Goal: Task Accomplishment & Management: Manage account settings

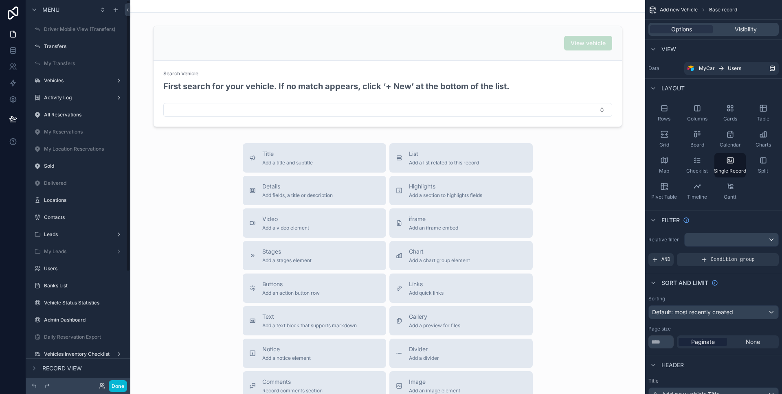
click at [53, 88] on div "scrollable content" at bounding box center [78, 89] width 104 height 2
click at [52, 83] on label "Vehicles" at bounding box center [76, 80] width 65 height 7
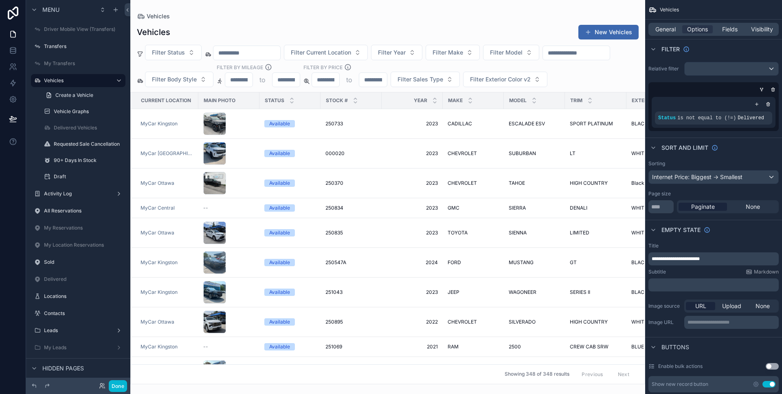
click at [222, 127] on div "scrollable content" at bounding box center [387, 197] width 515 height 394
click at [234, 123] on div "scrollable content" at bounding box center [228, 123] width 51 height 23
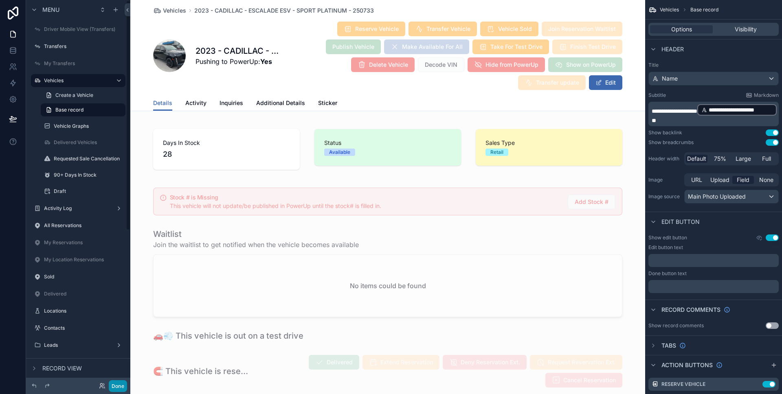
click at [120, 381] on button "Done" at bounding box center [118, 386] width 18 height 12
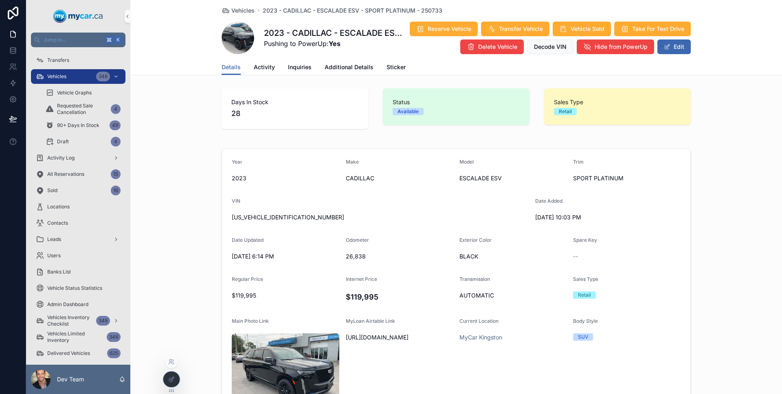
click at [167, 375] on div at bounding box center [171, 379] width 16 height 15
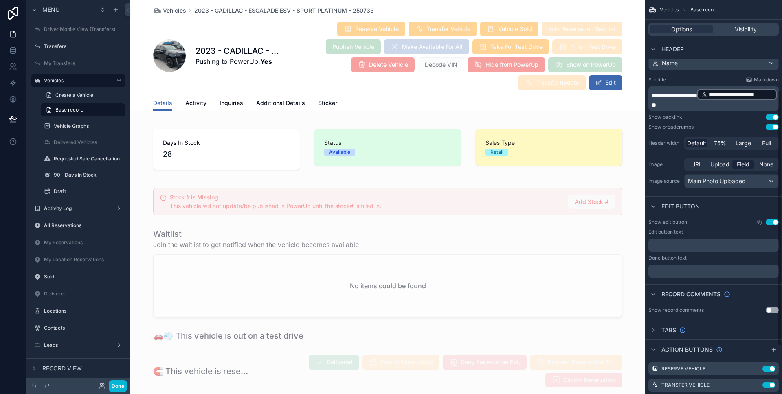
scroll to position [180, 0]
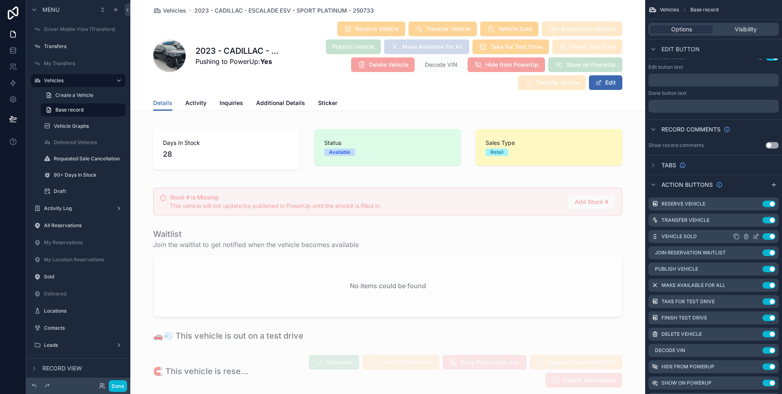
click at [754, 236] on icon "scrollable content" at bounding box center [756, 237] width 4 height 4
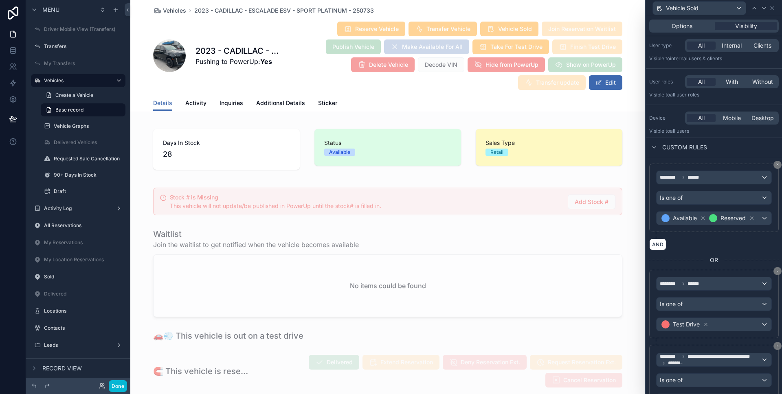
scroll to position [0, 0]
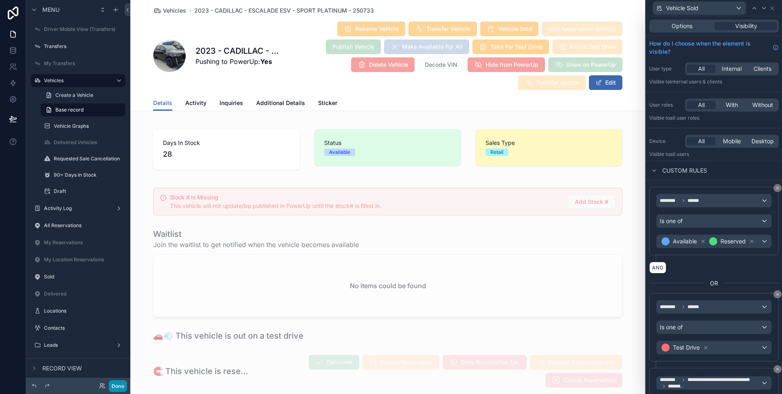
click at [125, 388] on button "Done" at bounding box center [118, 386] width 18 height 12
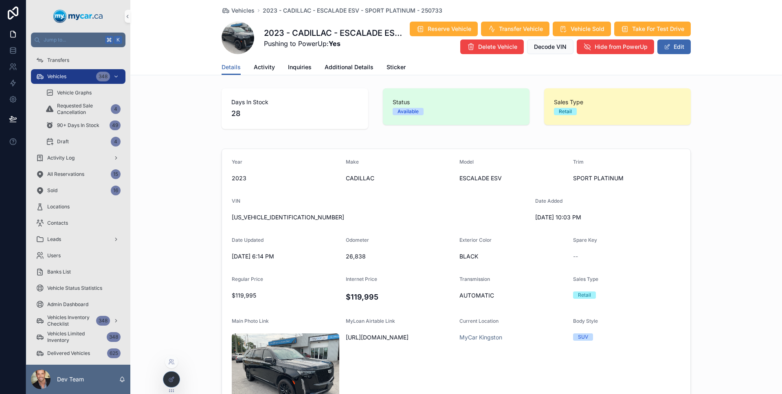
click at [173, 378] on icon at bounding box center [172, 378] width 3 height 3
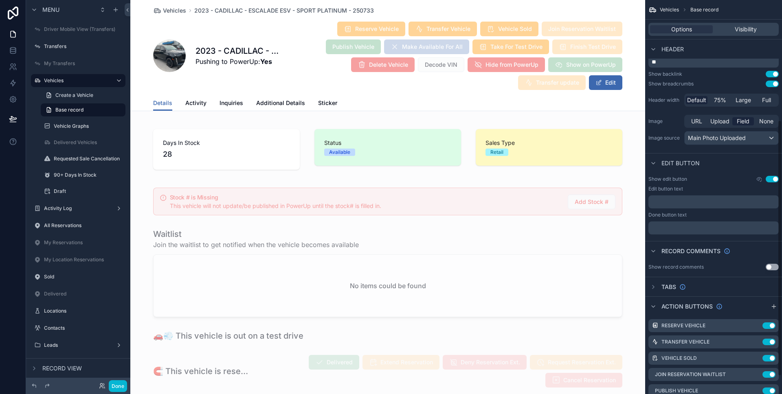
scroll to position [184, 0]
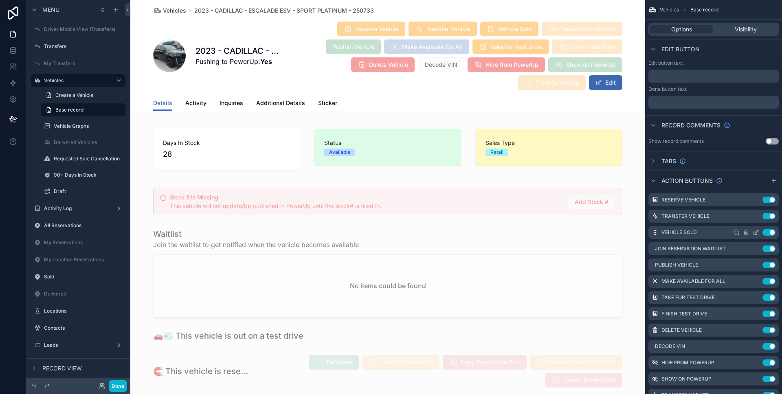
click at [755, 231] on icon "scrollable content" at bounding box center [756, 232] width 7 height 7
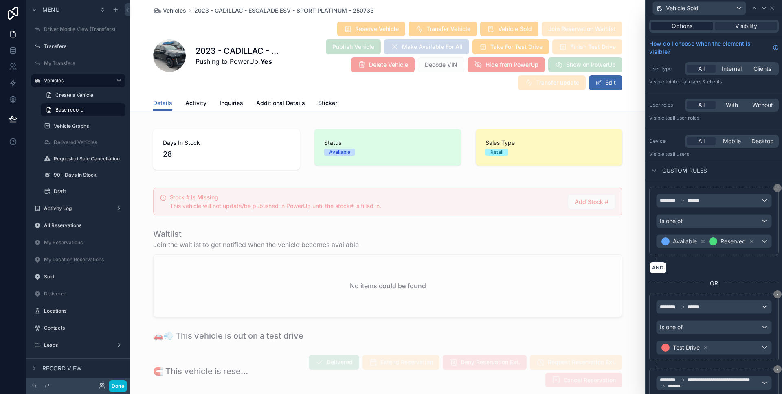
click at [699, 24] on div "Options" at bounding box center [682, 26] width 62 height 8
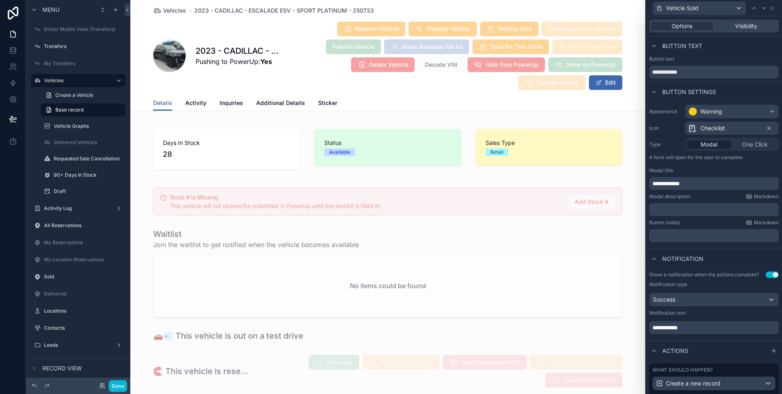
scroll to position [139, 0]
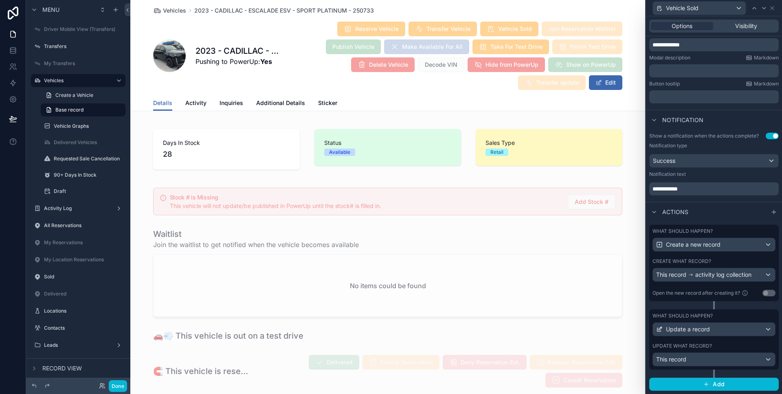
click at [693, 314] on label "What should happen?" at bounding box center [682, 316] width 60 height 7
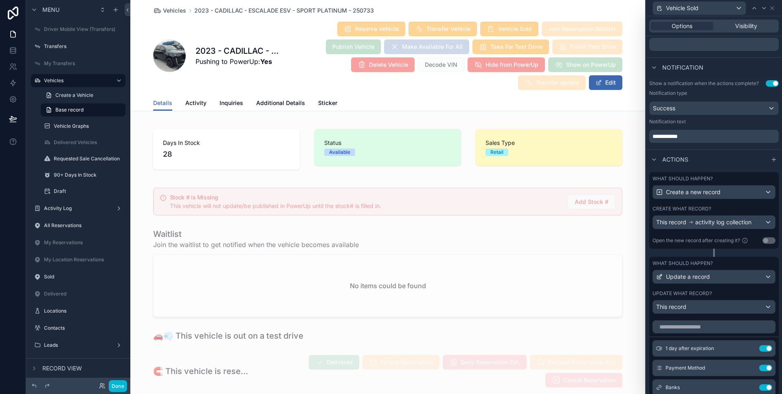
scroll to position [224, 0]
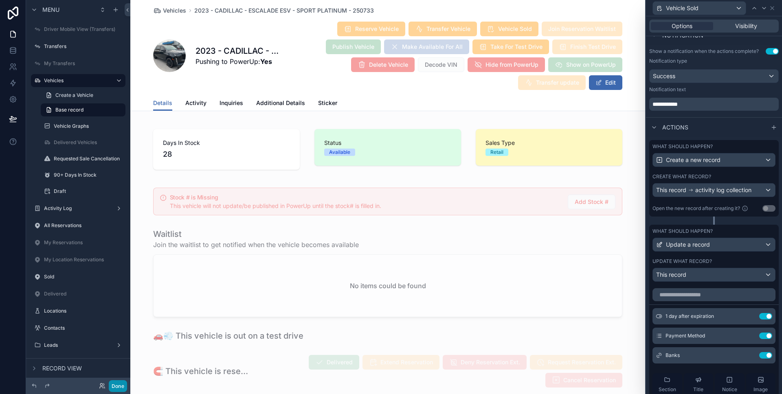
click at [119, 386] on button "Done" at bounding box center [118, 386] width 18 height 12
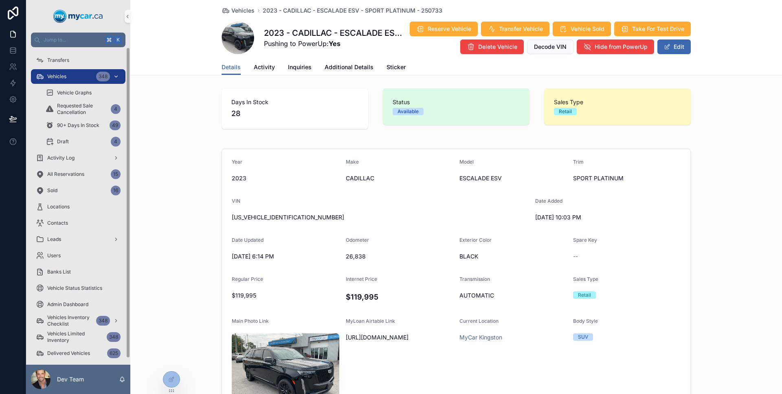
click at [67, 72] on div "Vehicles 348" at bounding box center [78, 76] width 85 height 13
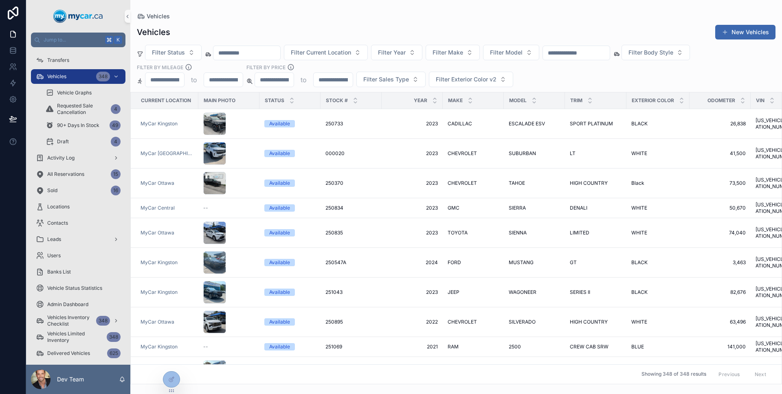
click at [605, 54] on input "scrollable content" at bounding box center [576, 52] width 67 height 11
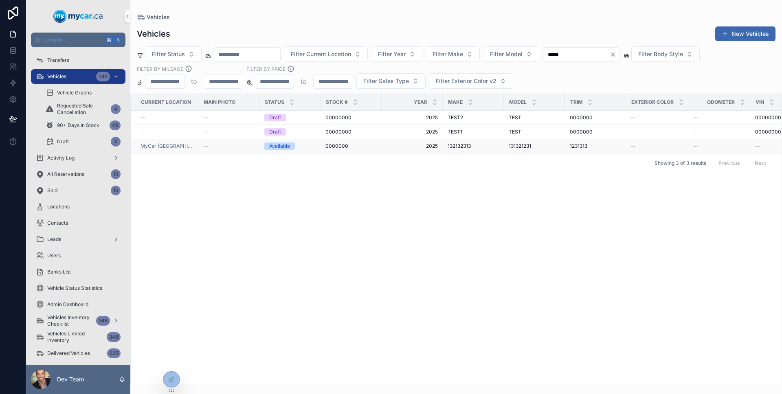
type input "*****"
click at [293, 145] on div "Available" at bounding box center [289, 146] width 51 height 7
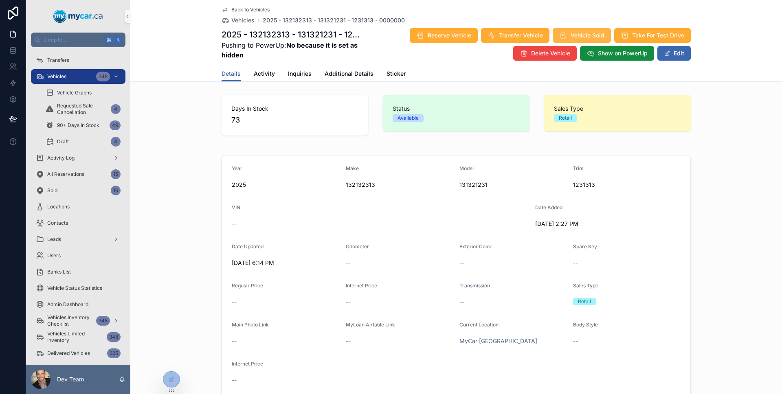
click at [593, 31] on span "Vehicle Sold" at bounding box center [588, 35] width 34 height 8
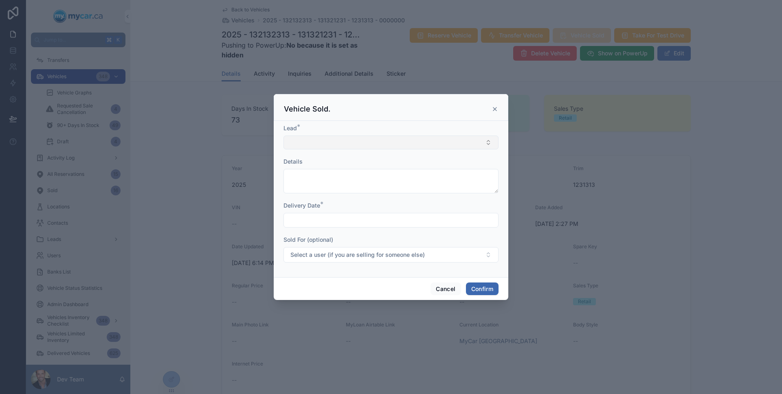
click at [373, 136] on button "Select Button" at bounding box center [390, 143] width 215 height 14
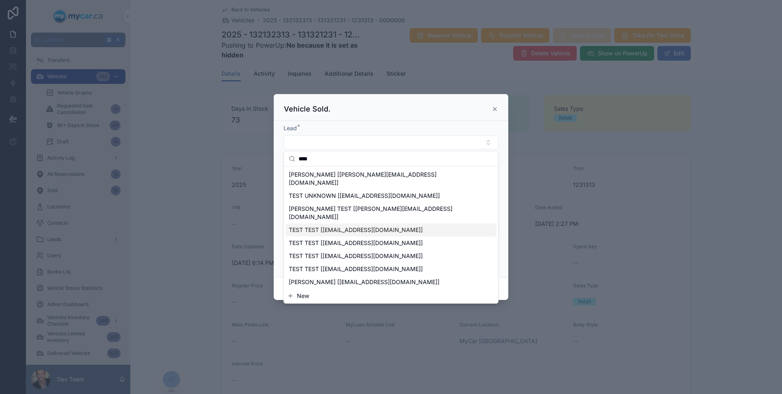
type input "****"
click at [367, 224] on div "TEST TEST [test@test.com]" at bounding box center [390, 230] width 211 height 13
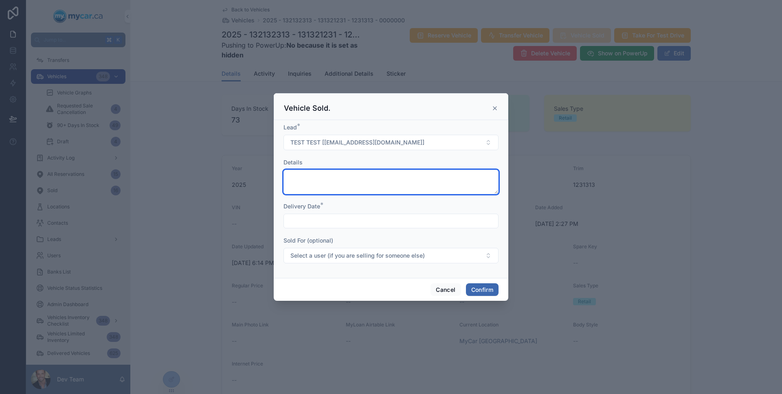
click at [362, 187] on textarea at bounding box center [390, 182] width 215 height 24
type textarea "*****"
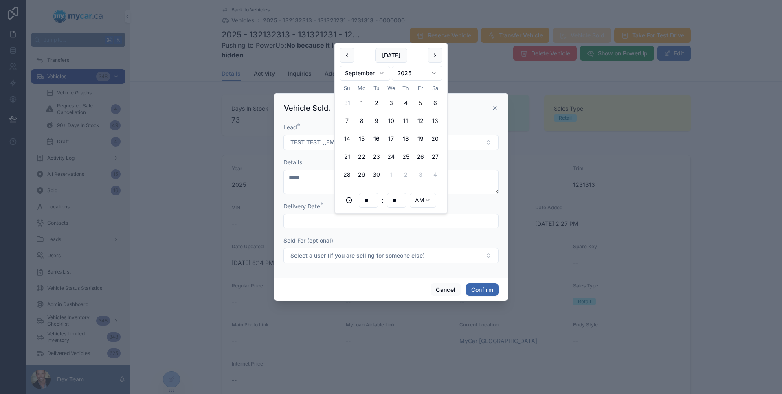
click at [360, 215] on input "text" at bounding box center [391, 220] width 214 height 11
click at [389, 160] on button "24" at bounding box center [391, 156] width 15 height 15
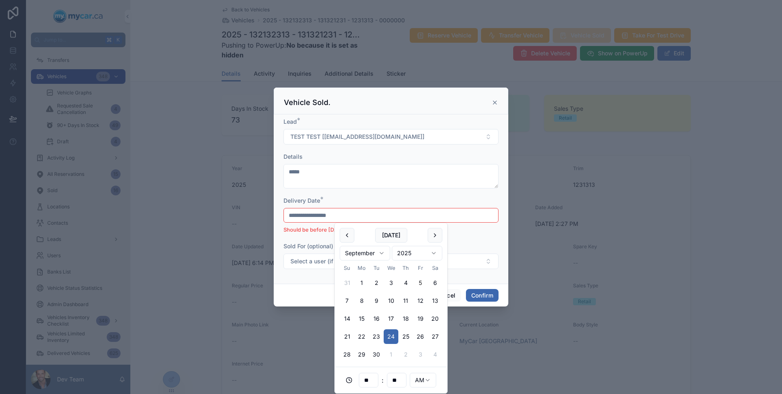
click at [321, 214] on input "**********" at bounding box center [391, 215] width 214 height 11
click at [408, 320] on button "18" at bounding box center [405, 319] width 15 height 15
click at [364, 317] on button "15" at bounding box center [361, 319] width 15 height 15
click at [420, 303] on button "12" at bounding box center [420, 301] width 15 height 15
type input "**********"
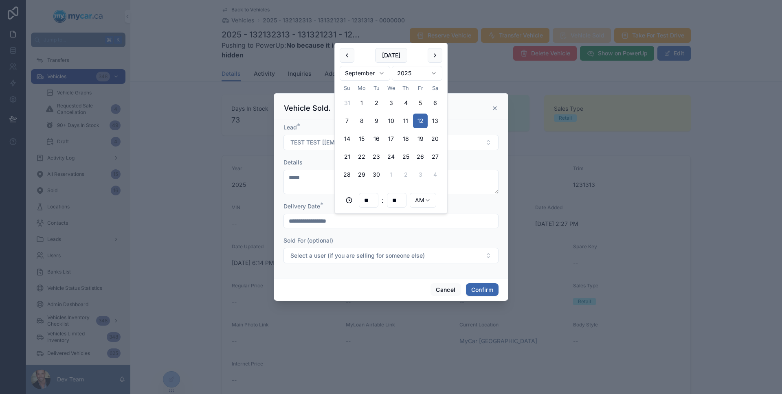
click at [397, 263] on form "**********" at bounding box center [390, 197] width 215 height 148
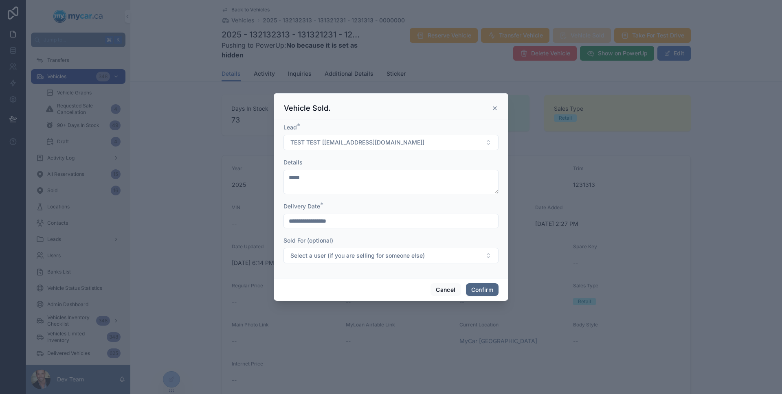
click at [479, 288] on button "Confirm" at bounding box center [482, 289] width 33 height 13
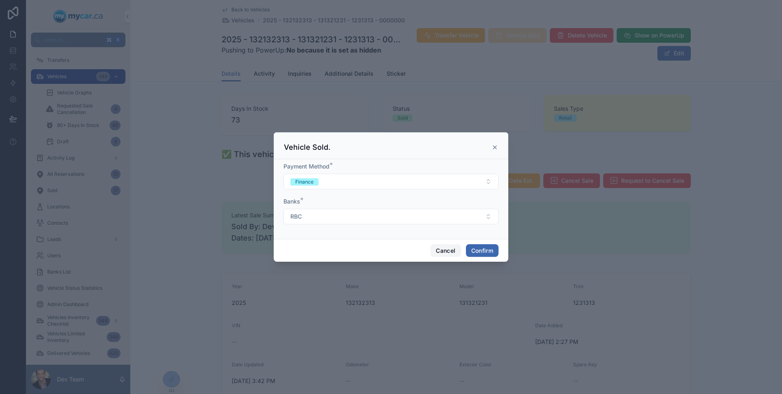
click at [452, 246] on button "Cancel" at bounding box center [445, 250] width 30 height 13
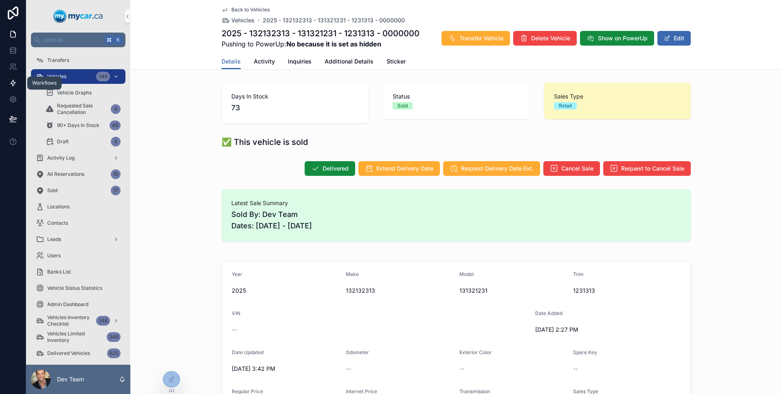
click at [15, 87] on link at bounding box center [13, 83] width 26 height 16
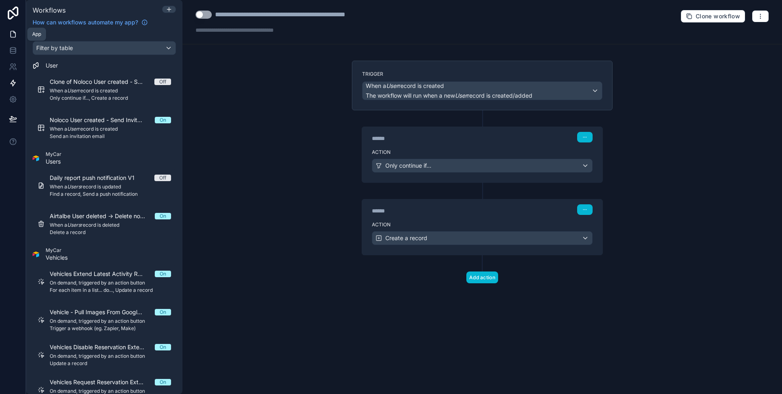
click at [6, 38] on link at bounding box center [13, 34] width 26 height 16
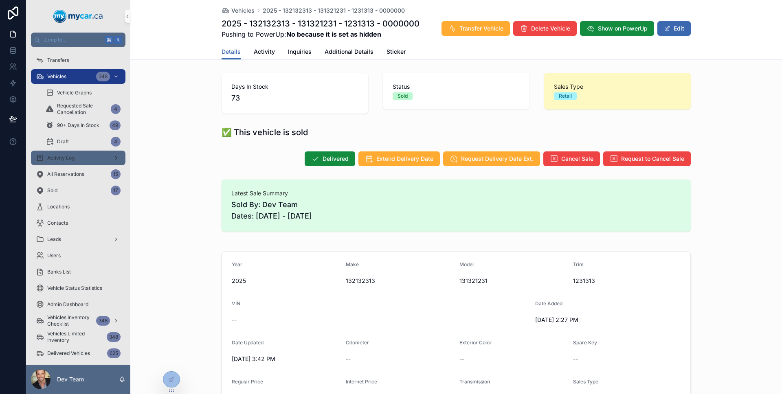
click at [81, 159] on div "Activity Log" at bounding box center [78, 157] width 85 height 13
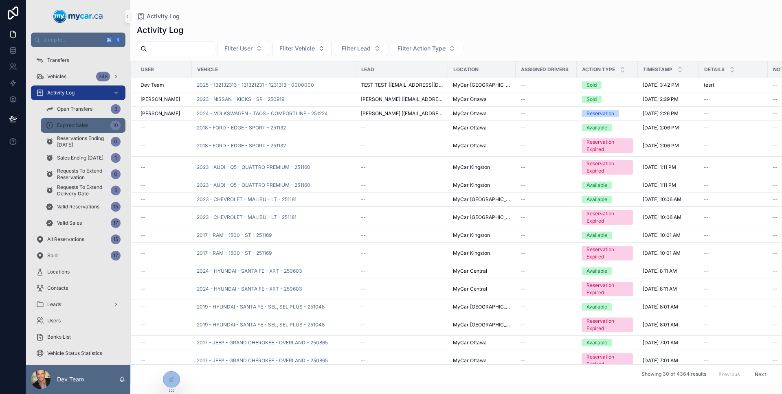
click at [75, 131] on div "Expired Sales 10" at bounding box center [83, 125] width 75 height 13
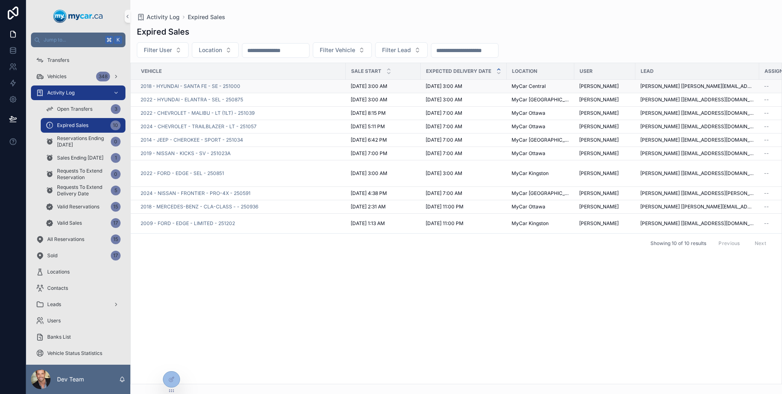
click at [283, 85] on div "2018 - HYUNDAI - SANTA FE - SE - 251000" at bounding box center [240, 86] width 200 height 7
click at [281, 86] on div "2018 - HYUNDAI - SANTA FE - SE - 251000" at bounding box center [240, 86] width 200 height 7
click at [277, 88] on div "2018 - HYUNDAI - SANTA FE - SE - 251000" at bounding box center [240, 86] width 200 height 7
drag, startPoint x: 276, startPoint y: 88, endPoint x: 268, endPoint y: 85, distance: 9.2
click at [276, 88] on div "2018 - HYUNDAI - SANTA FE - SE - 251000" at bounding box center [240, 86] width 200 height 7
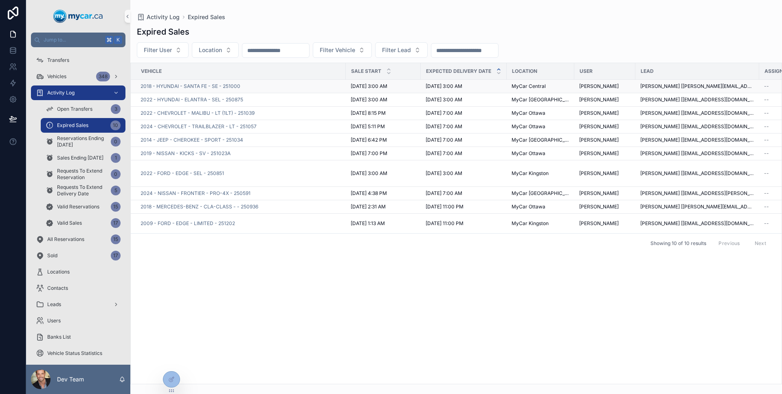
click at [266, 84] on div "2018 - HYUNDAI - SANTA FE - SE - 251000" at bounding box center [240, 86] width 200 height 7
click at [222, 89] on span "2018 - HYUNDAI - SANTA FE - SE - 251000" at bounding box center [190, 86] width 100 height 7
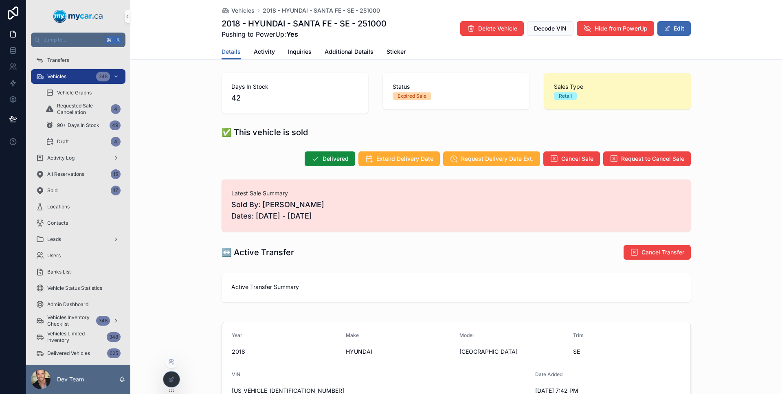
click at [175, 381] on div at bounding box center [171, 379] width 16 height 15
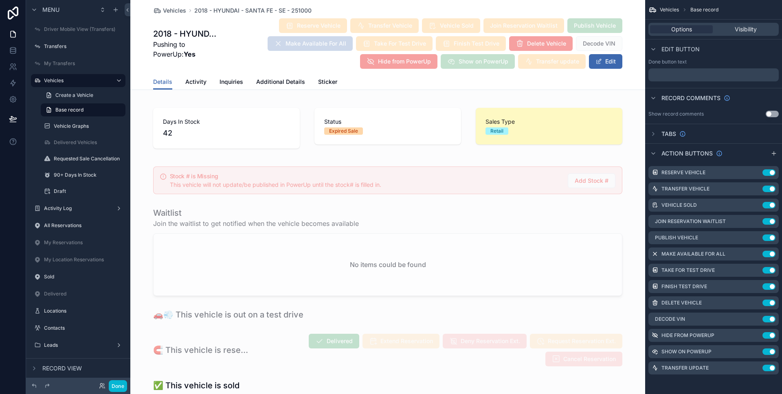
scroll to position [136, 0]
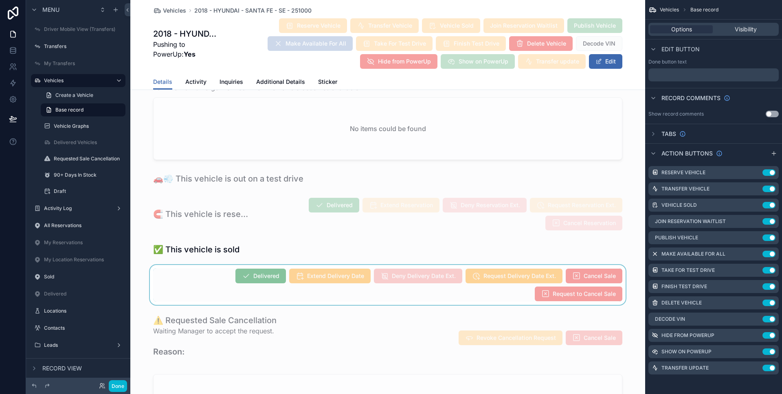
click at [448, 291] on div "scrollable content" at bounding box center [387, 285] width 515 height 40
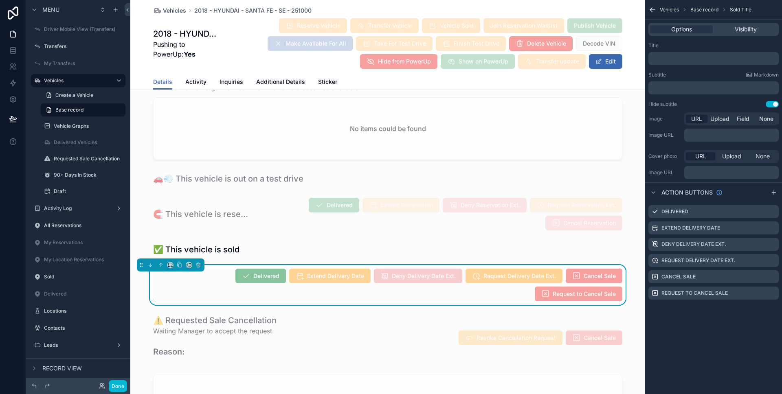
scroll to position [0, 0]
click at [771, 293] on icon "scrollable content" at bounding box center [772, 292] width 3 height 3
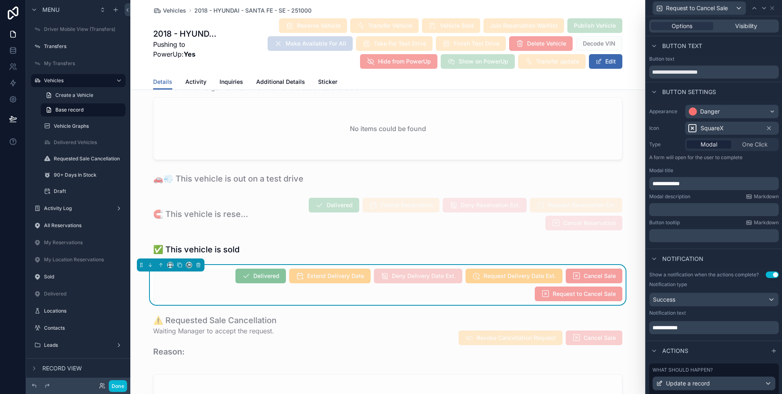
scroll to position [136, 0]
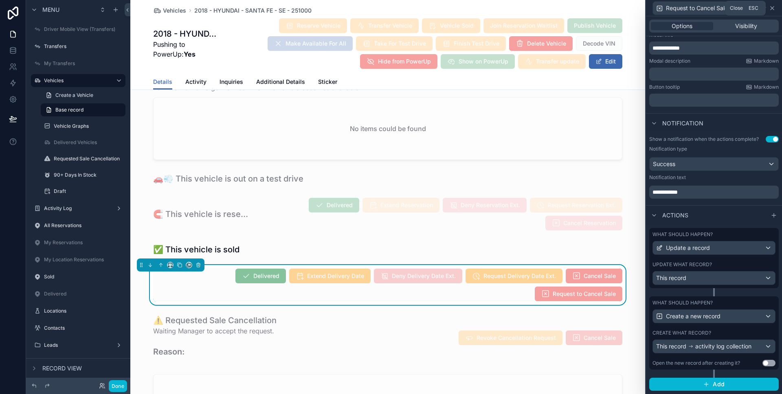
click at [773, 8] on icon at bounding box center [772, 8] width 7 height 7
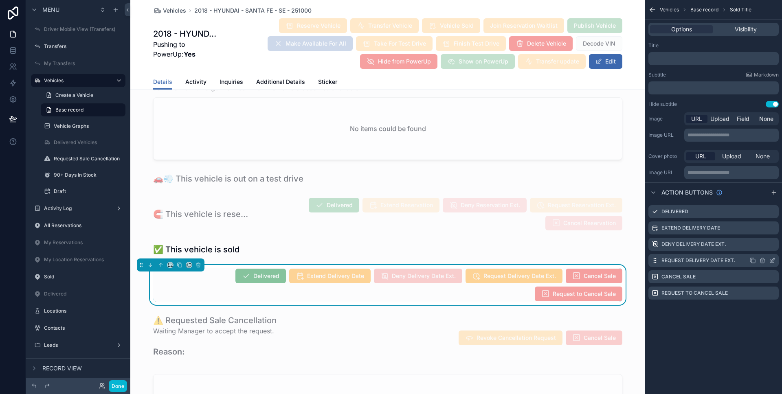
click at [773, 260] on icon "scrollable content" at bounding box center [772, 260] width 7 height 7
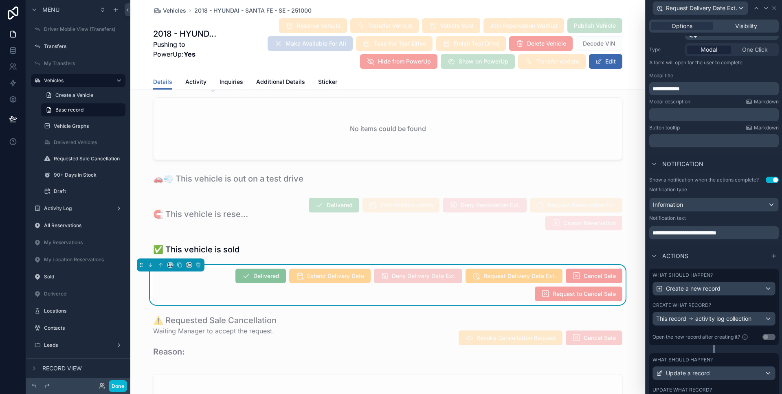
scroll to position [139, 0]
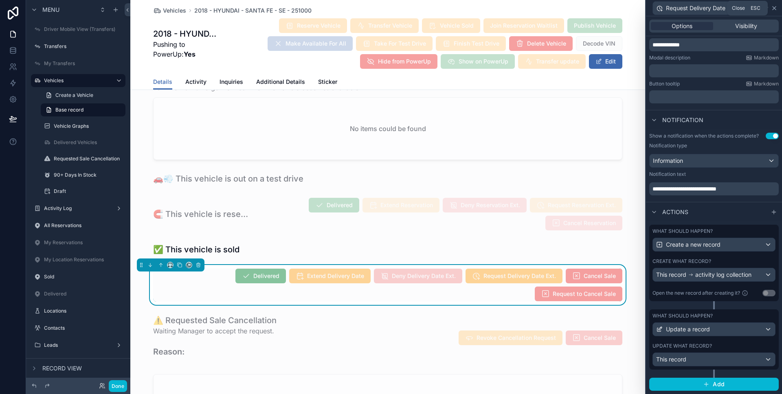
click at [775, 7] on icon at bounding box center [774, 8] width 7 height 7
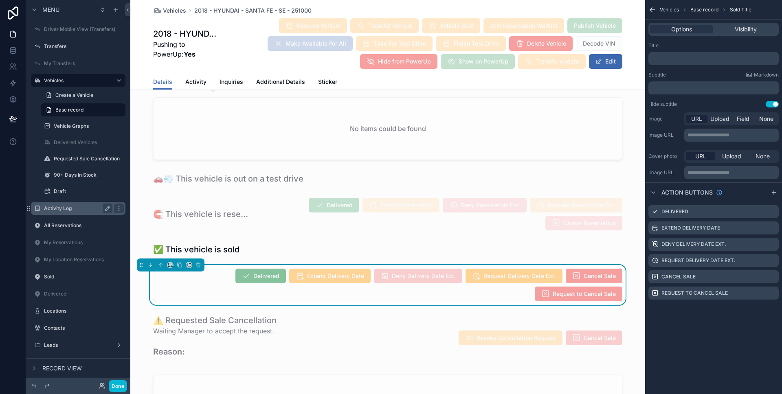
click at [70, 210] on label "Activity Log" at bounding box center [76, 208] width 65 height 7
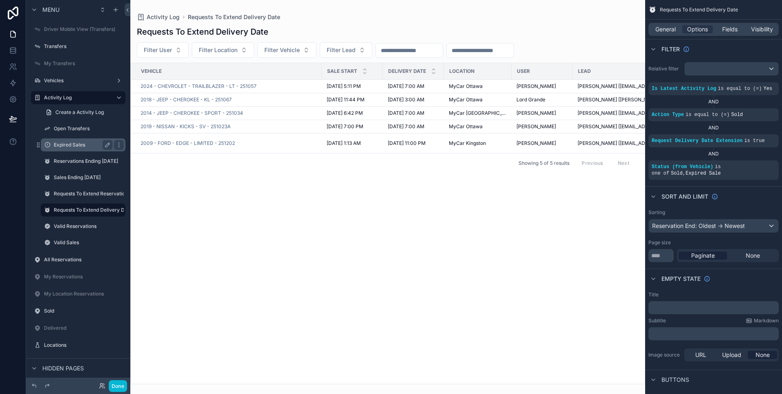
click at [79, 149] on div "Expired Sales" at bounding box center [83, 145] width 59 height 10
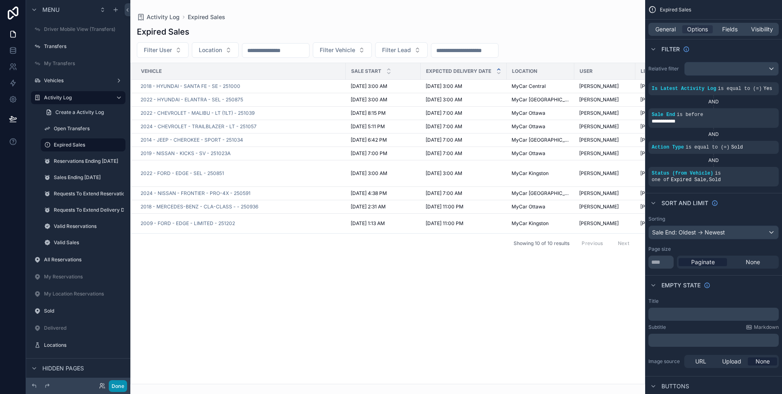
click at [116, 389] on button "Done" at bounding box center [118, 386] width 18 height 12
click at [0, 0] on div "Dev Team" at bounding box center [0, 0] width 0 height 0
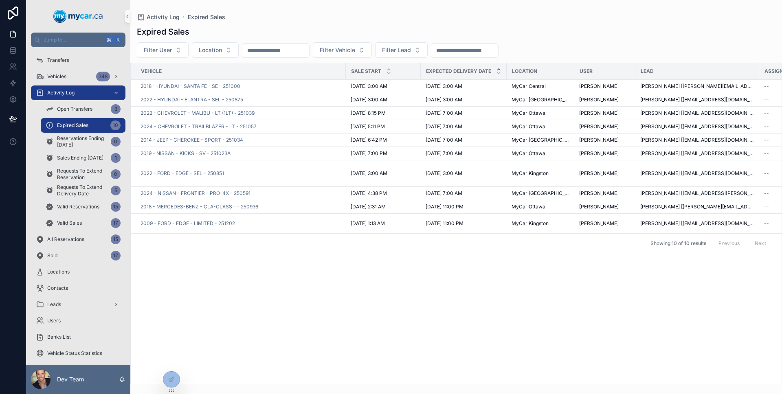
click at [116, 389] on div "Dev Team" at bounding box center [78, 379] width 104 height 29
click at [88, 59] on div "Transfers" at bounding box center [78, 60] width 85 height 13
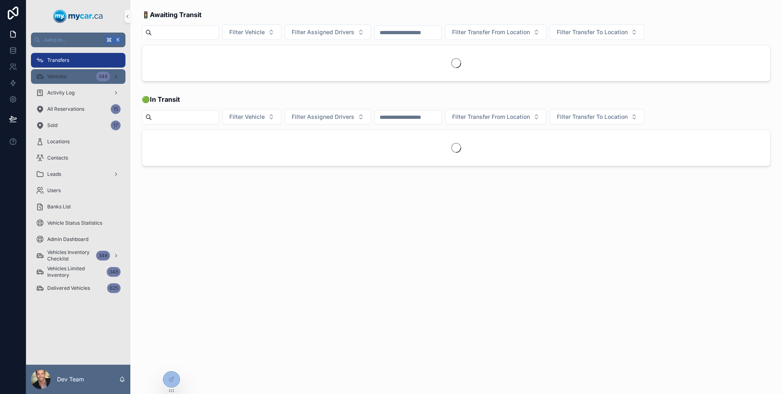
click at [78, 75] on div "Vehicles 348" at bounding box center [78, 76] width 85 height 13
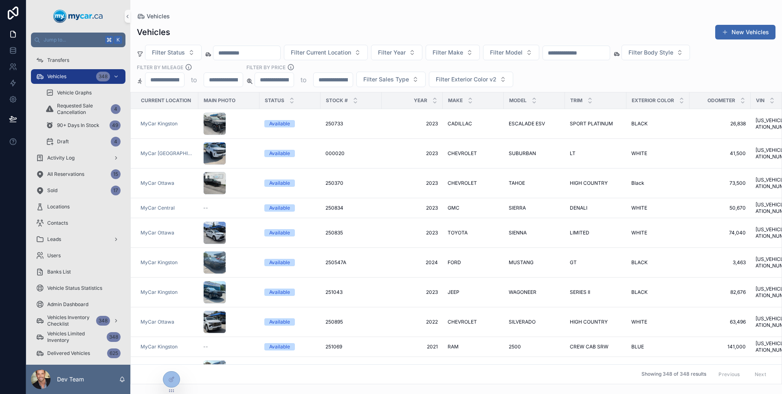
click at [574, 51] on input "scrollable content" at bounding box center [576, 52] width 67 height 11
type input "*****"
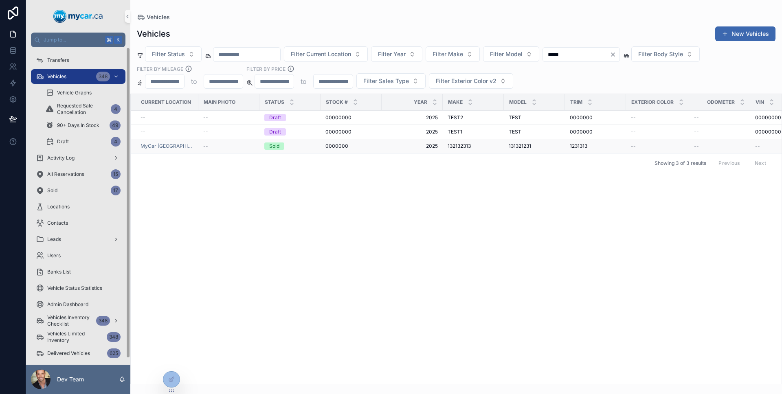
click at [203, 148] on span "--" at bounding box center [205, 146] width 5 height 7
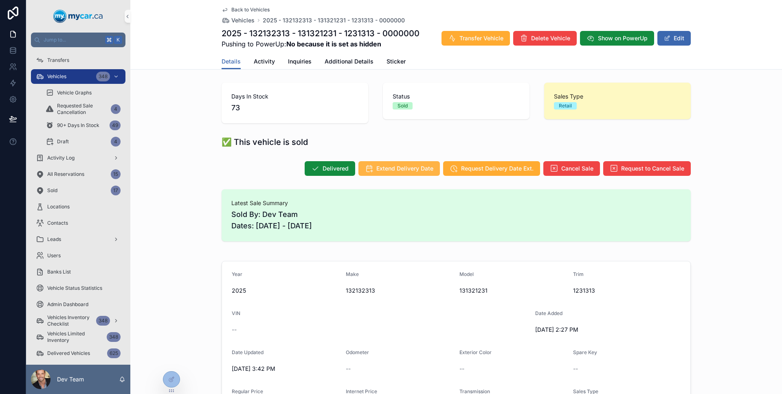
click at [392, 175] on button "Extend Delivery Date" at bounding box center [398, 168] width 81 height 15
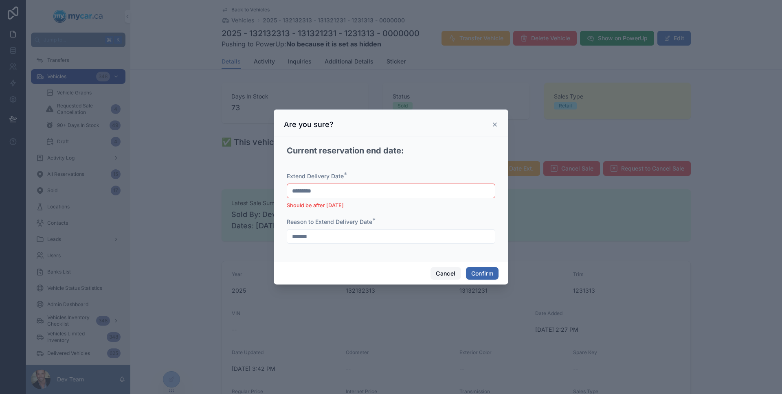
click at [448, 272] on button "Cancel" at bounding box center [445, 273] width 30 height 13
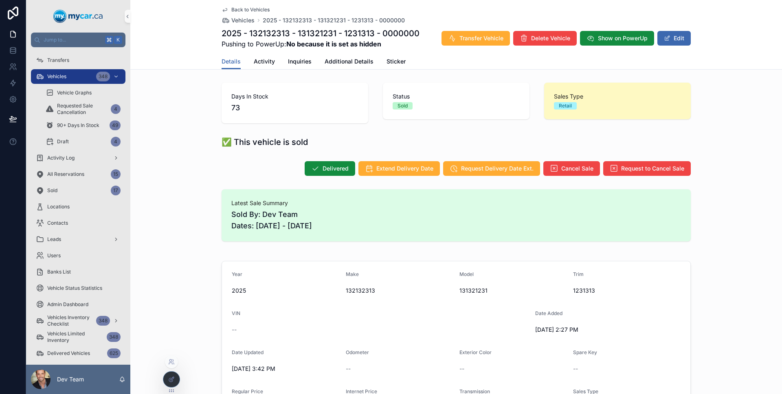
click at [176, 377] on div at bounding box center [171, 379] width 16 height 15
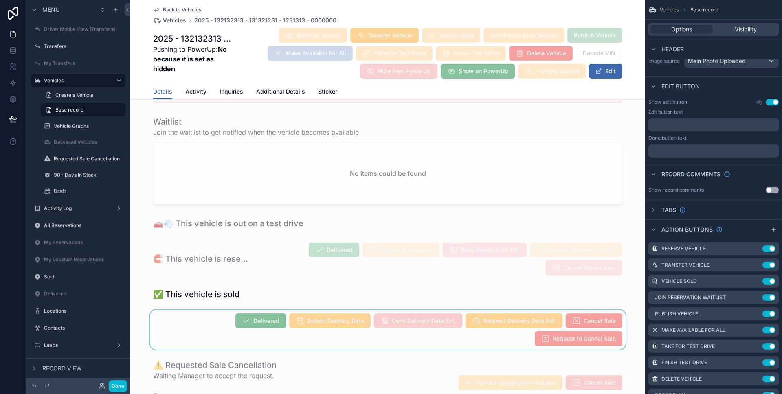
scroll to position [184, 0]
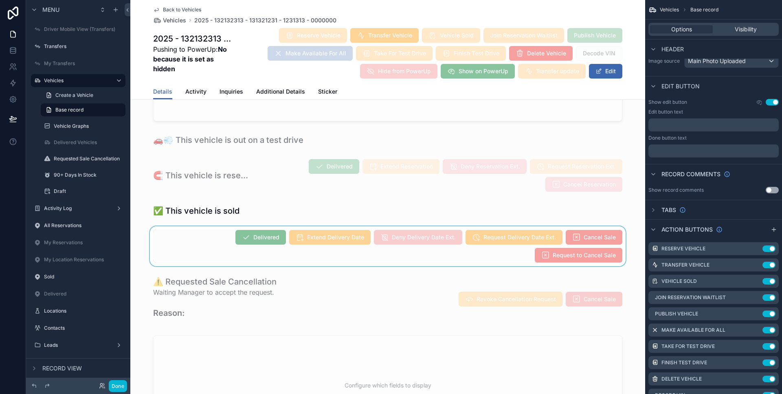
click at [378, 259] on div "scrollable content" at bounding box center [387, 246] width 515 height 40
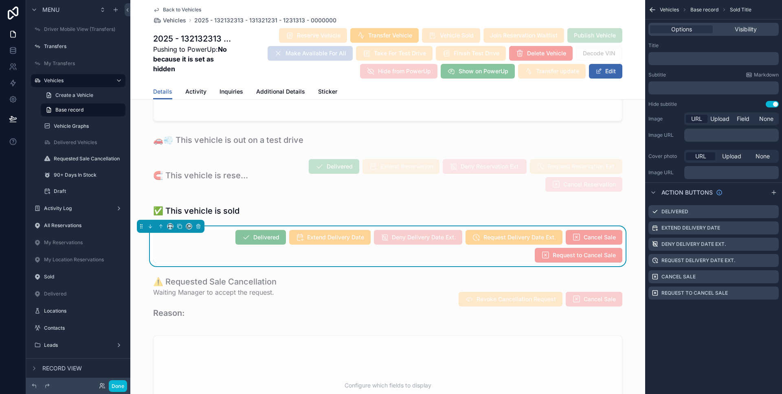
scroll to position [0, 0]
click at [769, 229] on icon "scrollable content" at bounding box center [772, 228] width 7 height 7
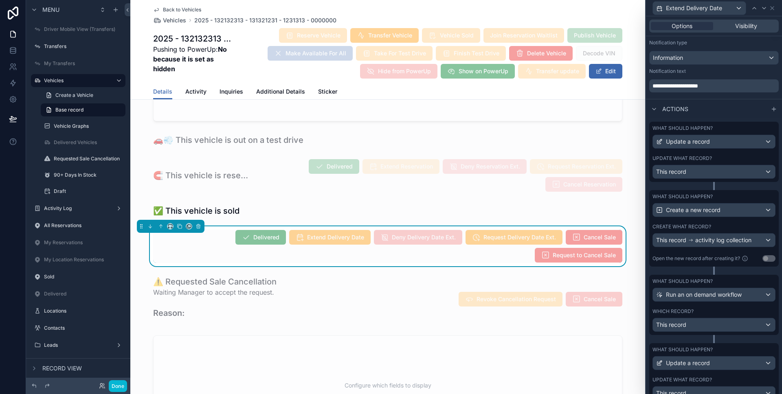
scroll to position [232, 0]
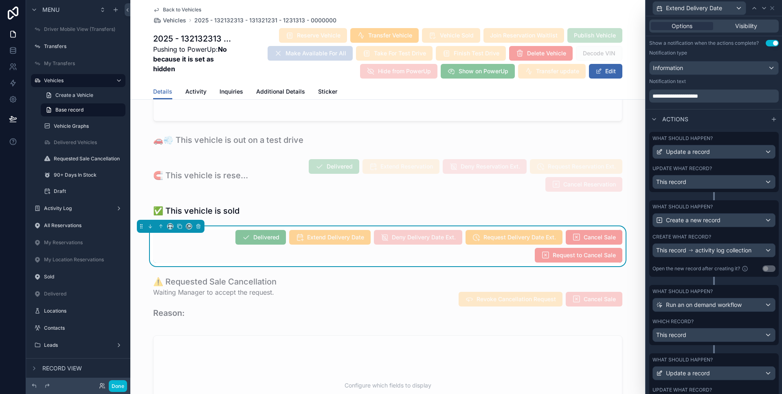
click at [681, 141] on label "What should happen?" at bounding box center [682, 138] width 60 height 7
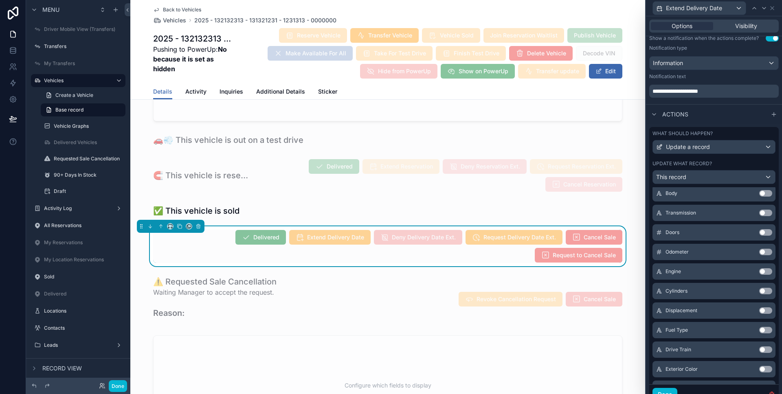
scroll to position [746, 0]
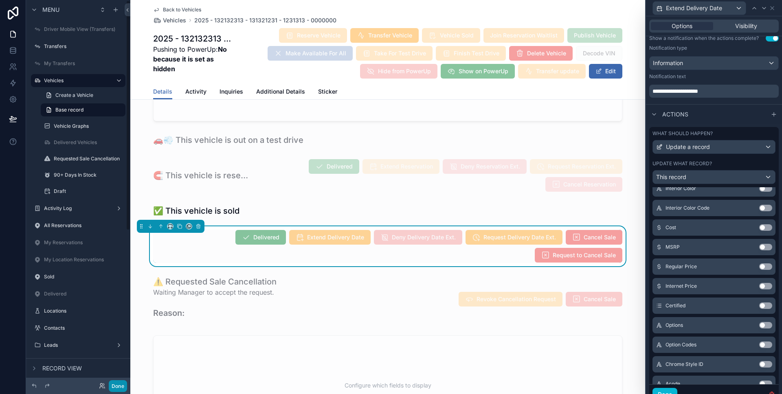
click at [117, 383] on button "Done" at bounding box center [118, 386] width 18 height 12
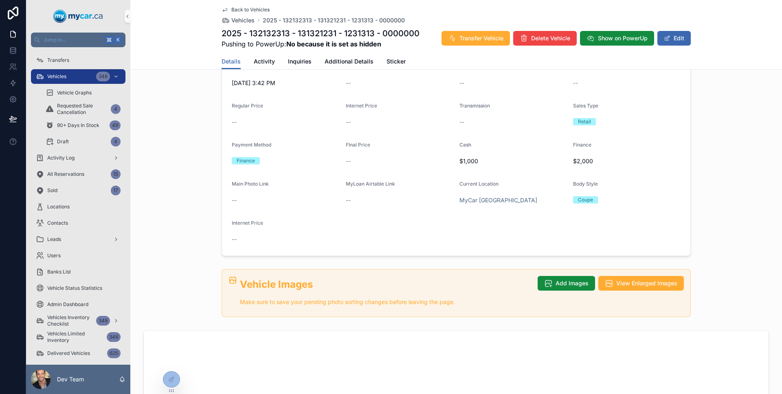
scroll to position [0, 0]
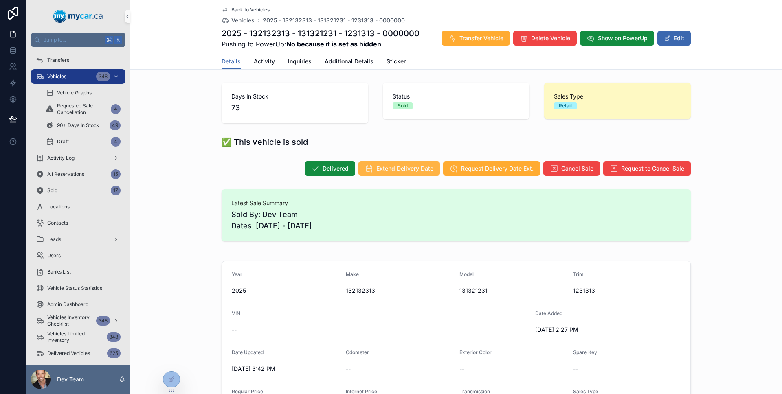
click at [389, 171] on span "Extend Delivery Date" at bounding box center [404, 169] width 57 height 8
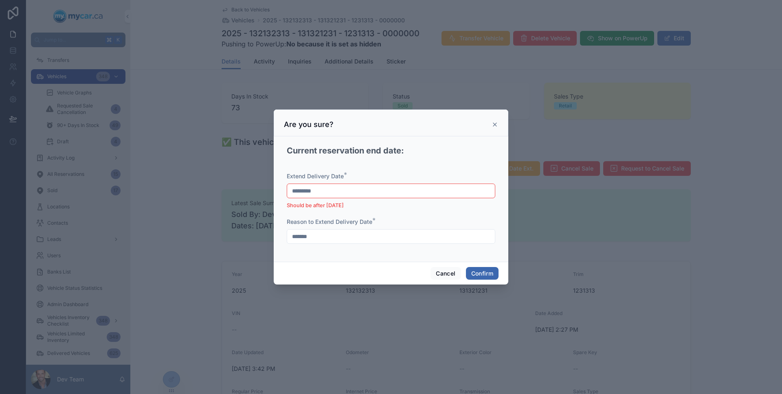
click at [374, 146] on h2 "Current reservation end date:" at bounding box center [345, 150] width 117 height 11
click at [373, 146] on h2 "Current reservation end date:" at bounding box center [345, 150] width 117 height 11
click at [440, 270] on button "Cancel" at bounding box center [445, 273] width 30 height 13
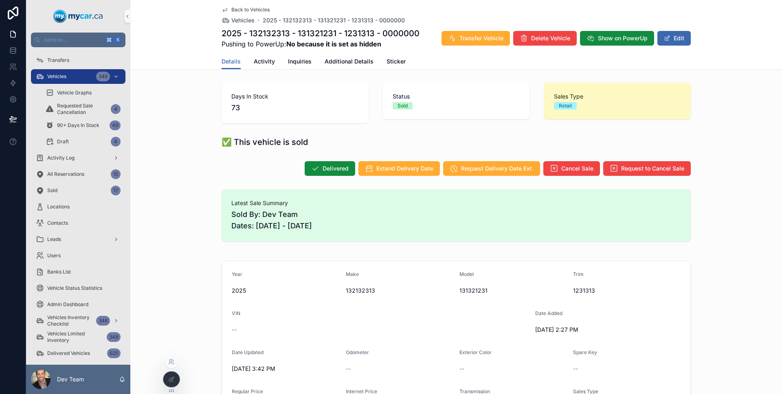
click at [179, 377] on div at bounding box center [171, 379] width 16 height 15
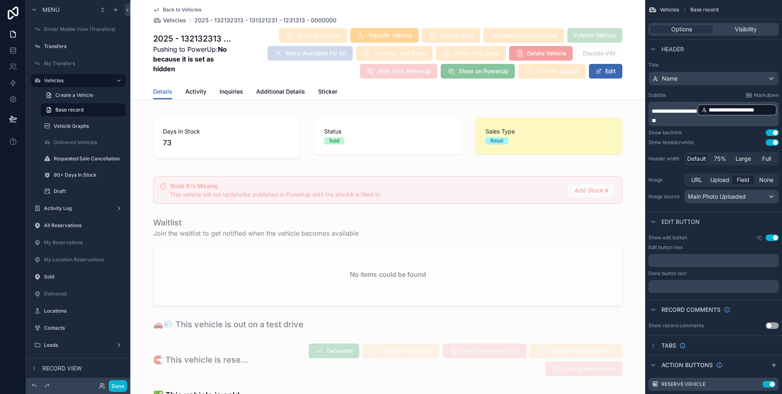
scroll to position [209, 0]
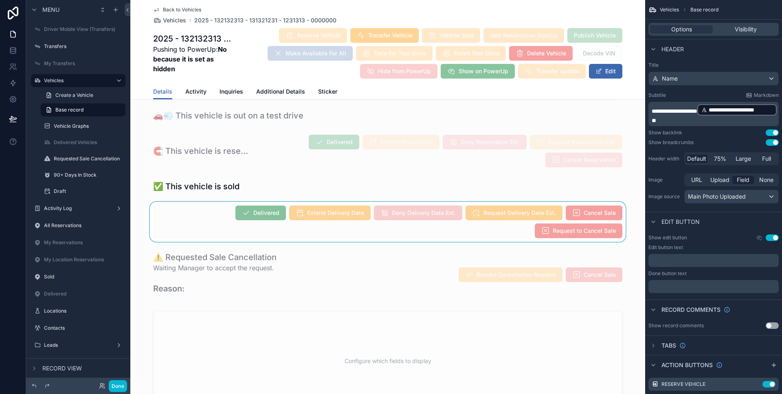
click at [237, 223] on div "scrollable content" at bounding box center [387, 222] width 515 height 40
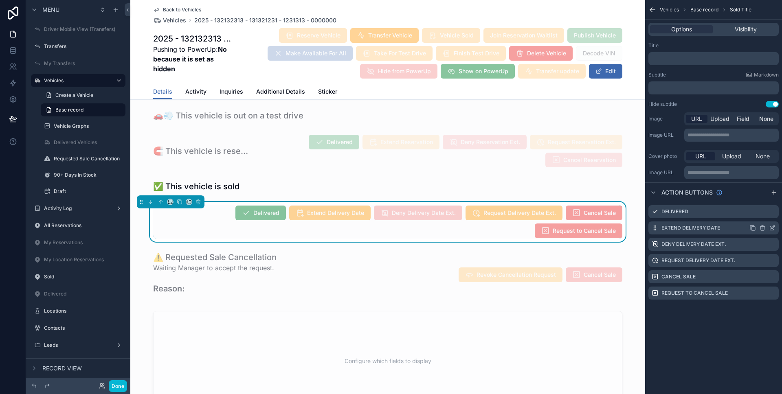
click at [773, 230] on icon "scrollable content" at bounding box center [772, 229] width 4 height 4
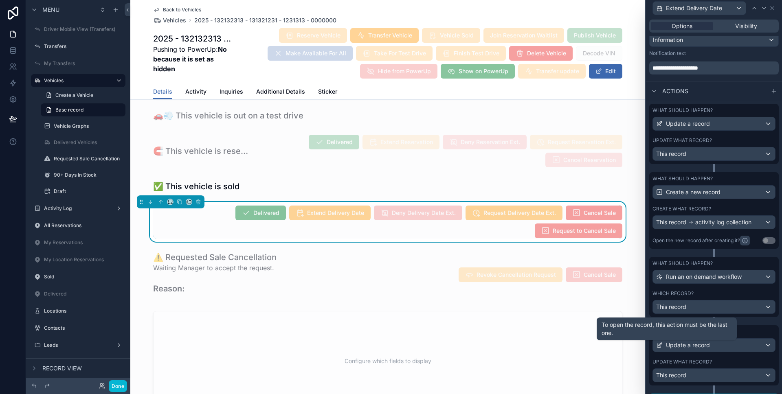
scroll to position [171, 0]
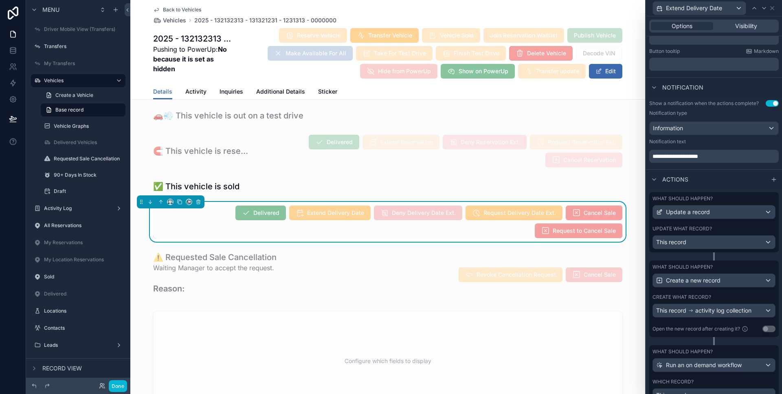
click at [711, 199] on label "What should happen?" at bounding box center [682, 198] width 60 height 7
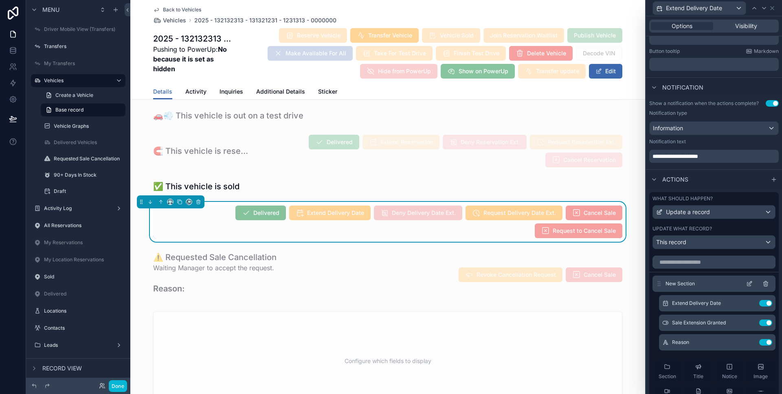
scroll to position [237, 0]
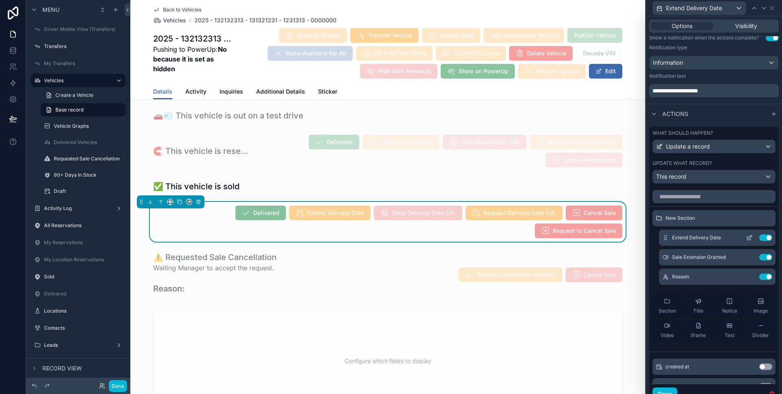
click at [747, 237] on icon at bounding box center [749, 239] width 4 height 4
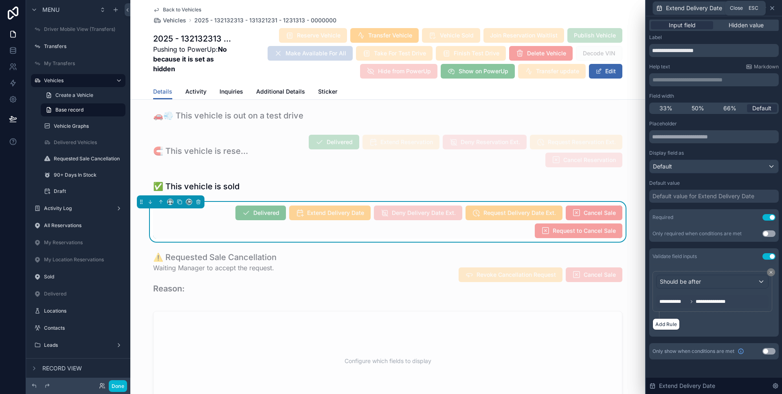
click at [774, 9] on icon at bounding box center [772, 8] width 7 height 7
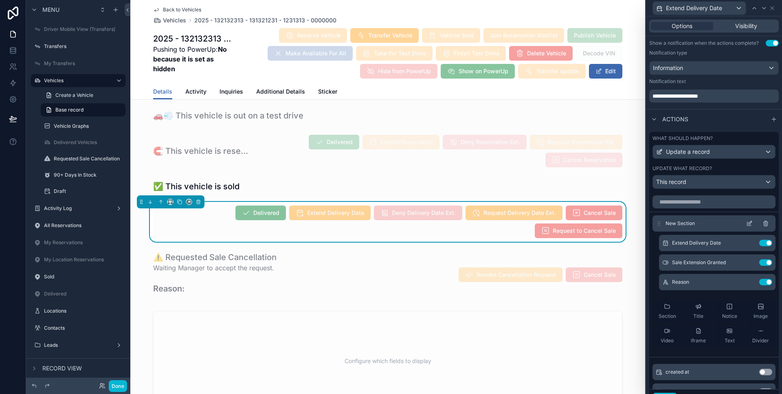
scroll to position [227, 0]
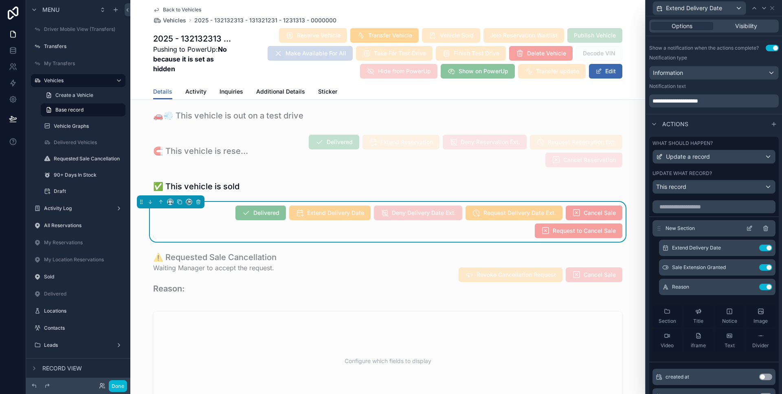
click at [746, 228] on icon at bounding box center [749, 228] width 7 height 7
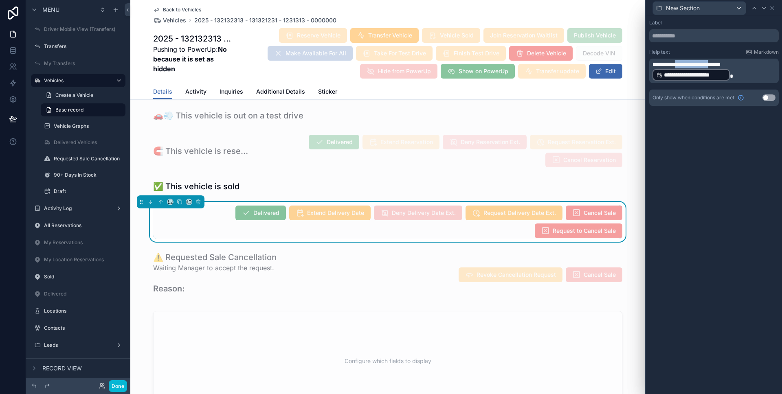
drag, startPoint x: 728, startPoint y: 65, endPoint x: 683, endPoint y: 65, distance: 44.4
click at [683, 65] on span "**********" at bounding box center [686, 64] width 68 height 6
click at [753, 74] on p "**********" at bounding box center [714, 70] width 125 height 21
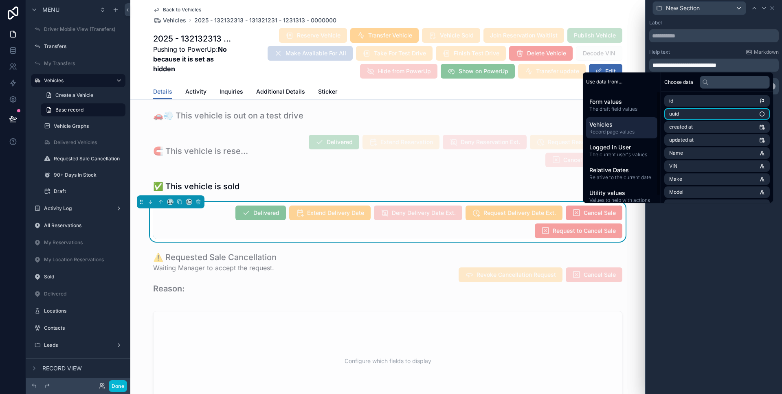
click at [610, 125] on span "Vehicles" at bounding box center [621, 125] width 65 height 8
click at [711, 85] on input "text" at bounding box center [735, 82] width 70 height 13
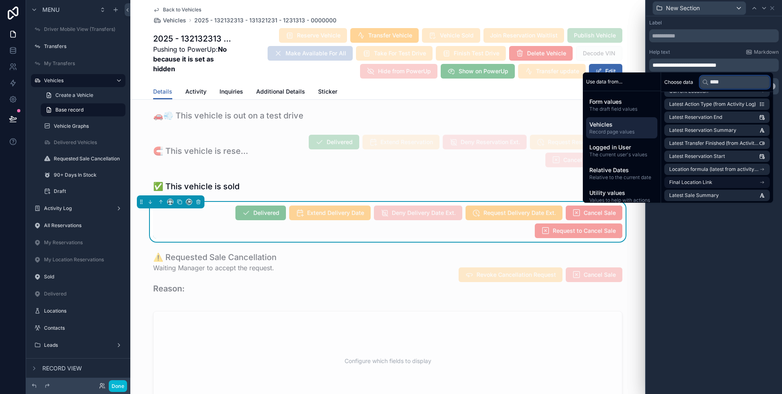
scroll to position [48, 0]
type input "****"
click at [720, 186] on li "Latest Sale End" at bounding box center [716, 183] width 105 height 11
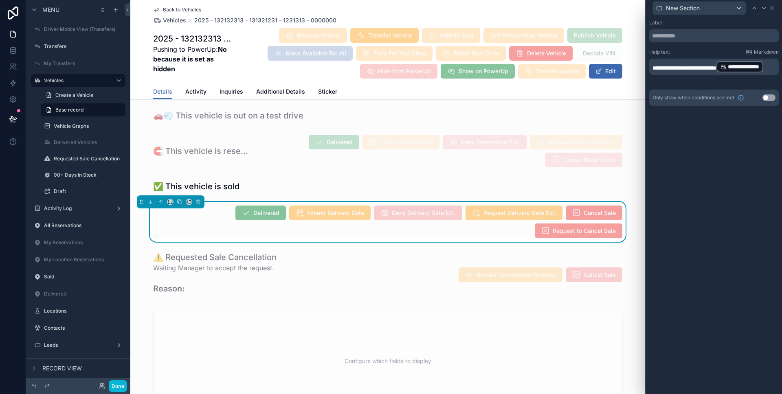
click at [727, 224] on div "**********" at bounding box center [714, 205] width 136 height 378
click at [773, 8] on icon at bounding box center [772, 8] width 7 height 7
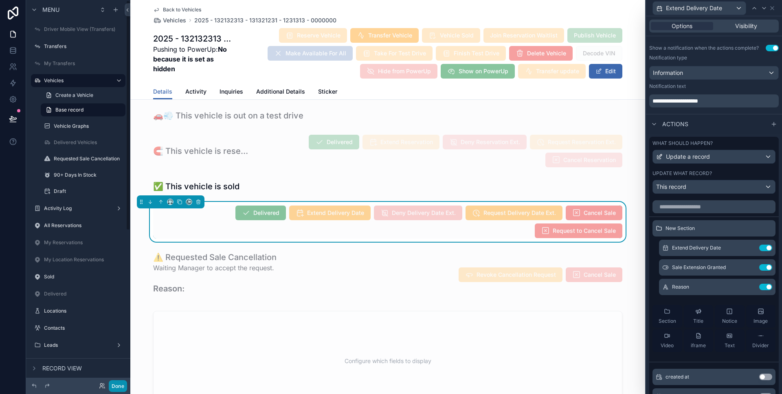
click at [115, 389] on button "Done" at bounding box center [118, 386] width 18 height 12
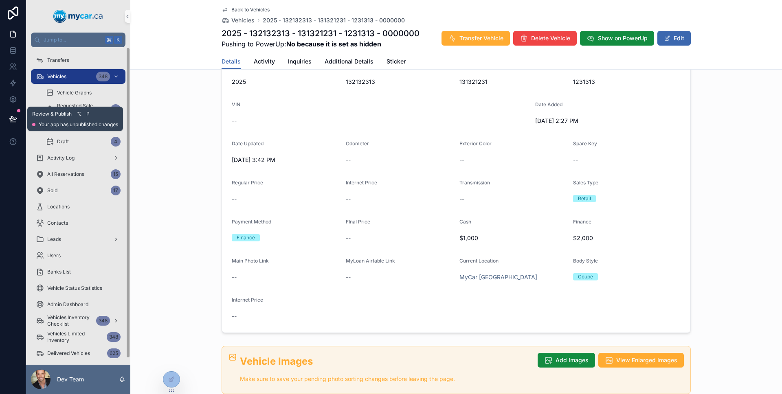
click at [9, 122] on icon at bounding box center [13, 119] width 8 height 8
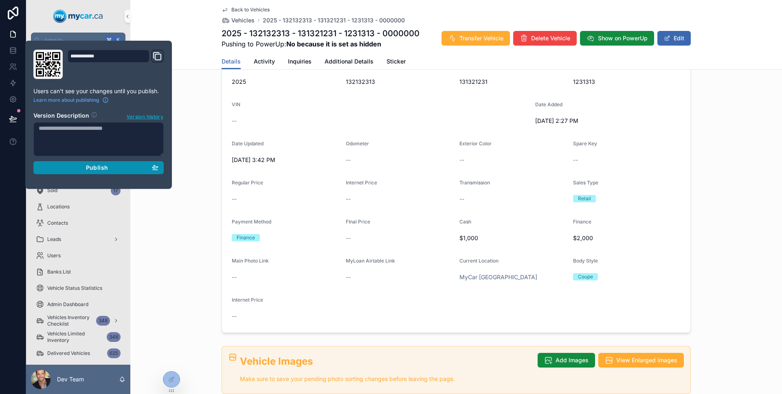
click at [44, 165] on div "Publish" at bounding box center [99, 167] width 120 height 7
click at [2, 180] on div at bounding box center [13, 197] width 26 height 394
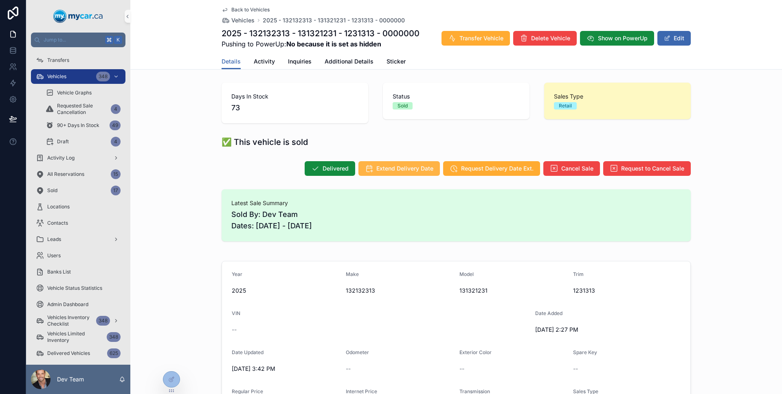
click at [414, 170] on span "Extend Delivery Date" at bounding box center [404, 169] width 57 height 8
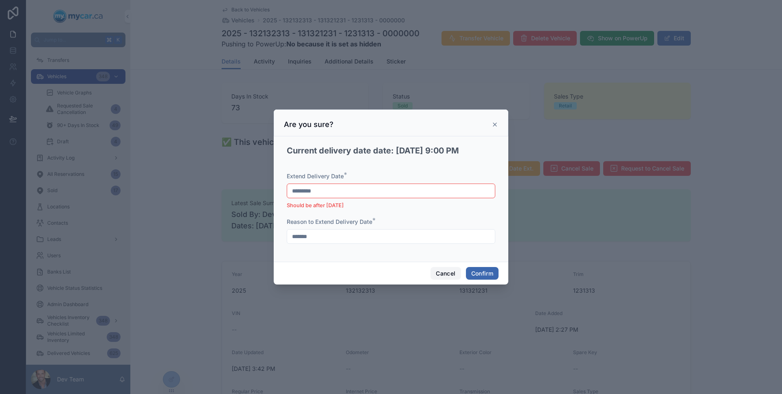
click at [450, 271] on button "Cancel" at bounding box center [445, 273] width 30 height 13
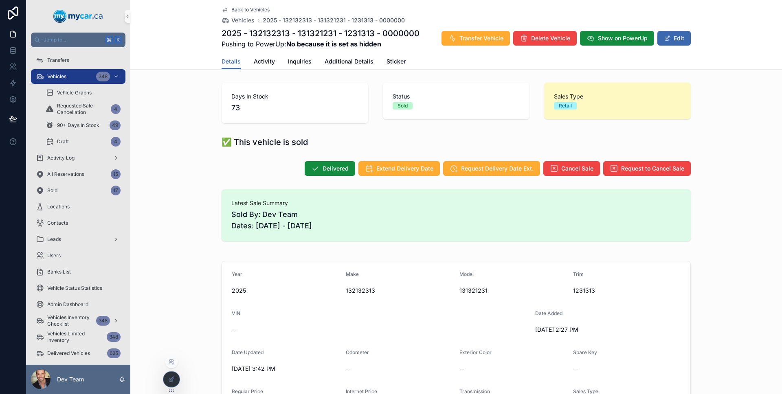
click at [175, 373] on div at bounding box center [171, 379] width 16 height 15
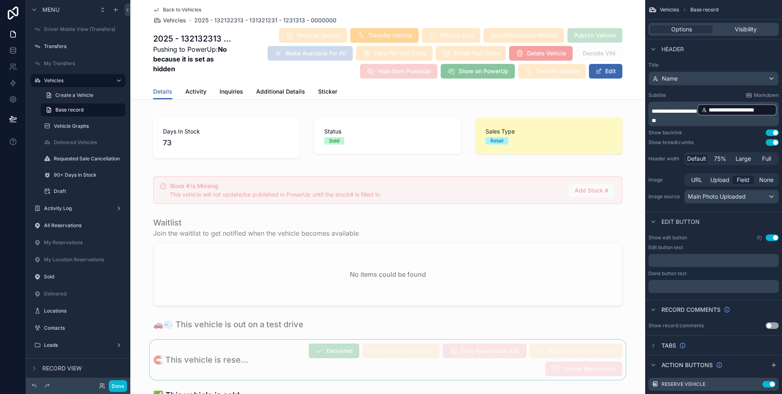
scroll to position [136, 0]
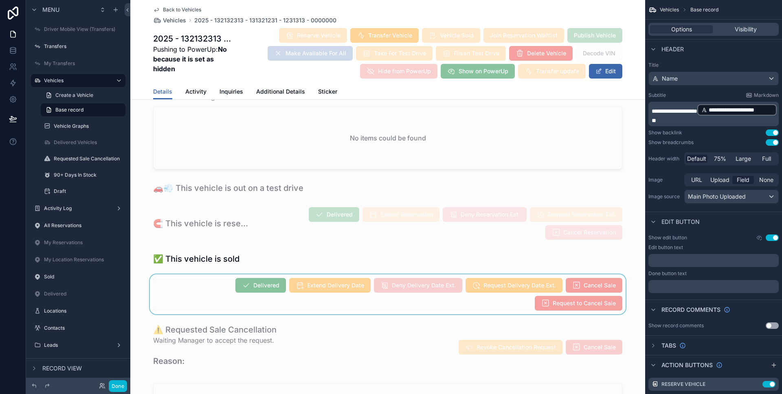
click at [446, 294] on div "scrollable content" at bounding box center [387, 294] width 515 height 40
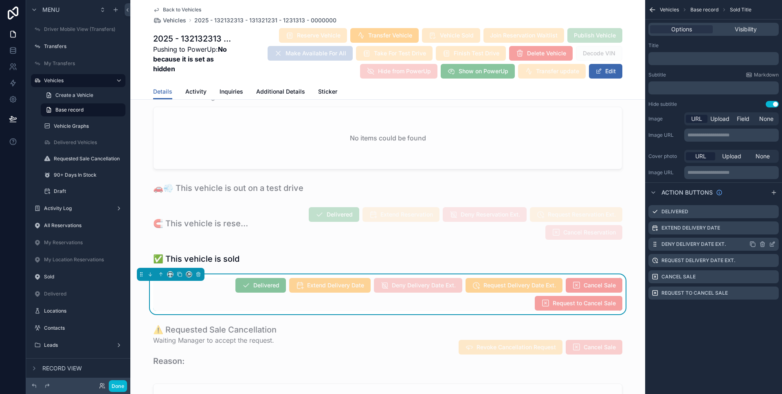
click at [775, 245] on icon "scrollable content" at bounding box center [772, 244] width 7 height 7
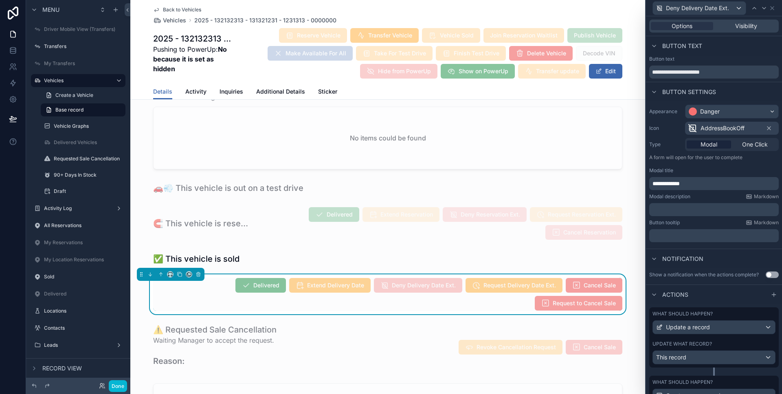
scroll to position [79, 0]
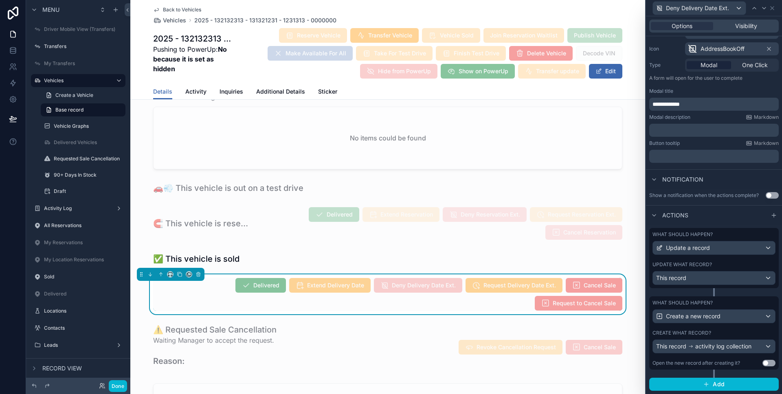
click at [732, 237] on div "What should happen?" at bounding box center [713, 234] width 123 height 7
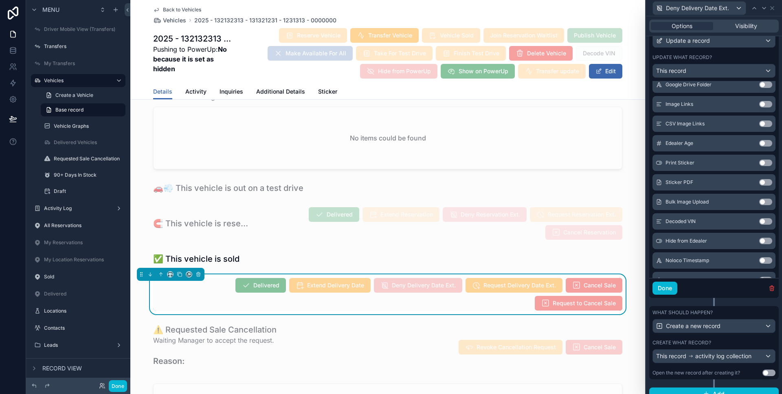
scroll to position [296, 0]
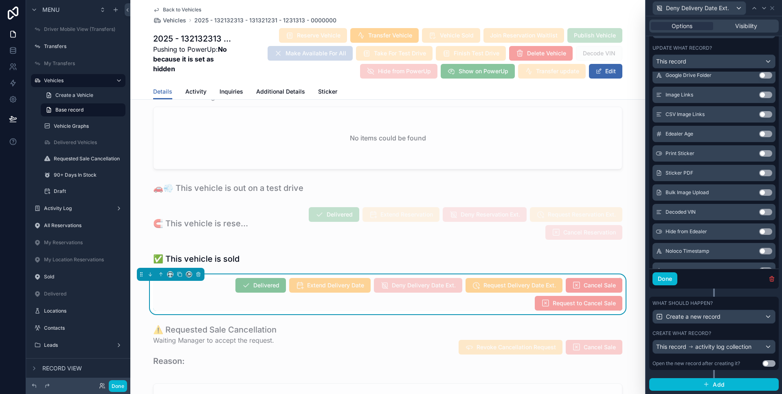
click at [717, 305] on div "What should happen?" at bounding box center [713, 303] width 123 height 7
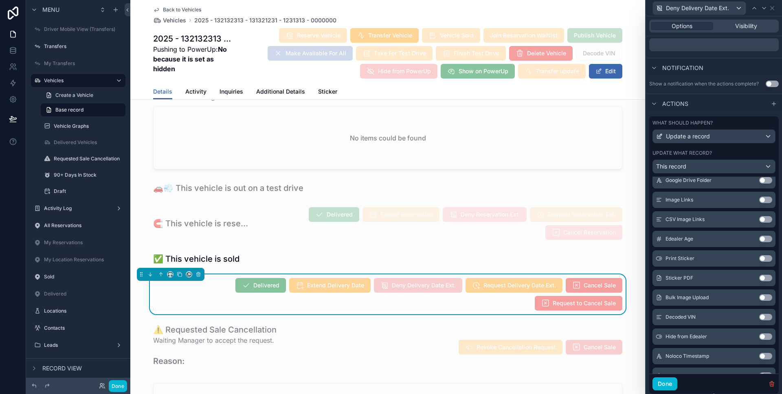
scroll to position [60, 0]
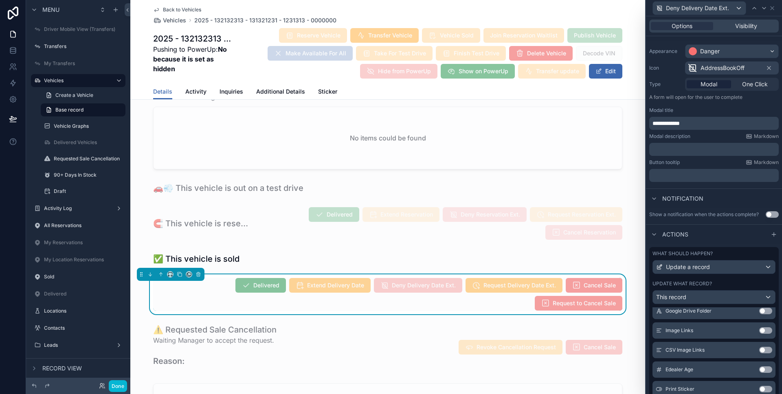
click at [702, 252] on label "What should happen?" at bounding box center [682, 253] width 60 height 7
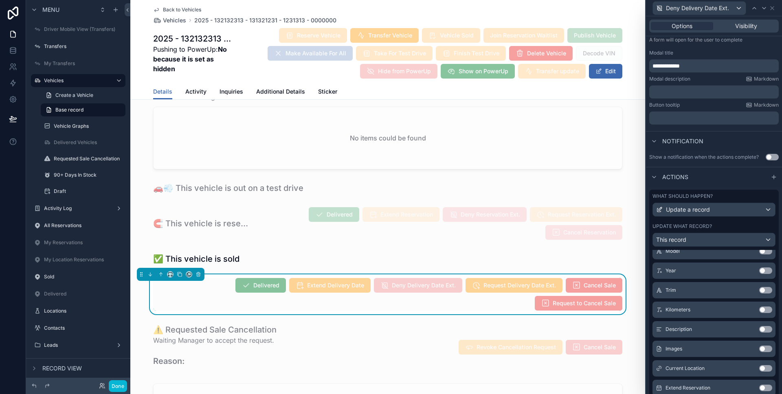
scroll to position [0, 0]
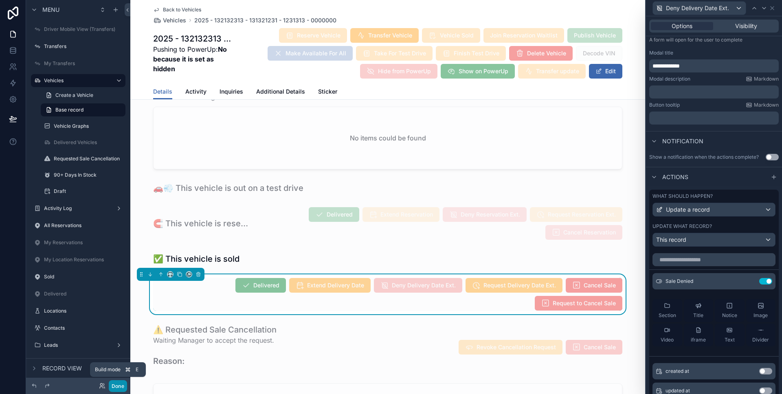
click at [122, 383] on button "Done" at bounding box center [118, 386] width 18 height 12
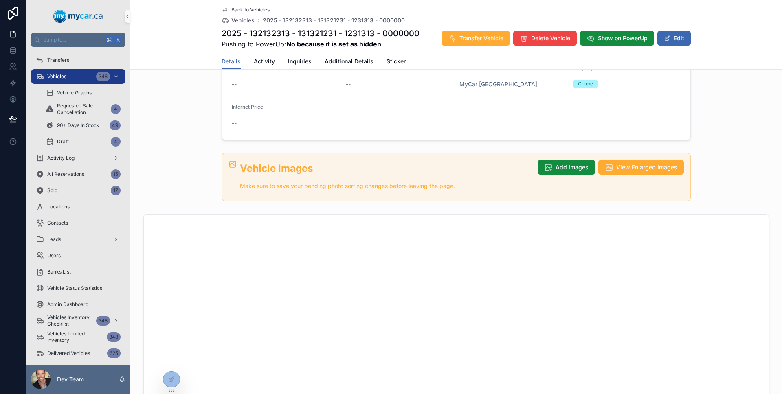
scroll to position [444, 0]
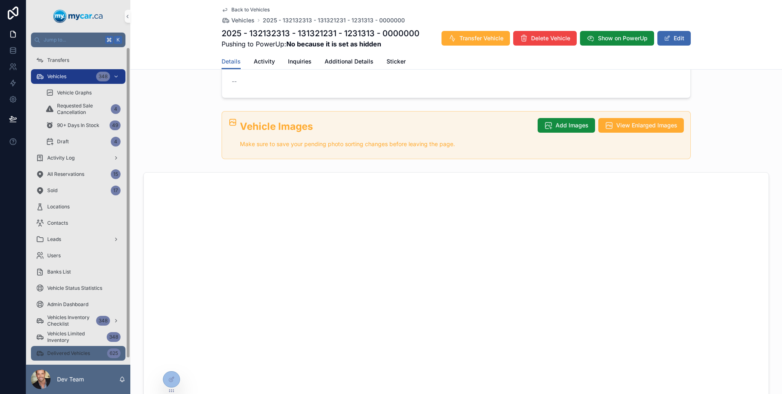
click at [83, 347] on div "Delivered Vehicles 625" at bounding box center [78, 353] width 85 height 13
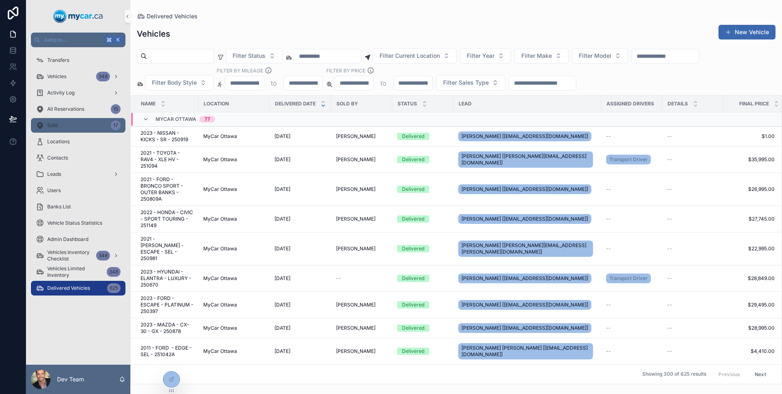
click at [78, 123] on div "Sold 17" at bounding box center [78, 125] width 85 height 13
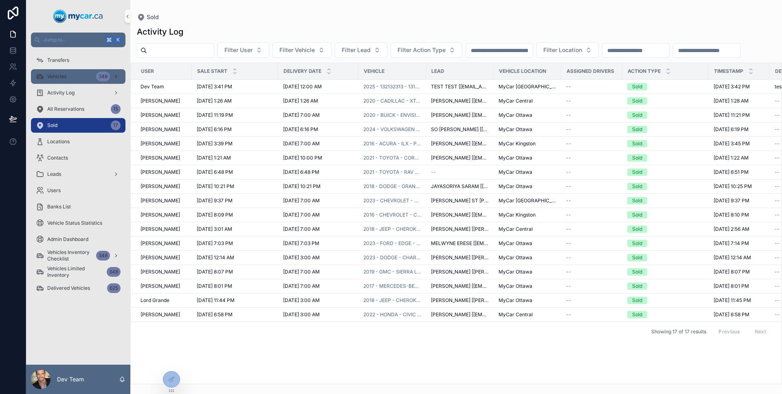
click at [75, 75] on div "Vehicles 348" at bounding box center [78, 76] width 85 height 13
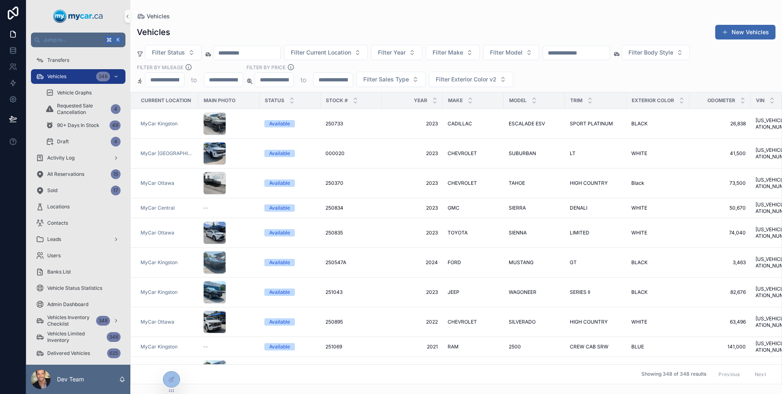
click at [572, 58] on input "scrollable content" at bounding box center [576, 52] width 67 height 11
type input "*****"
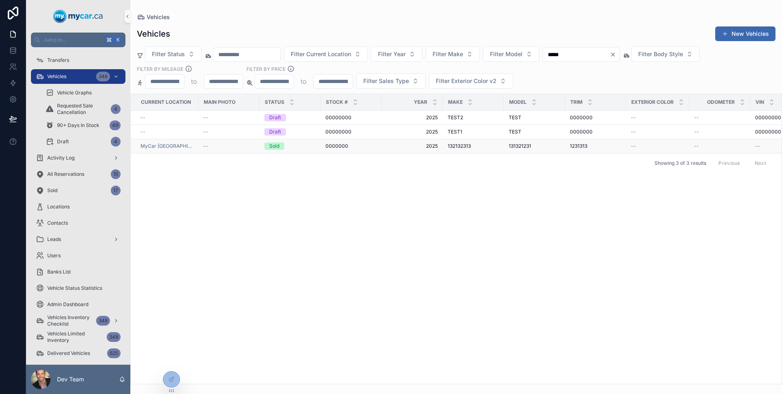
click at [406, 143] on span "2025" at bounding box center [411, 146] width 51 height 7
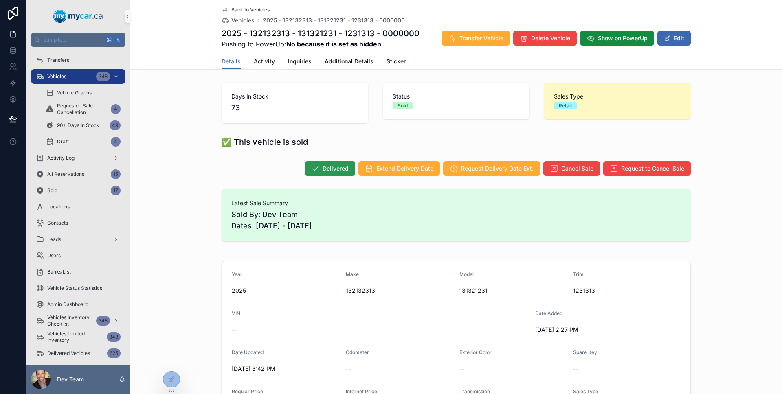
click at [346, 168] on button "Delivered" at bounding box center [330, 168] width 50 height 15
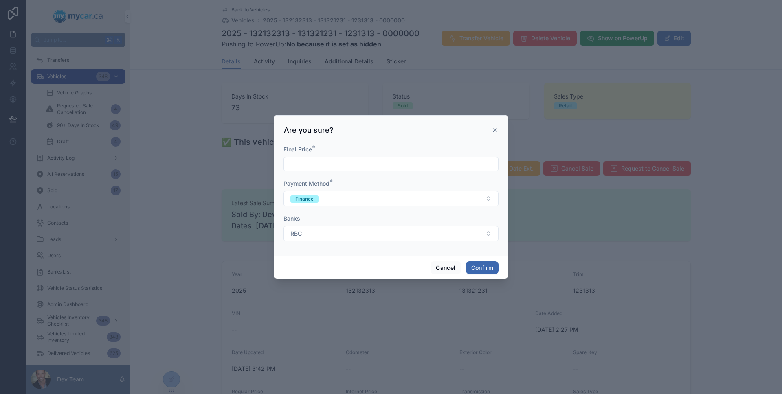
click at [432, 274] on div "Cancel Confirm" at bounding box center [391, 267] width 235 height 23
click at [435, 272] on button "Cancel" at bounding box center [445, 267] width 30 height 13
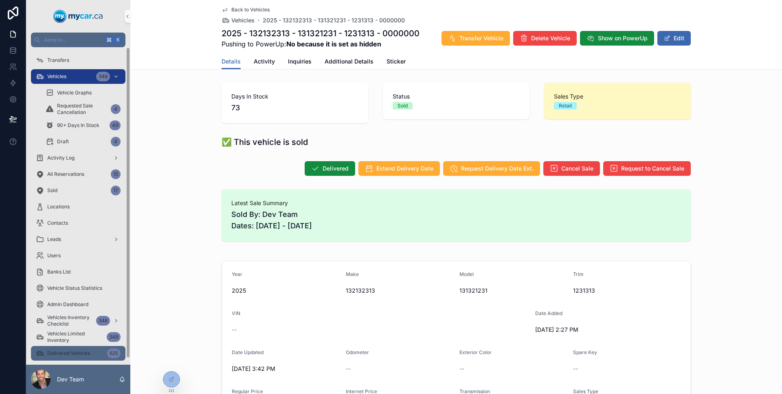
click at [89, 351] on span "Delivered Vehicles" at bounding box center [68, 353] width 43 height 7
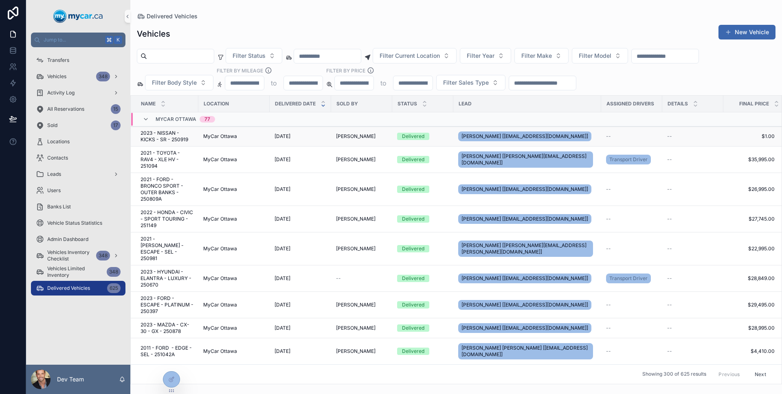
click at [290, 141] on td "9/5/2025 9/5/2025" at bounding box center [300, 137] width 61 height 20
click at [277, 137] on span "9/5/2025" at bounding box center [282, 136] width 16 height 7
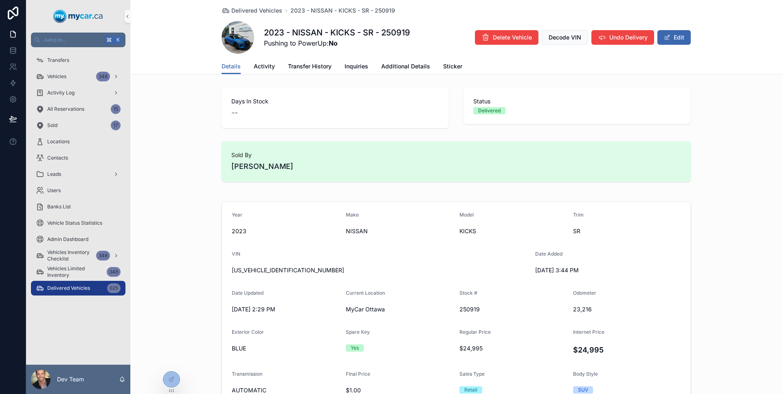
click at [79, 84] on div "Vehicles 348" at bounding box center [78, 76] width 104 height 16
click at [79, 79] on div "Vehicles 348" at bounding box center [78, 76] width 85 height 13
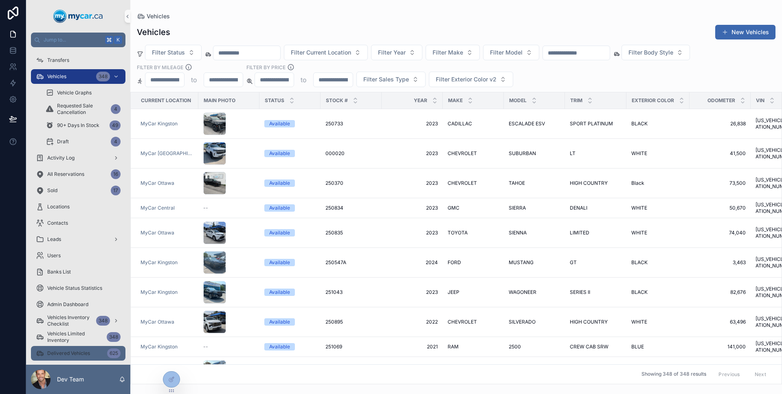
click at [84, 350] on div "Delivered Vehicles 625" at bounding box center [78, 353] width 85 height 13
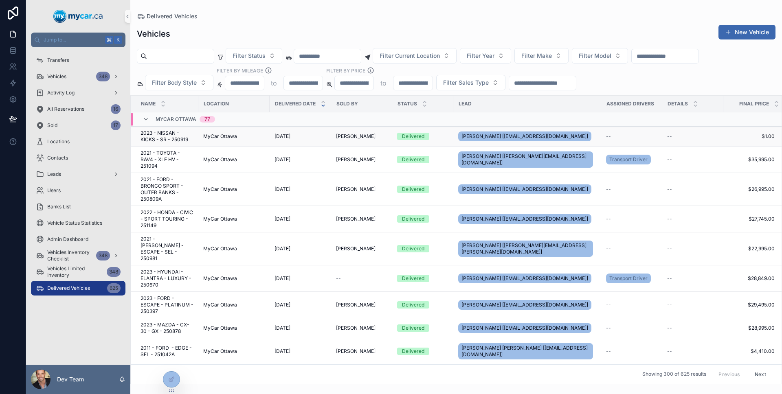
click at [322, 133] on div "9/5/2025 9/5/2025" at bounding box center [300, 136] width 52 height 7
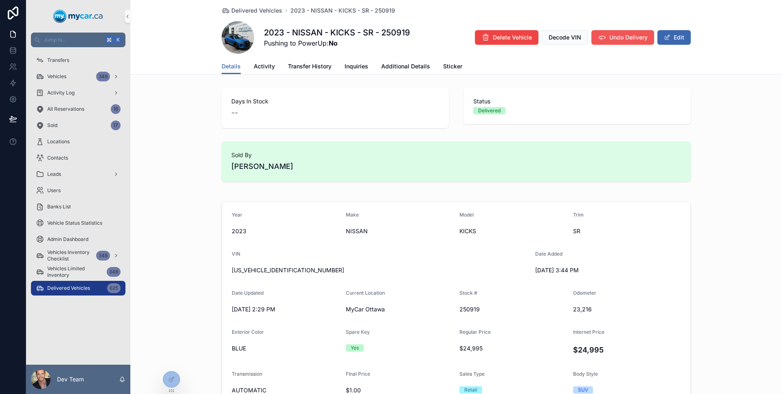
click at [639, 43] on button "Undo Delivery" at bounding box center [622, 37] width 63 height 15
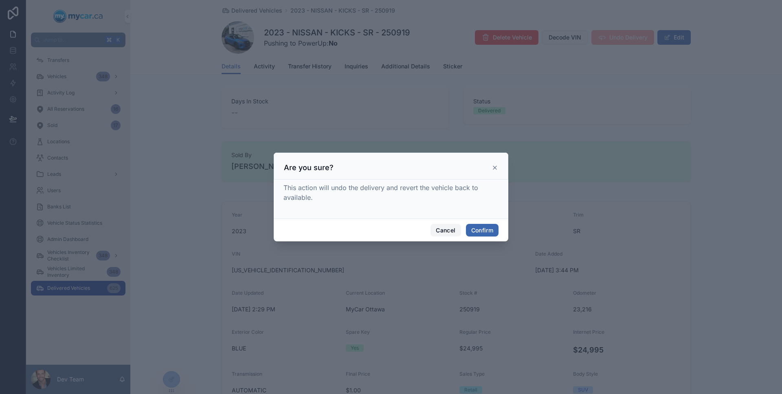
click at [453, 226] on button "Cancel" at bounding box center [445, 230] width 30 height 13
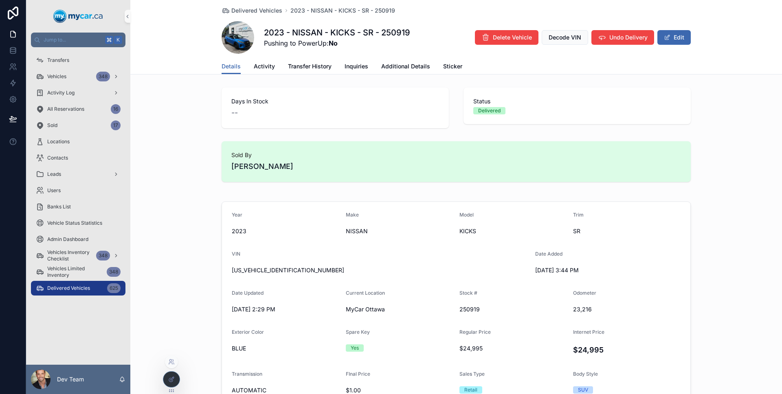
click at [175, 380] on div at bounding box center [171, 379] width 16 height 15
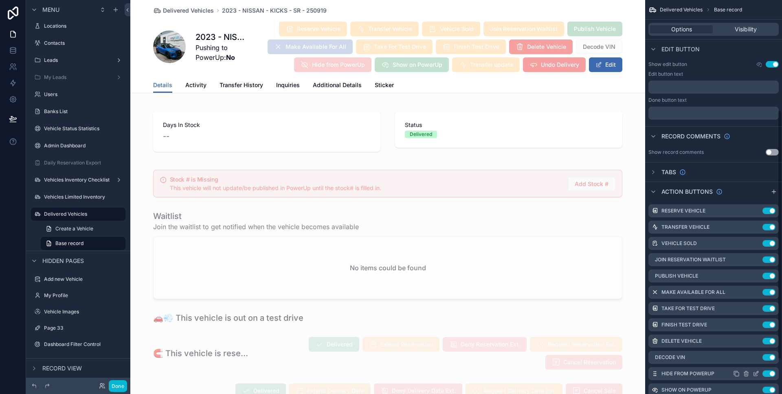
scroll to position [228, 0]
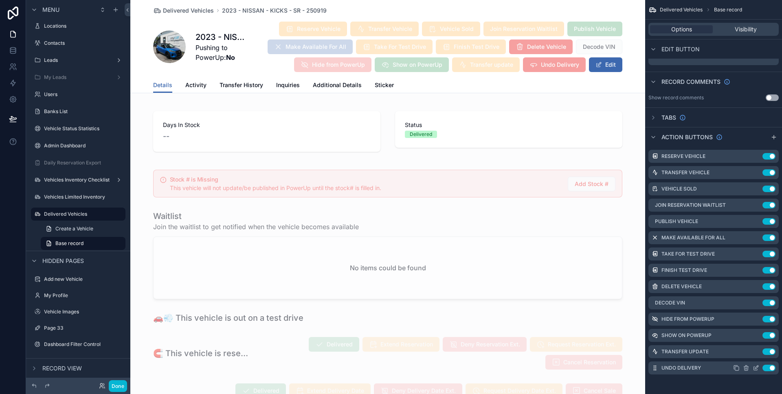
click at [755, 367] on icon "scrollable content" at bounding box center [756, 369] width 4 height 4
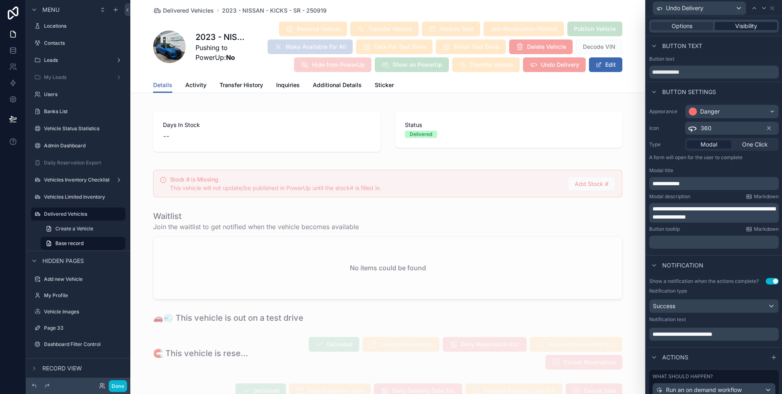
click at [753, 26] on div "Visibility" at bounding box center [746, 26] width 62 height 8
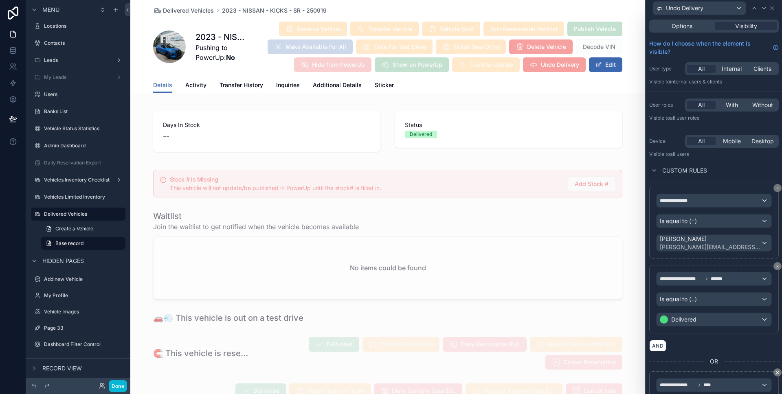
scroll to position [125, 0]
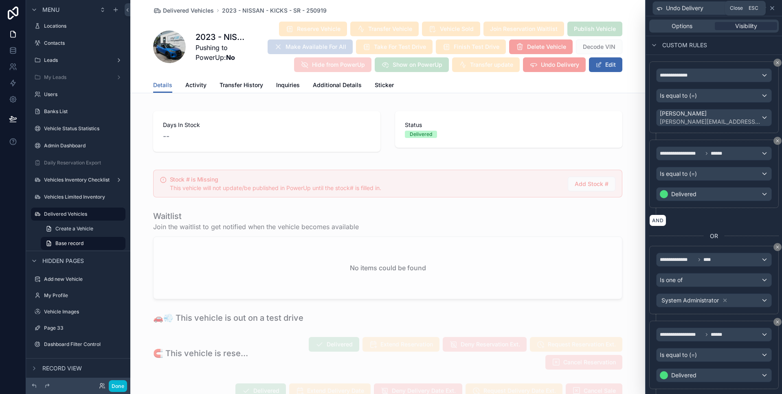
click at [770, 7] on icon at bounding box center [771, 8] width 3 height 3
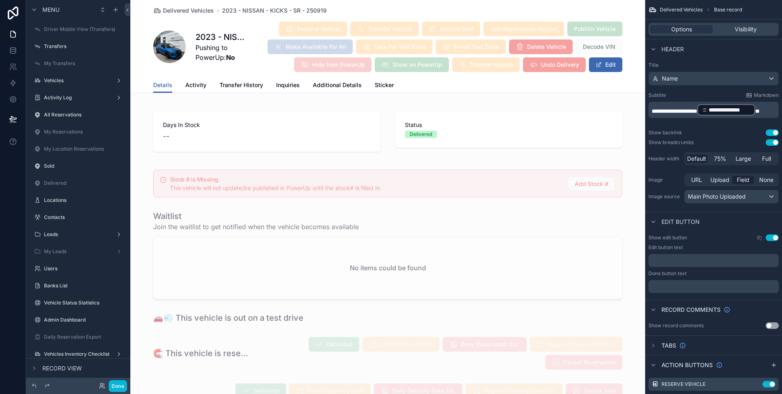
scroll to position [228, 0]
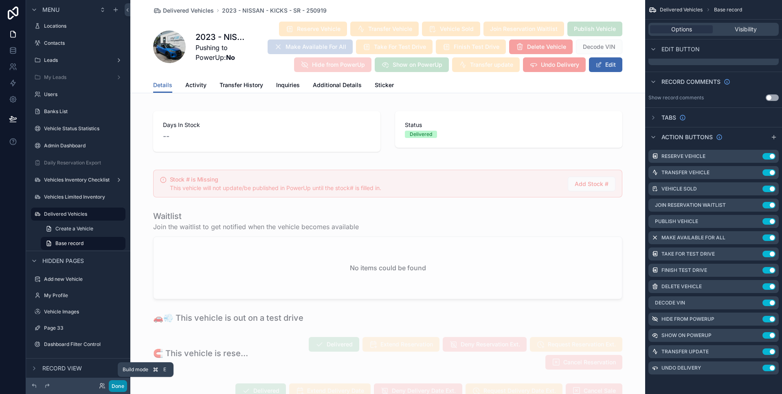
click at [121, 385] on button "Done" at bounding box center [118, 386] width 18 height 12
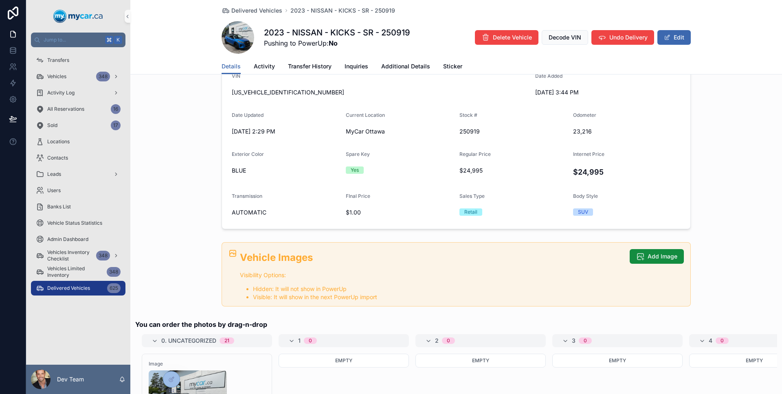
scroll to position [279, 0]
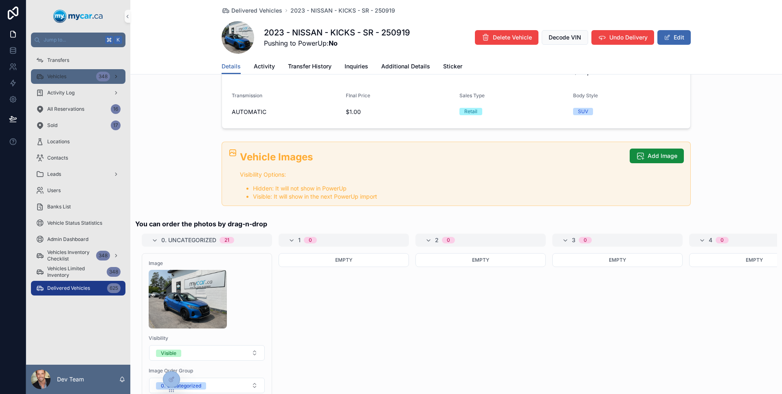
click at [68, 77] on div "Vehicles 348" at bounding box center [78, 76] width 85 height 13
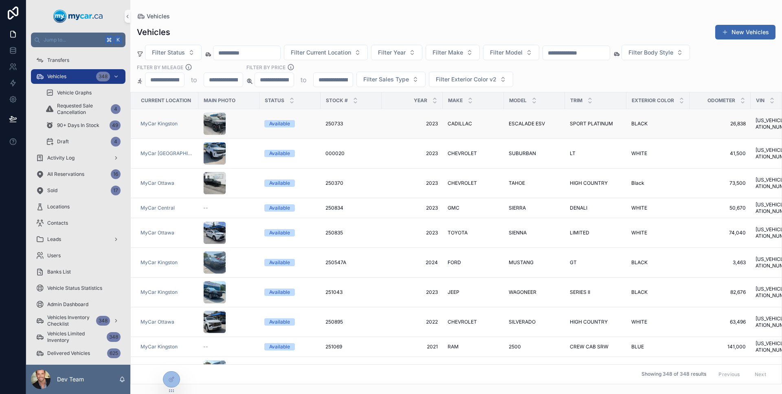
click at [370, 123] on div "250733 250733" at bounding box center [350, 124] width 51 height 7
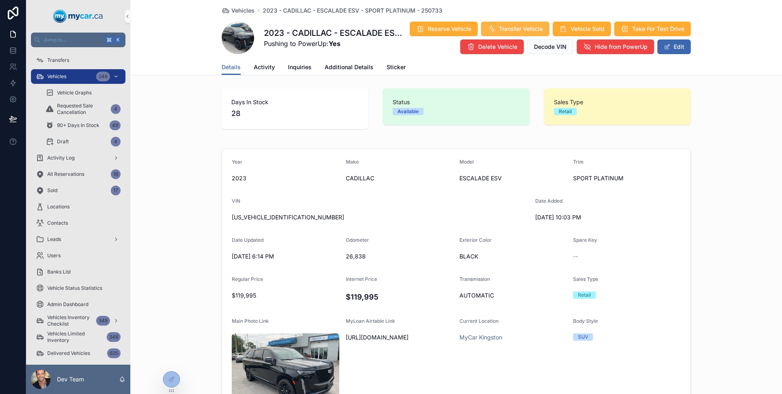
click at [543, 32] on span "Transfer Vehicle" at bounding box center [521, 29] width 44 height 8
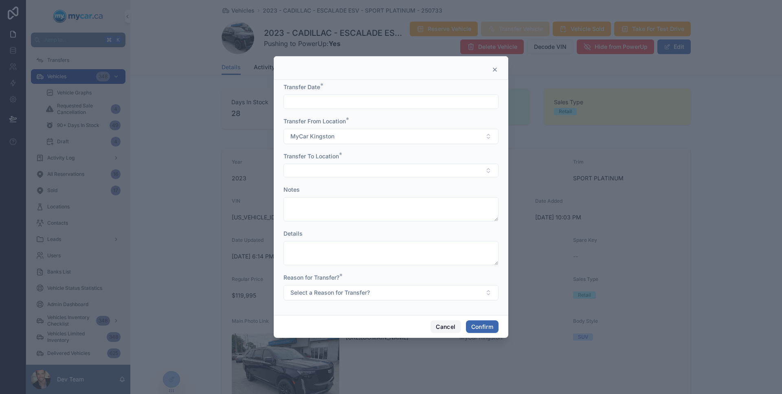
click at [446, 329] on button "Cancel" at bounding box center [445, 326] width 30 height 13
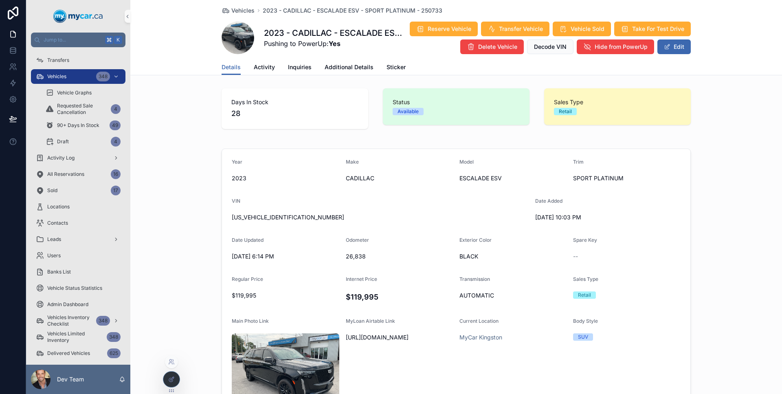
click at [171, 379] on icon at bounding box center [172, 378] width 3 height 3
click at [171, 378] on icon at bounding box center [171, 379] width 7 height 7
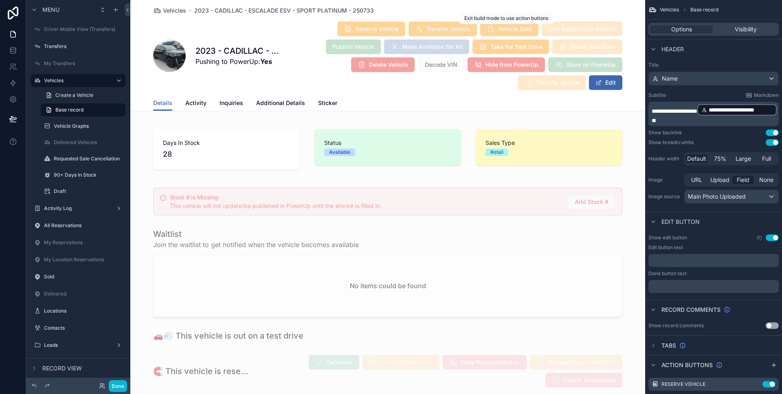
click at [485, 29] on span "Vehicle Sold" at bounding box center [509, 30] width 58 height 8
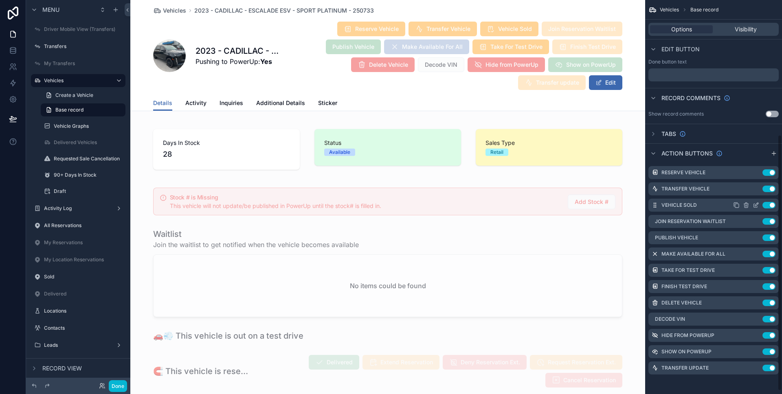
scroll to position [202, 0]
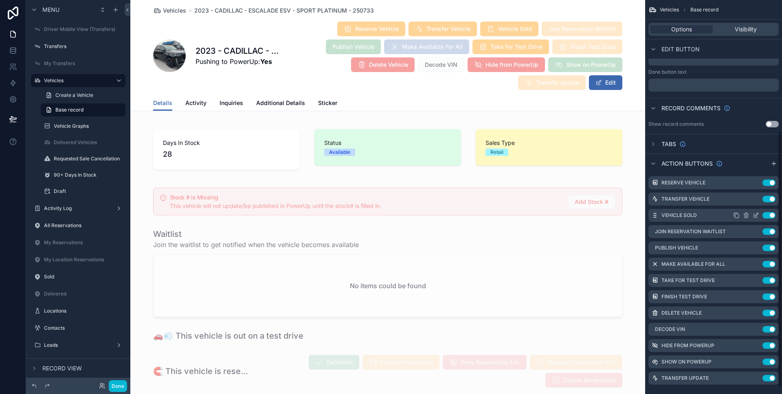
click at [754, 218] on icon "scrollable content" at bounding box center [756, 215] width 7 height 7
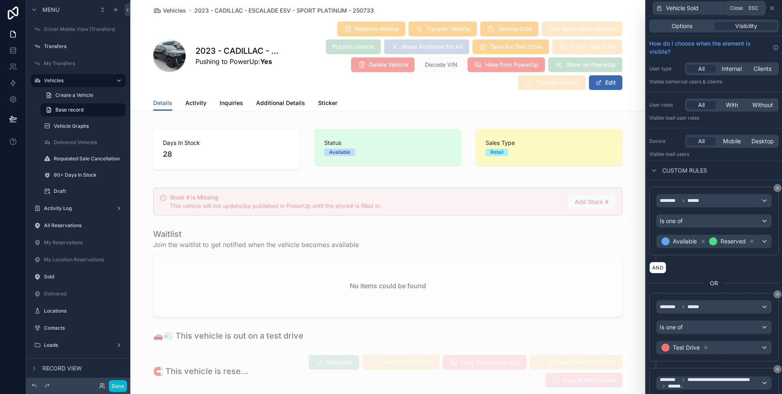
click at [771, 6] on icon at bounding box center [772, 8] width 7 height 7
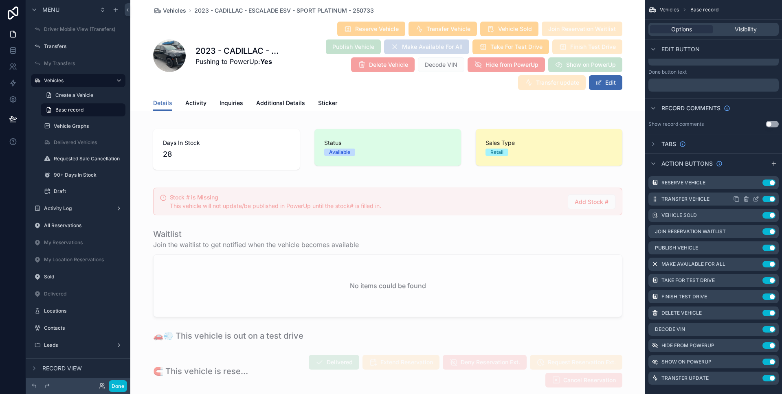
click at [754, 200] on icon "scrollable content" at bounding box center [756, 199] width 7 height 7
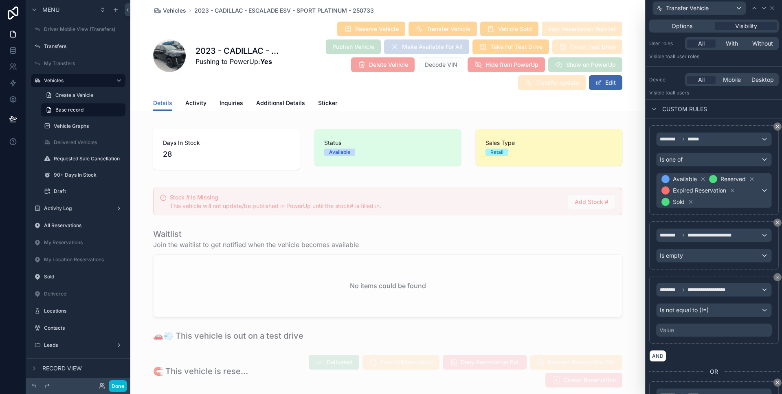
scroll to position [72, 0]
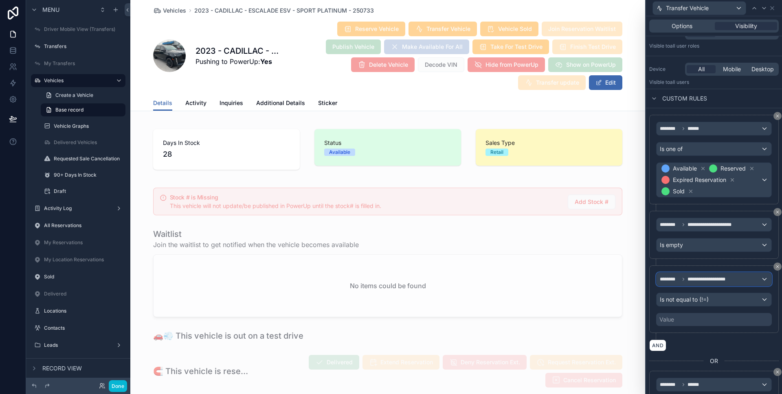
click at [718, 283] on span "**********" at bounding box center [708, 279] width 43 height 7
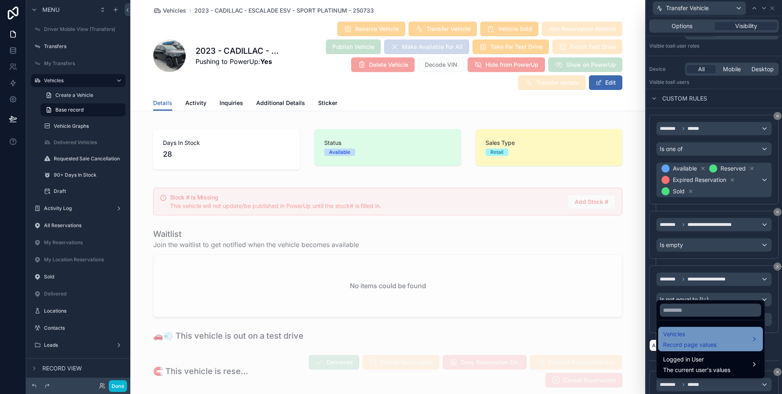
click at [708, 327] on div "Vehicles Record page values" at bounding box center [710, 339] width 105 height 24
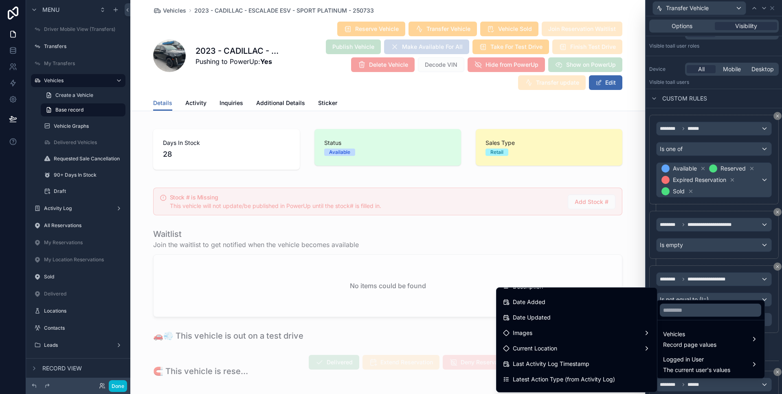
scroll to position [139, 0]
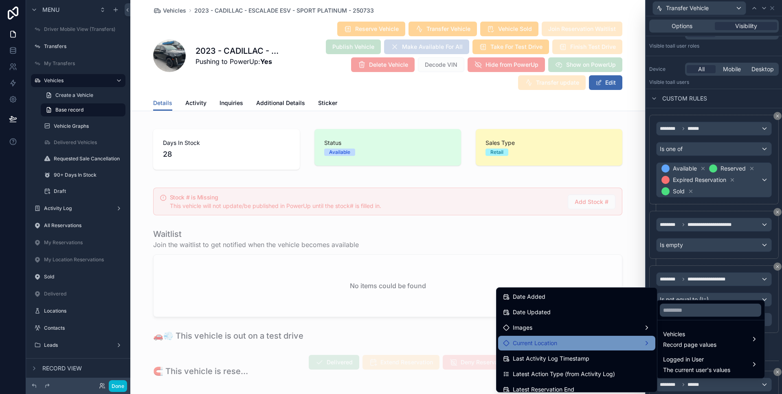
click at [576, 337] on div "Current Location" at bounding box center [576, 343] width 157 height 15
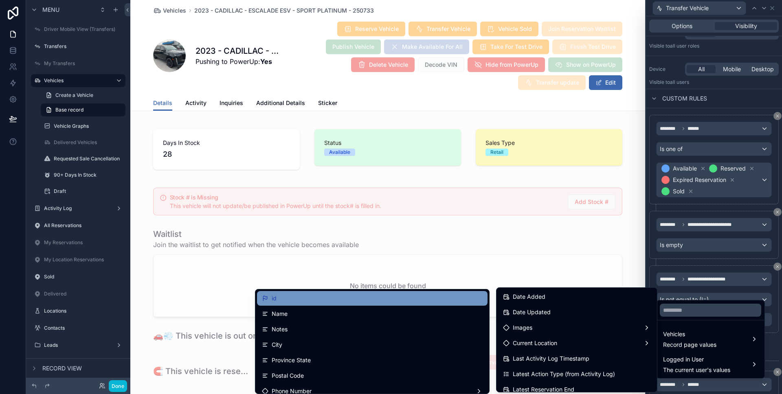
click at [450, 305] on div "id" at bounding box center [372, 298] width 230 height 15
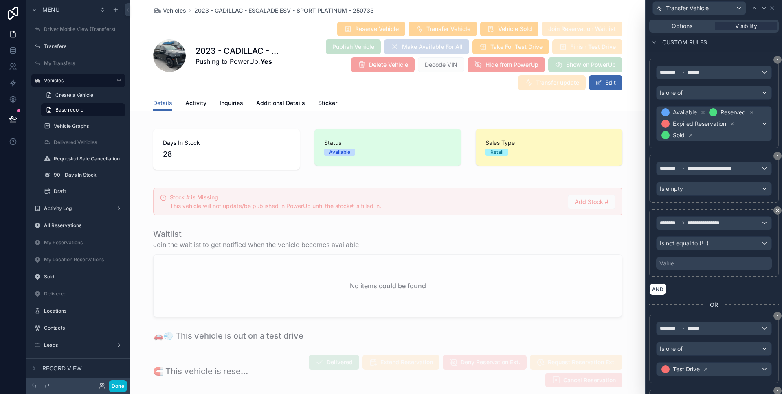
scroll to position [112, 0]
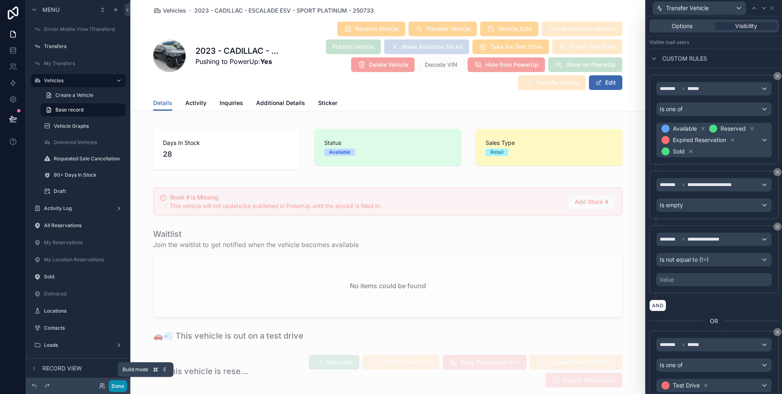
click at [125, 384] on button "Done" at bounding box center [118, 386] width 18 height 12
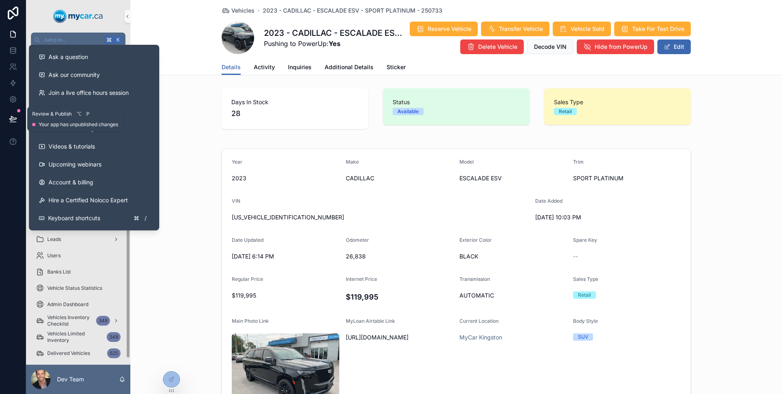
click at [18, 113] on button at bounding box center [13, 119] width 18 height 23
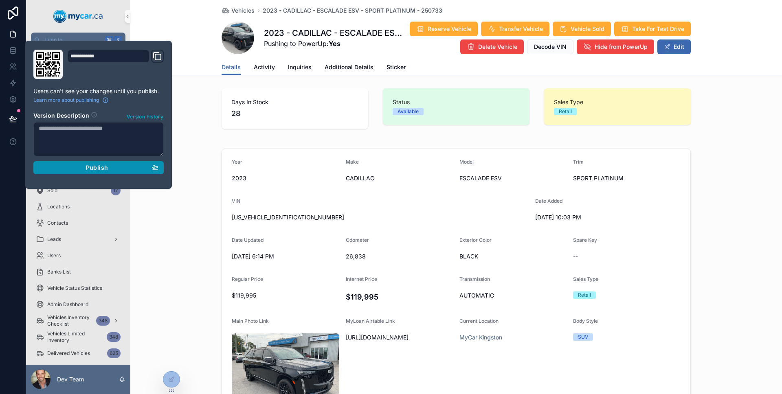
click at [57, 161] on button "Publish" at bounding box center [98, 167] width 130 height 13
click at [6, 184] on div at bounding box center [13, 197] width 26 height 394
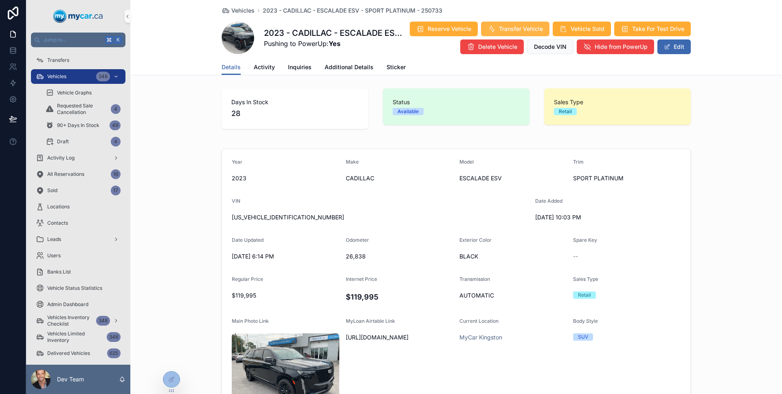
click at [543, 27] on span "Transfer Vehicle" at bounding box center [521, 29] width 44 height 8
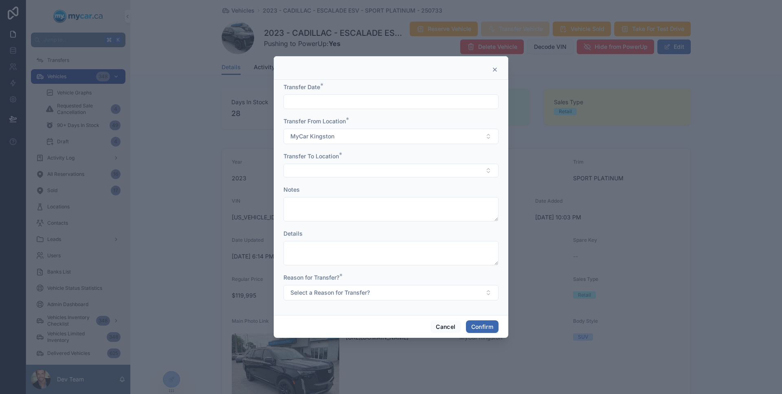
click at [499, 64] on div at bounding box center [391, 68] width 235 height 24
click at [499, 65] on div at bounding box center [391, 68] width 235 height 24
click at [496, 68] on icon at bounding box center [495, 69] width 7 height 7
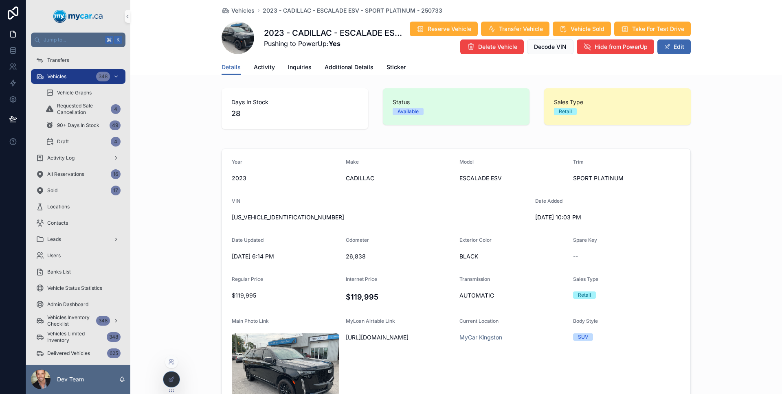
click at [176, 378] on div at bounding box center [171, 379] width 16 height 15
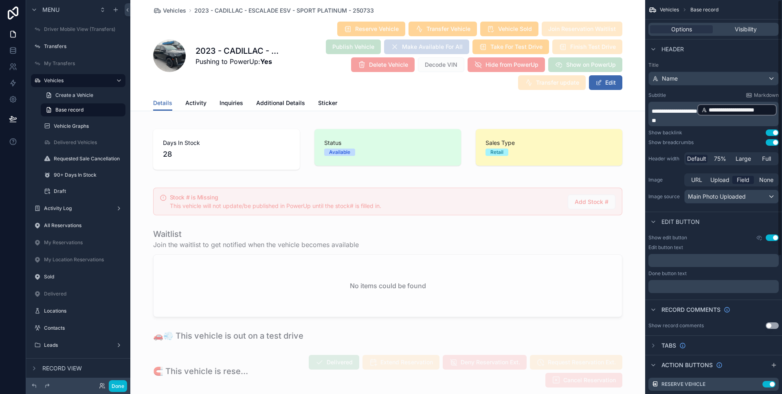
scroll to position [141, 0]
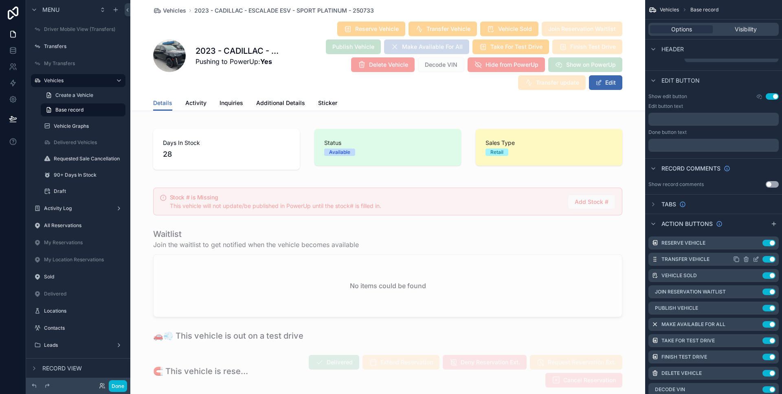
click at [756, 261] on icon "scrollable content" at bounding box center [756, 259] width 7 height 7
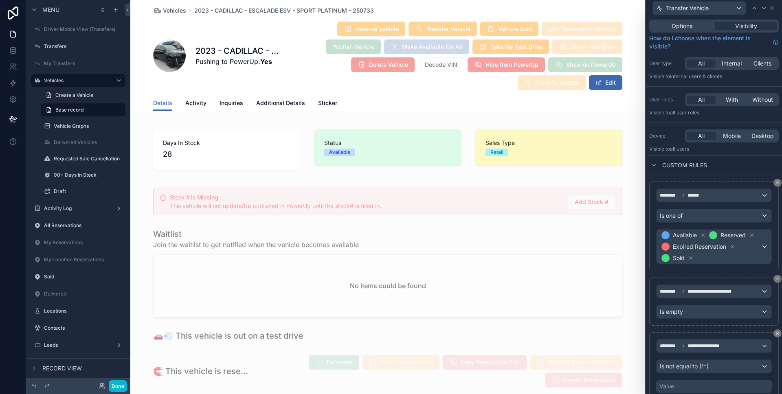
scroll to position [21, 0]
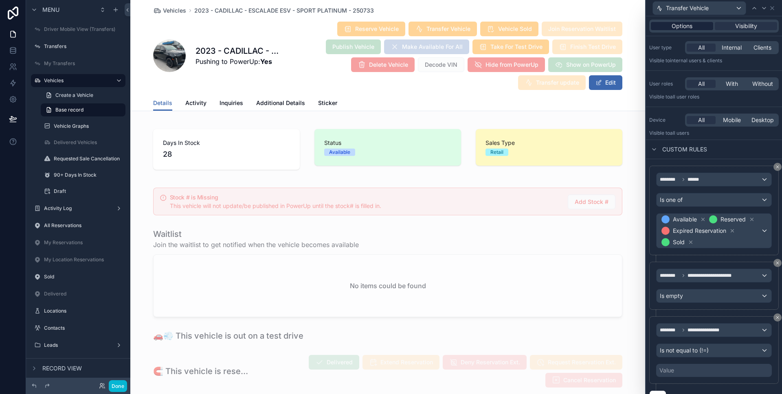
click at [693, 22] on div "Options" at bounding box center [682, 26] width 62 height 8
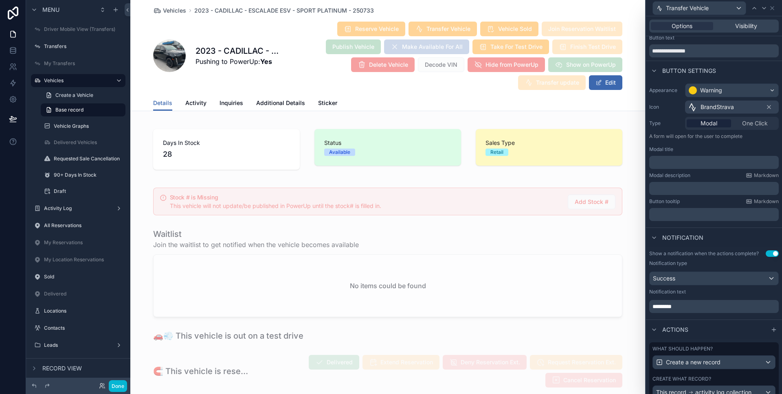
scroll to position [67, 0]
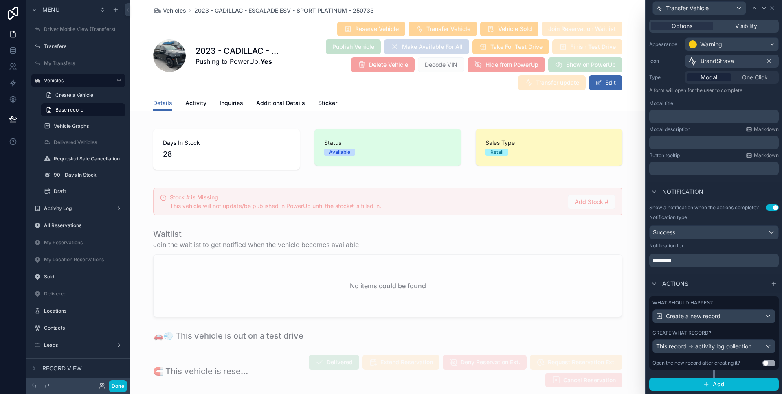
click at [713, 300] on div "What should happen?" at bounding box center [713, 303] width 123 height 7
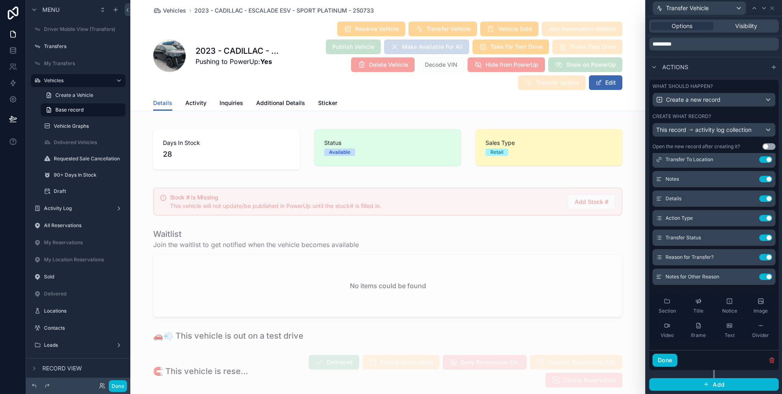
scroll to position [203, 0]
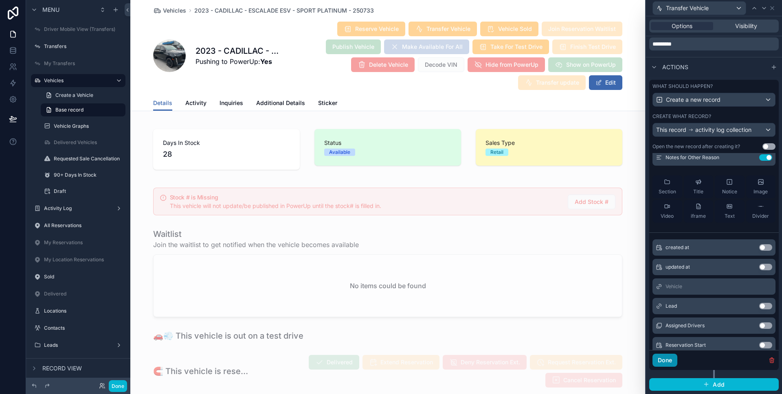
click at [663, 356] on button "Done" at bounding box center [664, 360] width 25 height 13
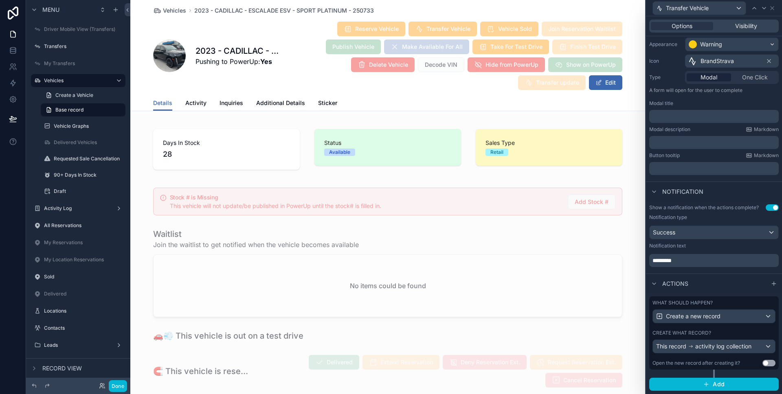
scroll to position [67, 0]
click at [712, 305] on label "What should happen?" at bounding box center [682, 303] width 60 height 7
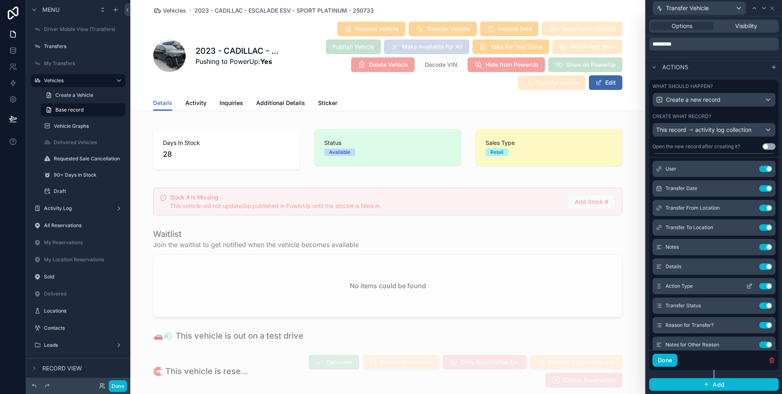
scroll to position [21, 0]
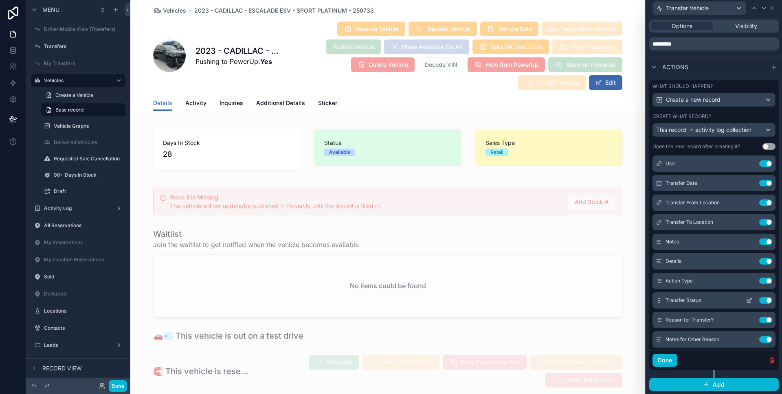
click at [748, 300] on icon at bounding box center [749, 299] width 3 height 3
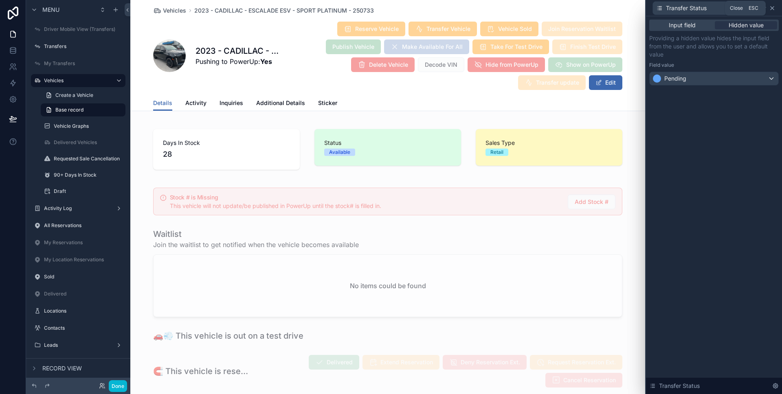
click at [772, 8] on icon at bounding box center [771, 8] width 3 height 3
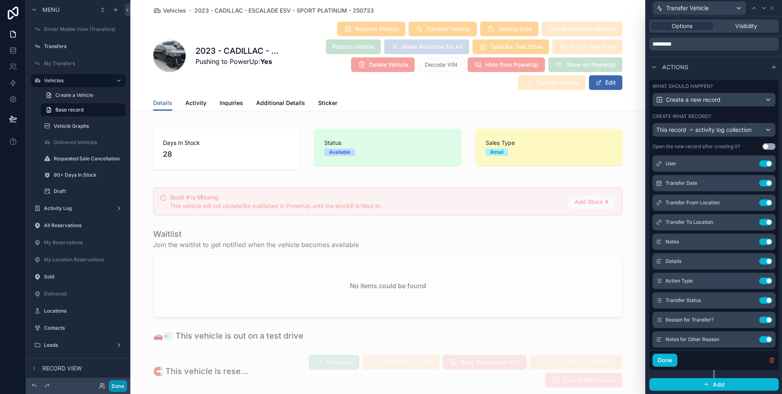
click at [126, 382] on button "Done" at bounding box center [118, 386] width 18 height 12
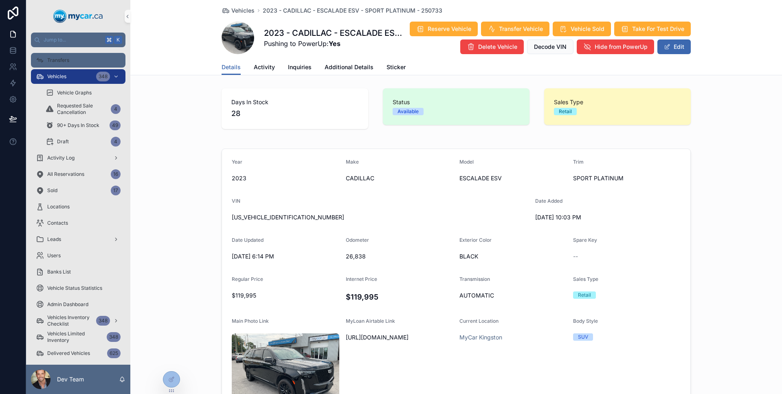
click at [81, 61] on div "Transfers" at bounding box center [78, 60] width 85 height 13
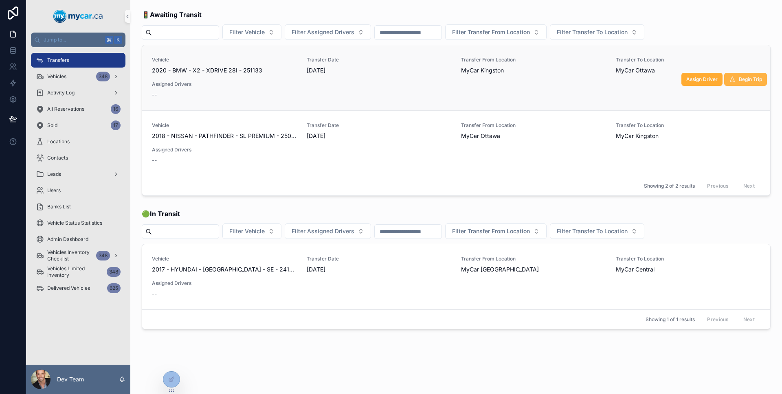
click at [755, 77] on span "Begin Trip" at bounding box center [750, 79] width 23 height 7
click at [167, 379] on div at bounding box center [171, 379] width 16 height 15
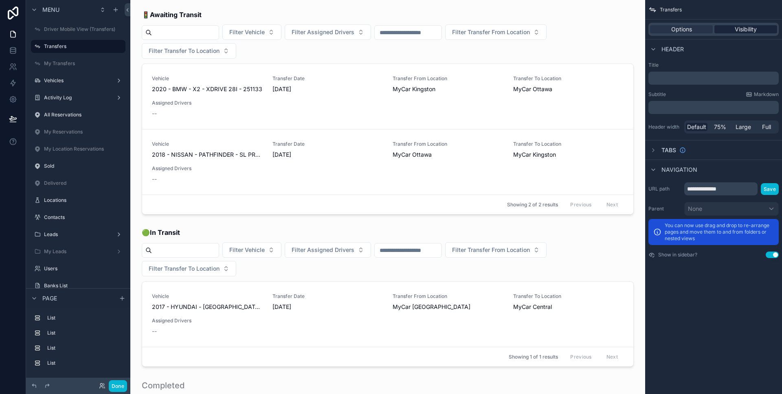
click at [737, 32] on span "Visibility" at bounding box center [746, 29] width 22 height 8
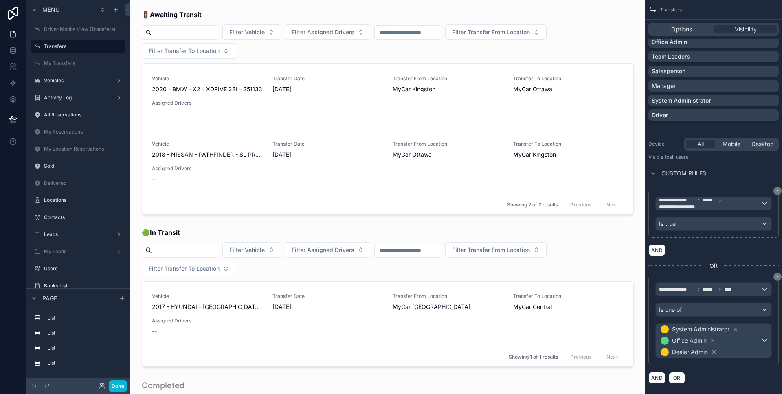
scroll to position [116, 0]
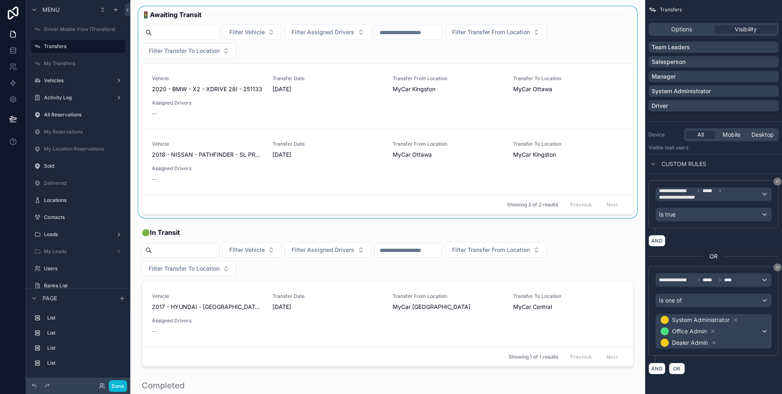
click at [539, 98] on div "scrollable content" at bounding box center [388, 112] width 502 height 211
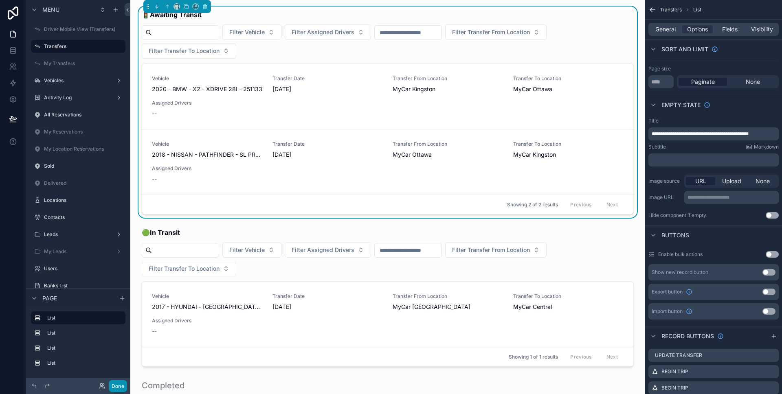
click at [119, 384] on button "Done" at bounding box center [118, 386] width 18 height 12
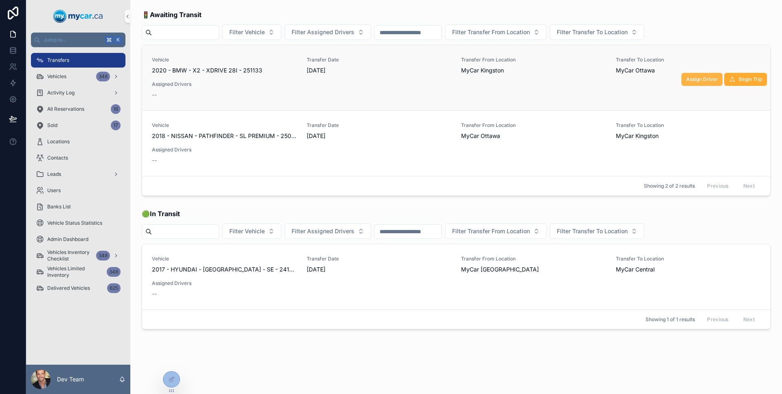
click at [707, 75] on button "Assign Driver" at bounding box center [701, 79] width 41 height 13
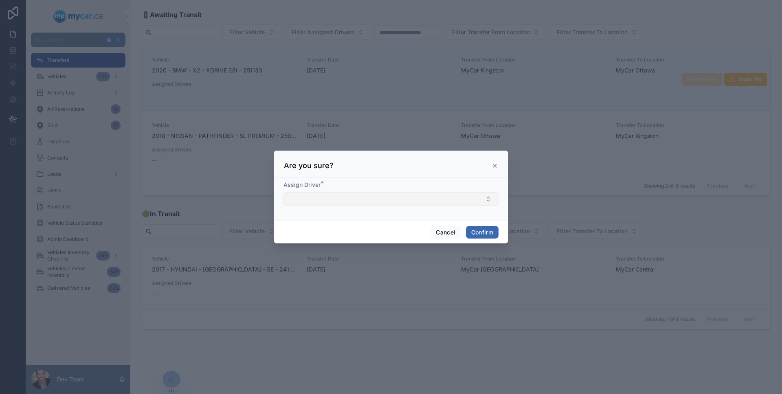
click at [415, 202] on button "Select Button" at bounding box center [390, 199] width 215 height 14
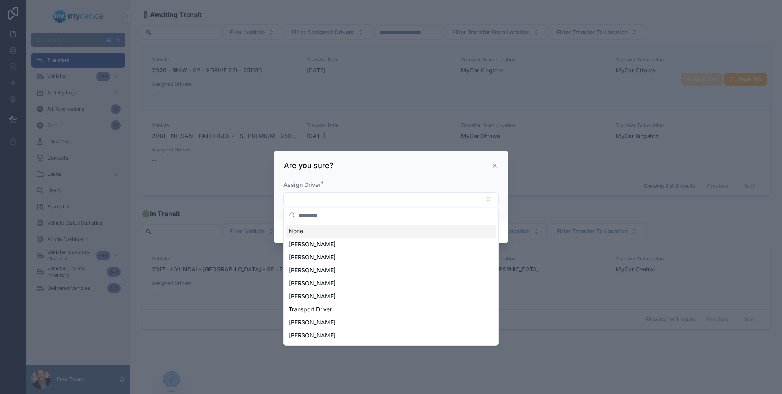
click at [417, 163] on div "Are you sure?" at bounding box center [391, 166] width 214 height 10
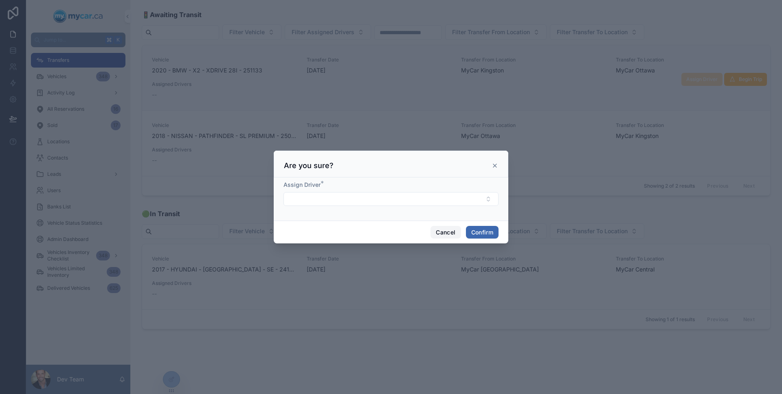
click at [448, 231] on button "Cancel" at bounding box center [445, 232] width 30 height 13
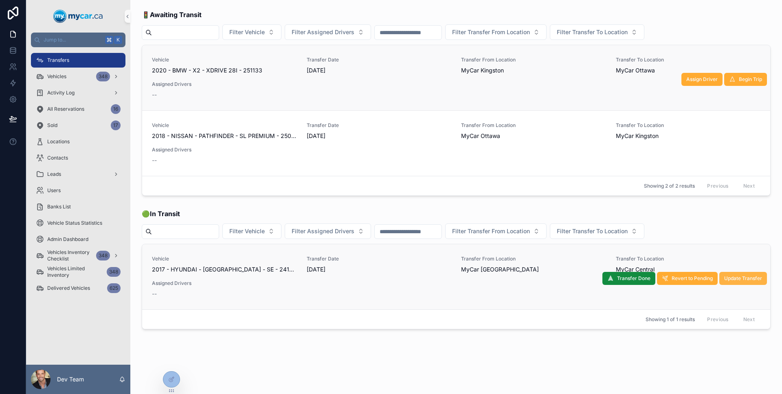
click at [724, 276] on span "Update Transfer" at bounding box center [743, 278] width 38 height 7
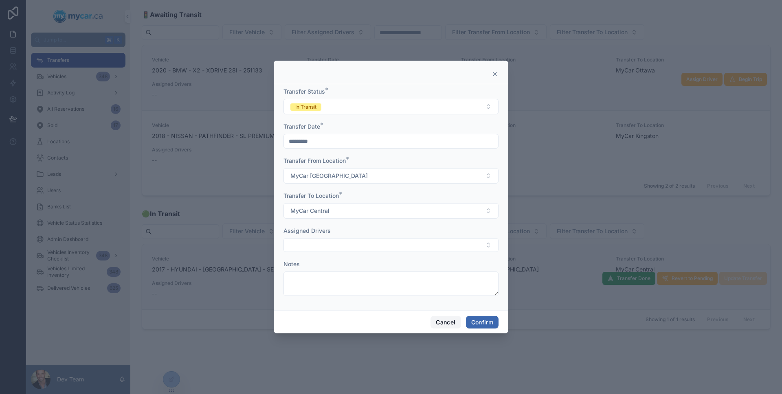
click at [452, 316] on button "Cancel" at bounding box center [445, 322] width 30 height 13
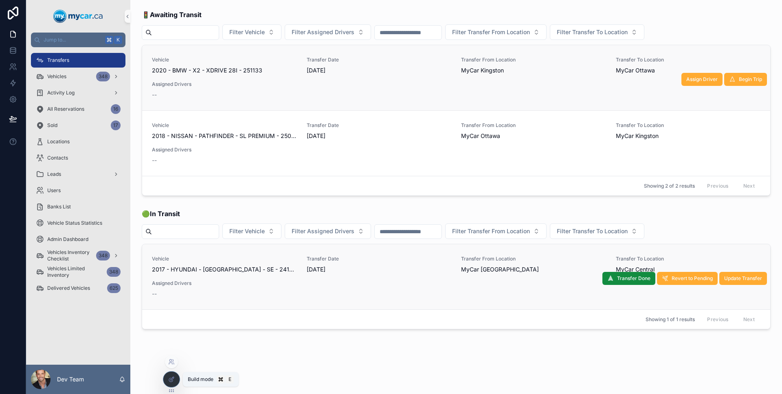
click at [177, 378] on div at bounding box center [171, 379] width 16 height 15
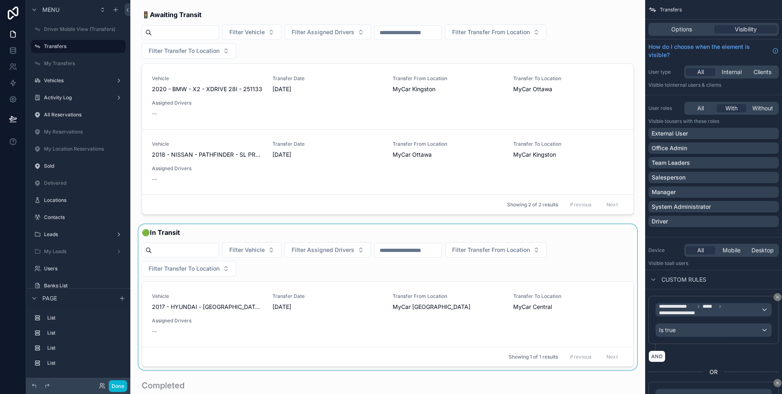
click at [291, 322] on div "scrollable content" at bounding box center [388, 297] width 502 height 146
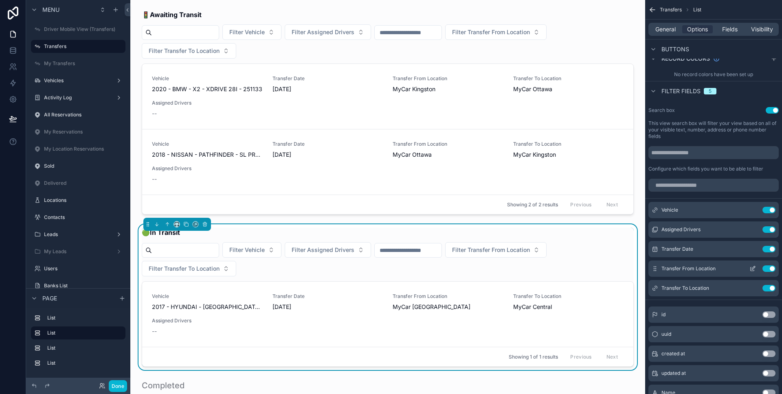
scroll to position [16, 0]
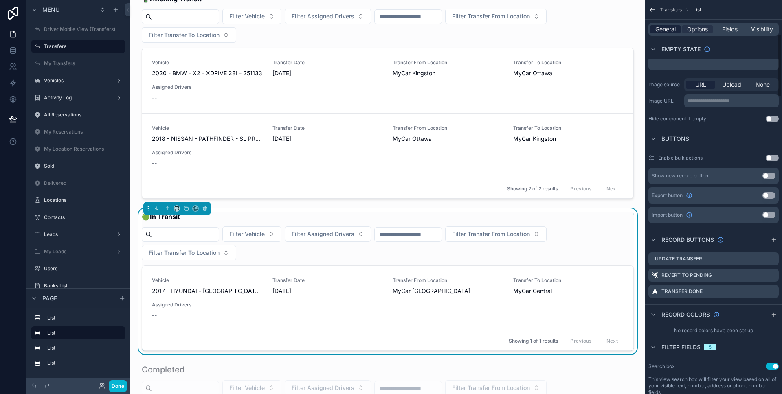
click at [678, 27] on div "General" at bounding box center [665, 29] width 31 height 8
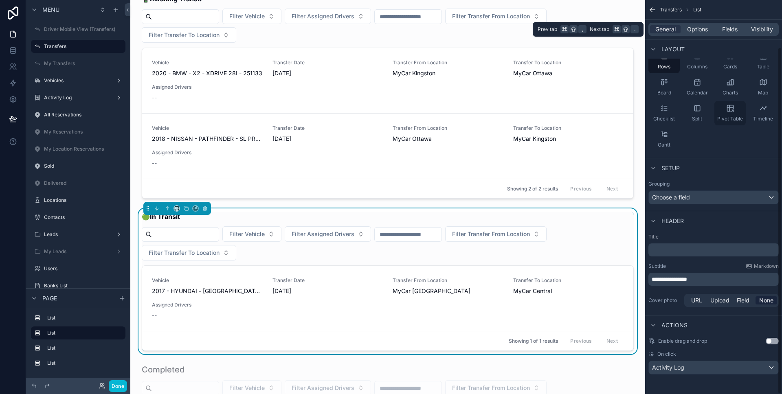
scroll to position [53, 0]
click at [727, 26] on span "Fields" at bounding box center [729, 29] width 15 height 8
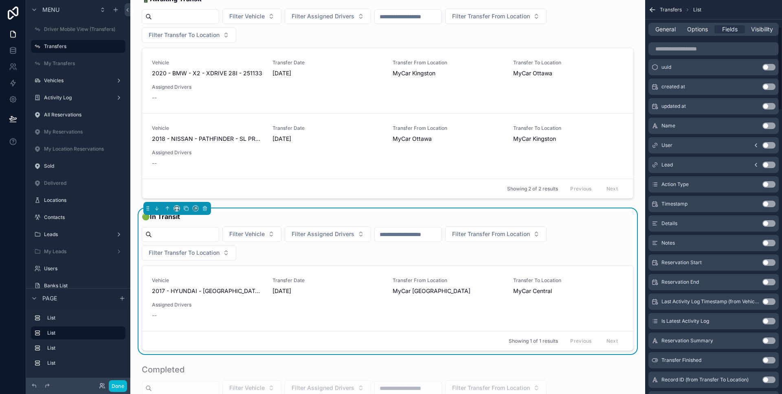
scroll to position [14, 0]
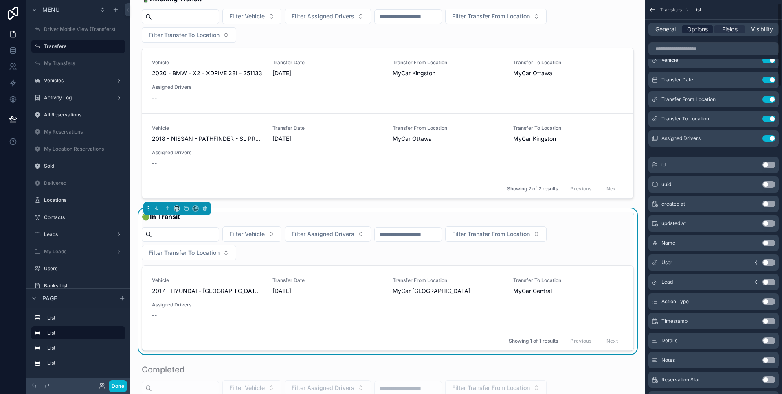
click at [698, 25] on span "Options" at bounding box center [697, 29] width 21 height 8
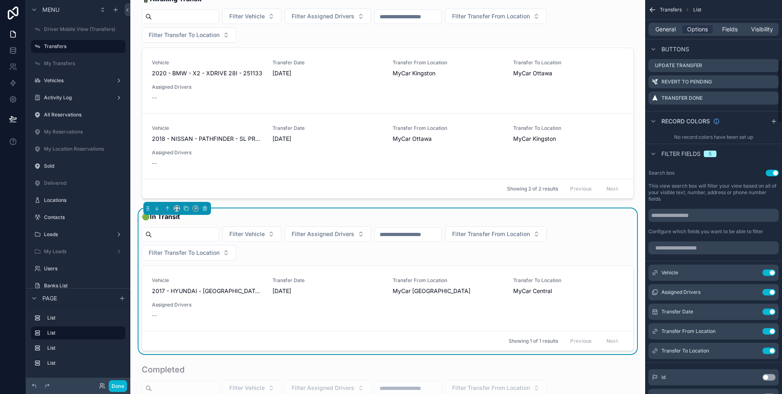
scroll to position [375, 0]
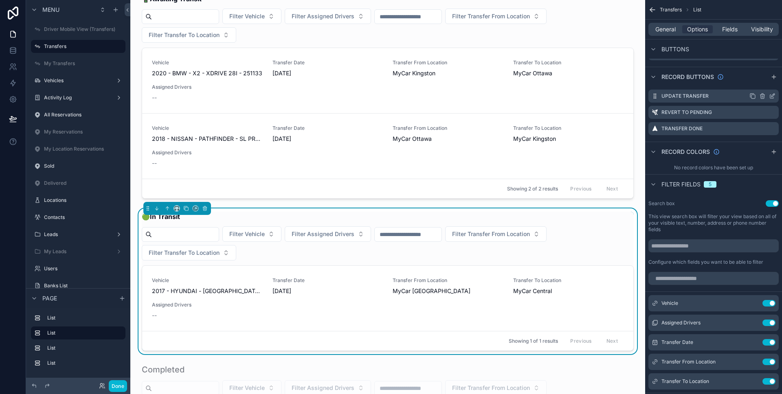
click at [772, 96] on icon "scrollable content" at bounding box center [772, 96] width 7 height 7
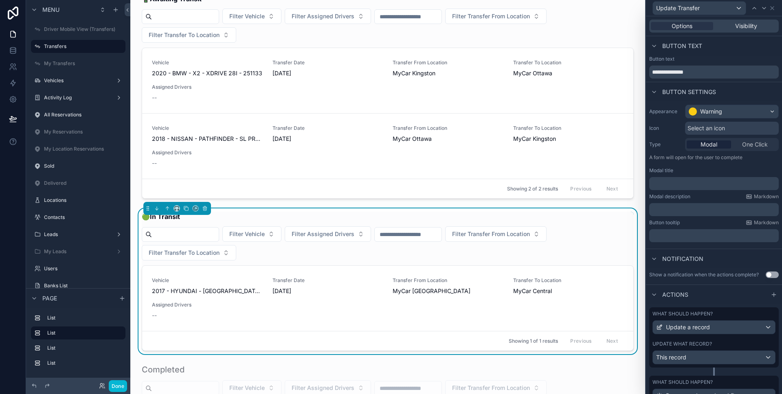
scroll to position [5, 0]
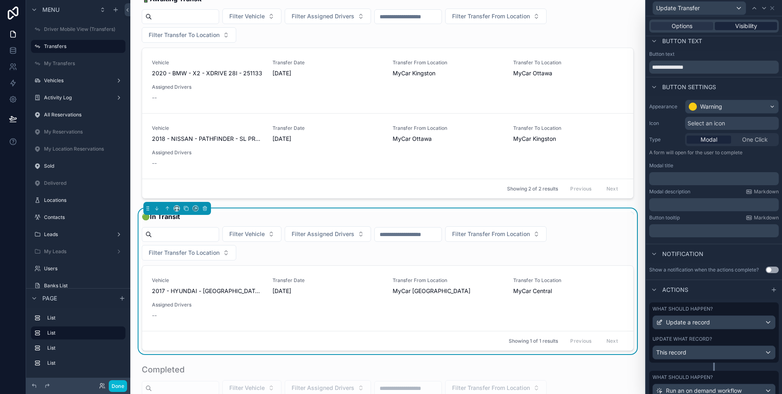
click at [735, 28] on span "Visibility" at bounding box center [746, 26] width 22 height 8
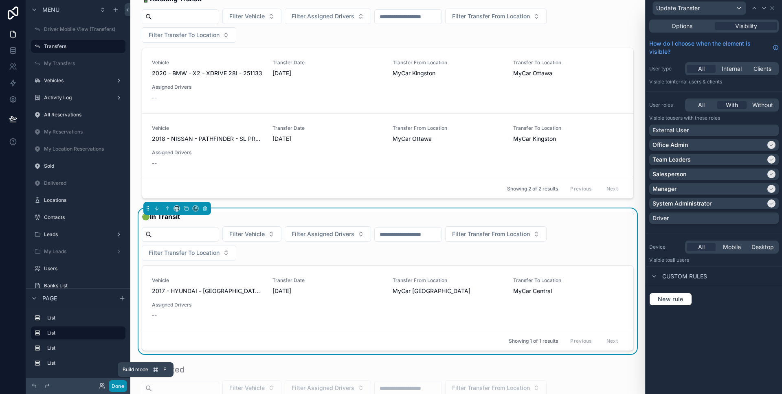
click at [126, 382] on button "Done" at bounding box center [118, 386] width 18 height 12
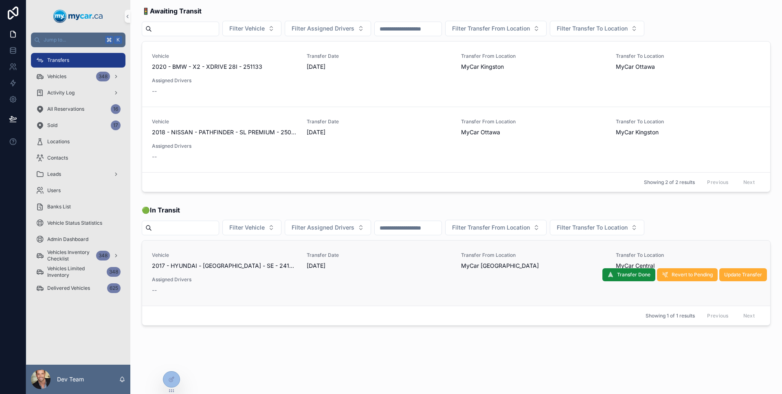
scroll to position [4, 0]
click at [737, 278] on button "Update Transfer" at bounding box center [743, 274] width 48 height 13
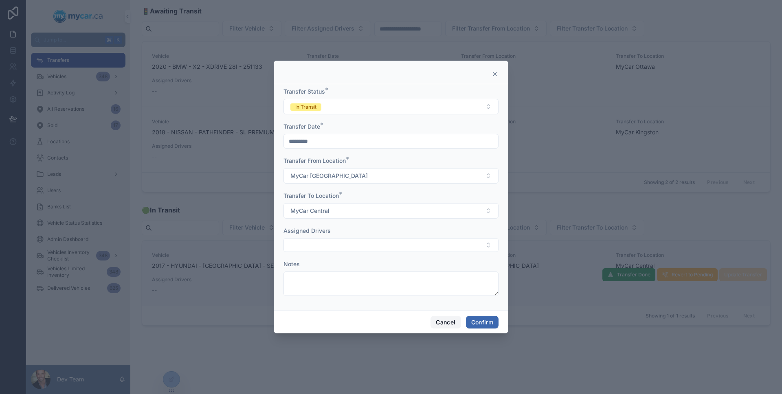
click at [439, 316] on button "Cancel" at bounding box center [445, 322] width 30 height 13
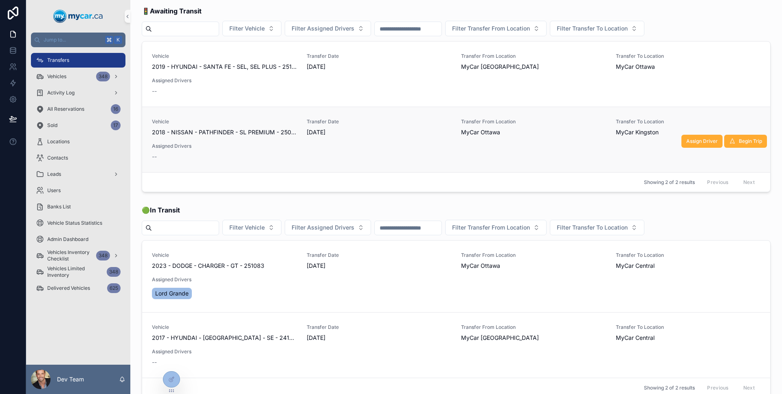
scroll to position [0, 0]
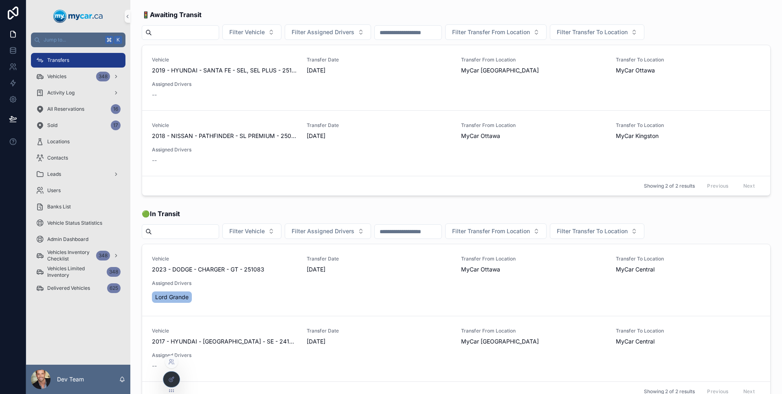
click at [176, 380] on div at bounding box center [171, 379] width 16 height 15
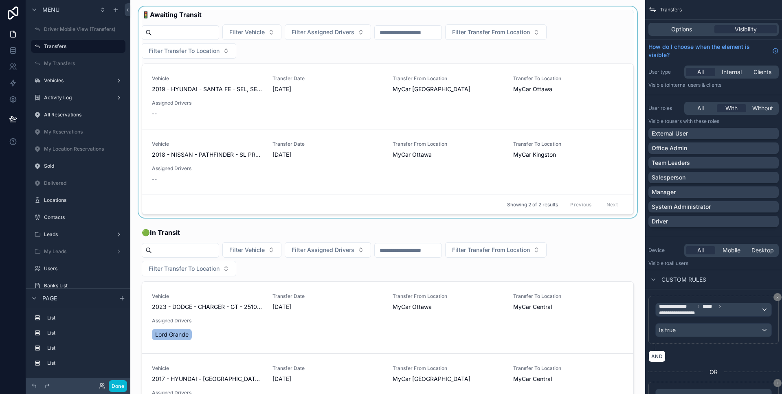
click at [479, 121] on div "scrollable content" at bounding box center [388, 112] width 502 height 211
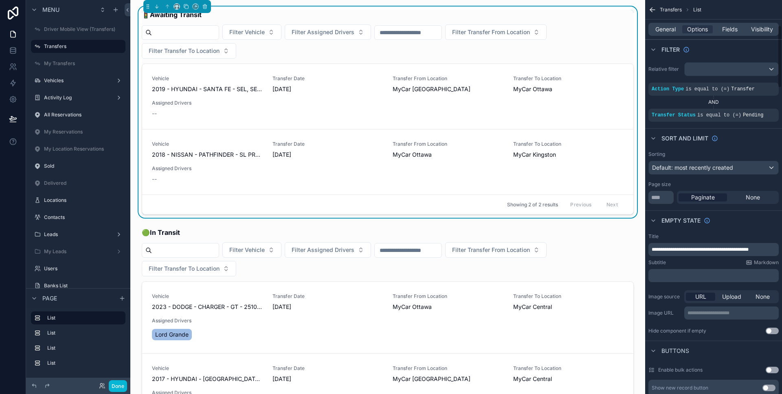
scroll to position [160, 0]
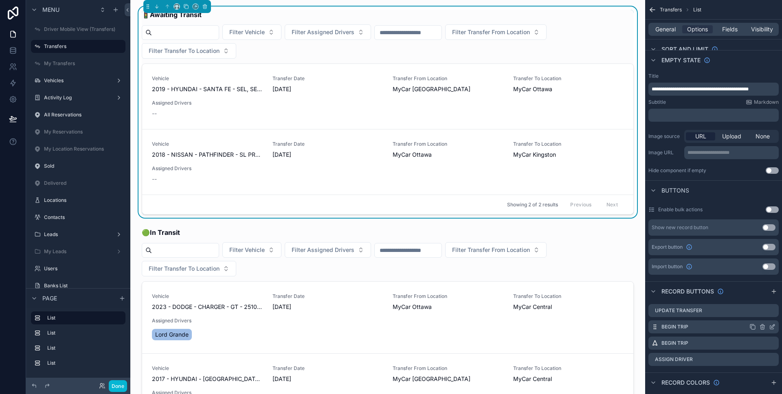
click at [774, 328] on icon "scrollable content" at bounding box center [772, 327] width 7 height 7
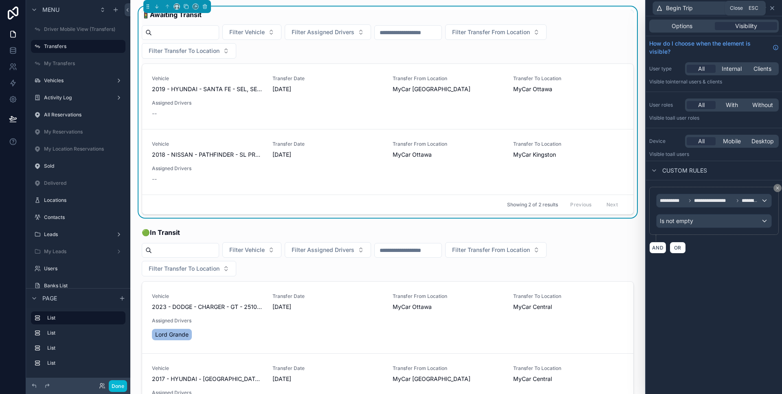
click at [772, 9] on icon at bounding box center [772, 8] width 7 height 7
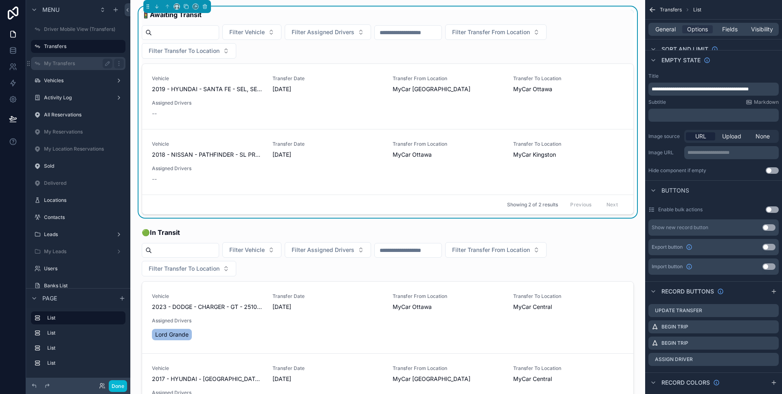
click at [72, 61] on label "My Transfers" at bounding box center [76, 63] width 65 height 7
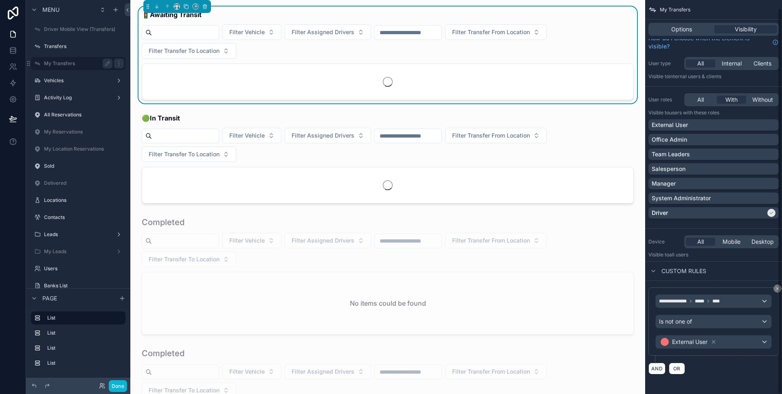
scroll to position [9, 0]
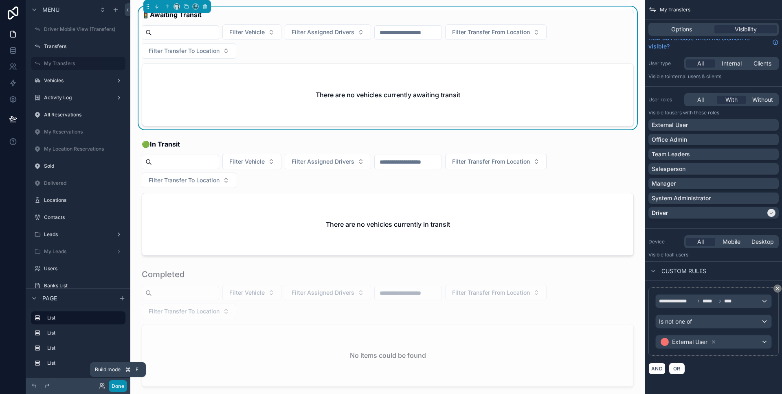
click at [117, 384] on button "Done" at bounding box center [118, 386] width 18 height 12
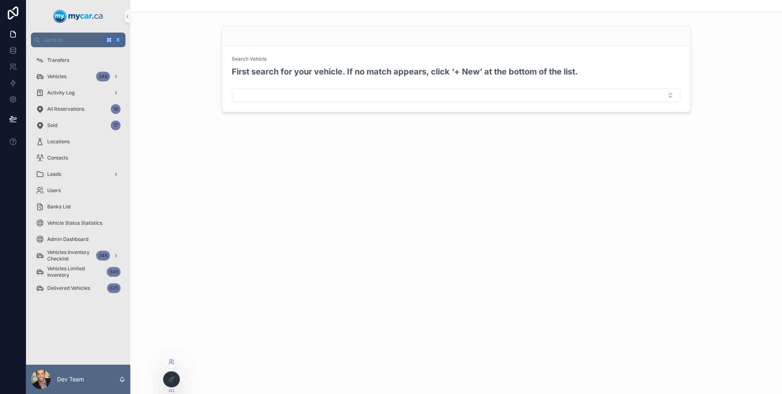
click at [171, 364] on icon at bounding box center [171, 362] width 7 height 7
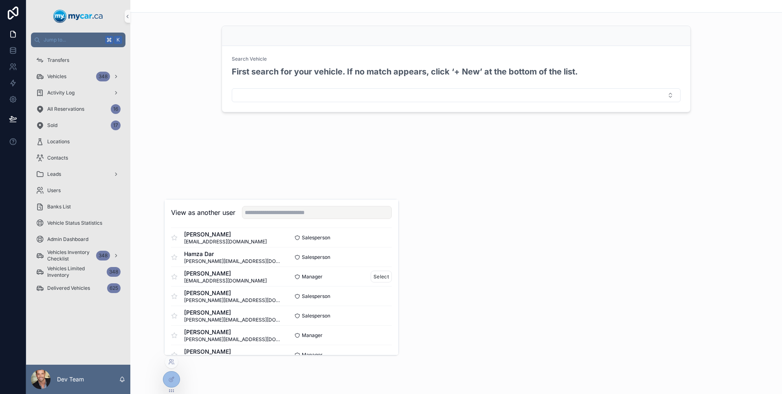
scroll to position [1133, 0]
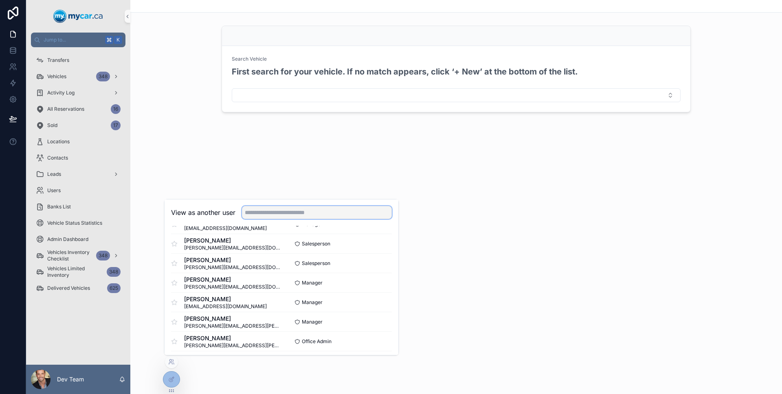
click at [289, 217] on input "text" at bounding box center [317, 212] width 150 height 13
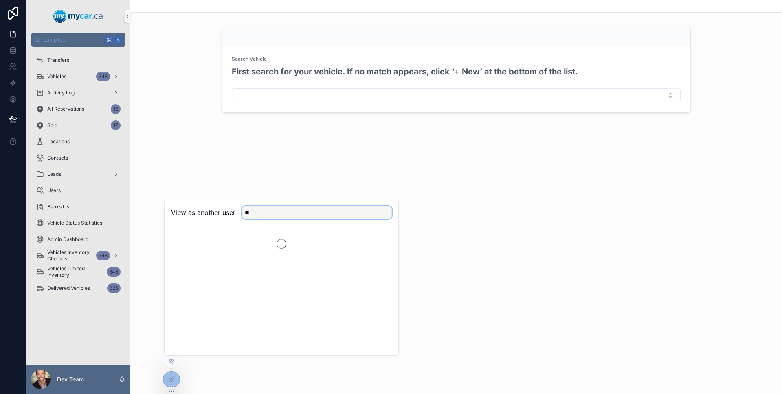
scroll to position [0, 0]
type input "**"
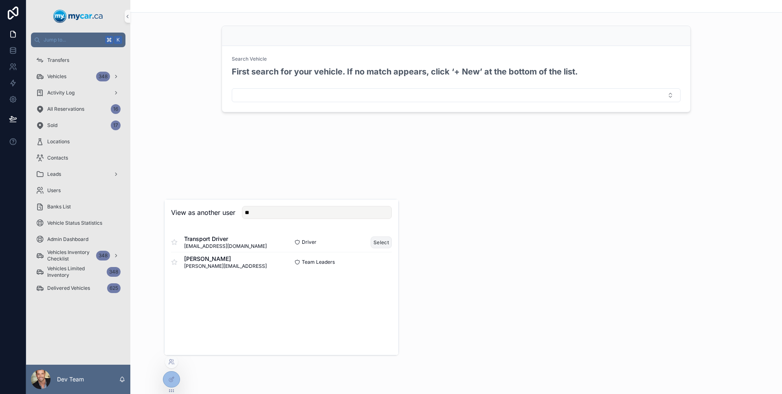
click at [378, 240] on button "Select" at bounding box center [381, 243] width 21 height 12
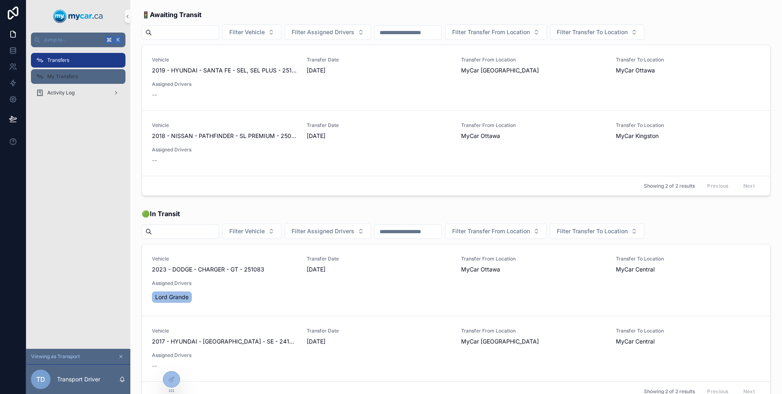
click at [58, 81] on div "My Transfers" at bounding box center [78, 76] width 85 height 13
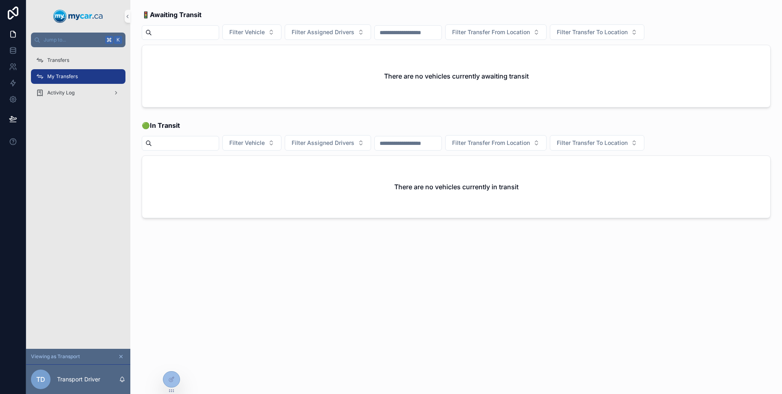
click at [404, 70] on div "There are no vehicles currently awaiting transit" at bounding box center [456, 76] width 628 height 62
click at [77, 59] on div "Transfers" at bounding box center [78, 60] width 85 height 13
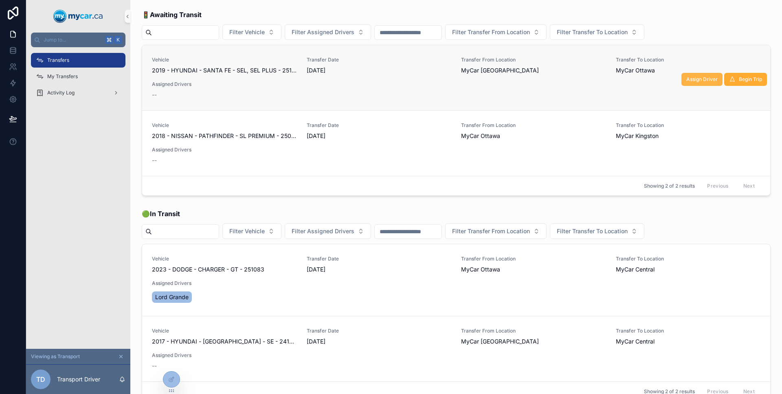
click at [690, 81] on span "Assign Driver" at bounding box center [701, 79] width 31 height 7
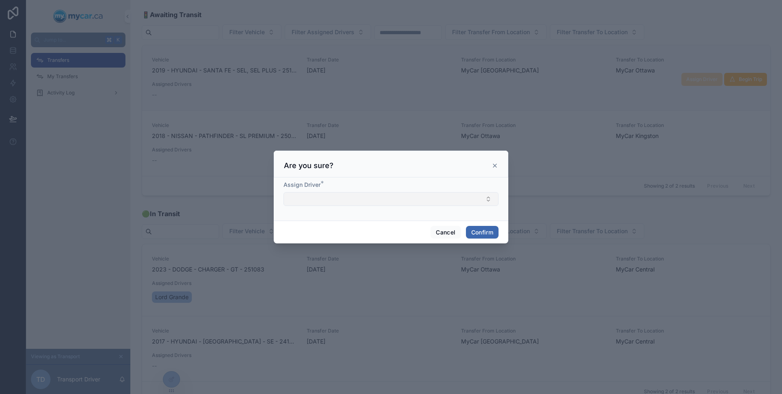
click at [436, 200] on button "Select Button" at bounding box center [390, 199] width 215 height 14
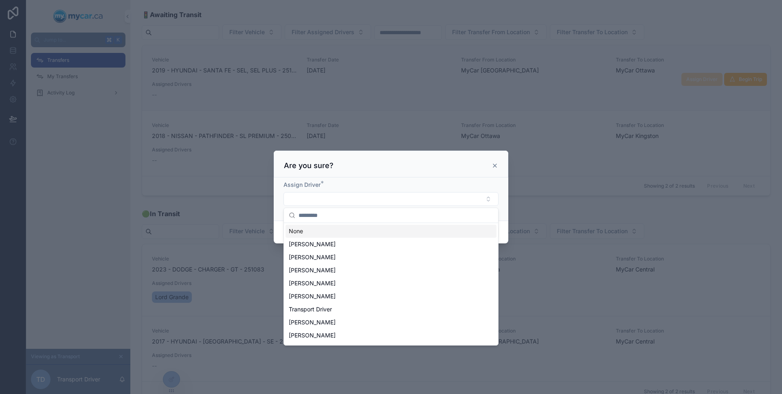
click at [428, 179] on div "Assign Driver *" at bounding box center [391, 199] width 235 height 43
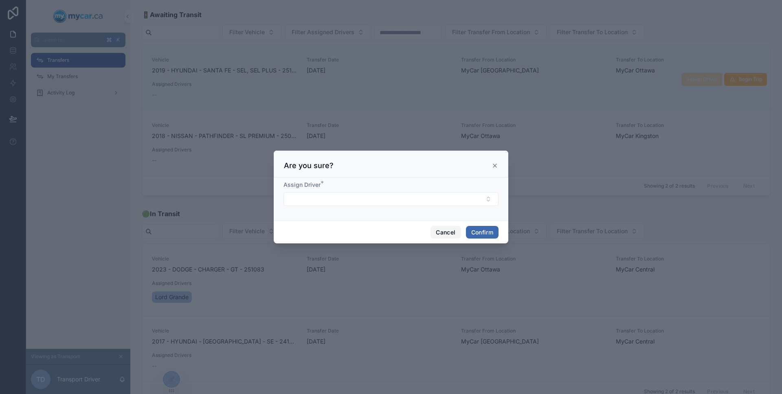
click at [441, 233] on button "Cancel" at bounding box center [445, 232] width 30 height 13
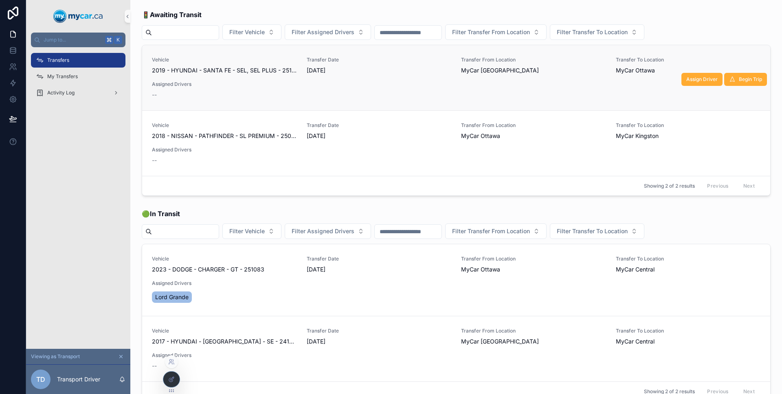
click at [175, 383] on div at bounding box center [171, 379] width 16 height 15
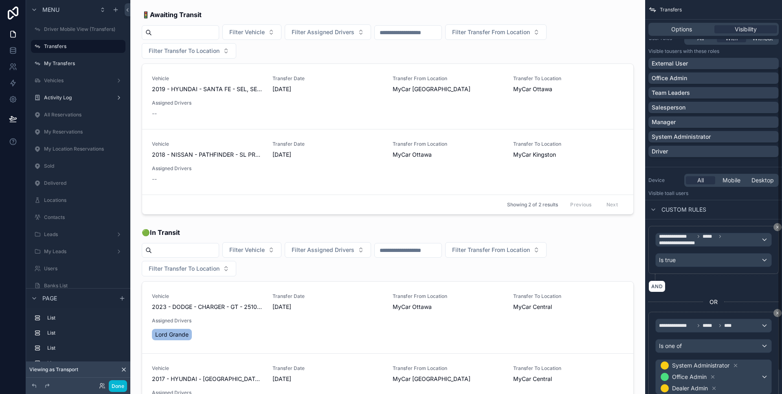
scroll to position [116, 0]
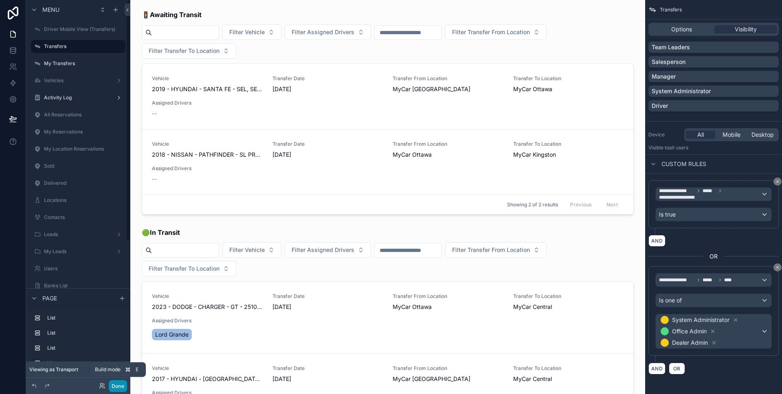
click at [111, 386] on button "Done" at bounding box center [118, 386] width 18 height 12
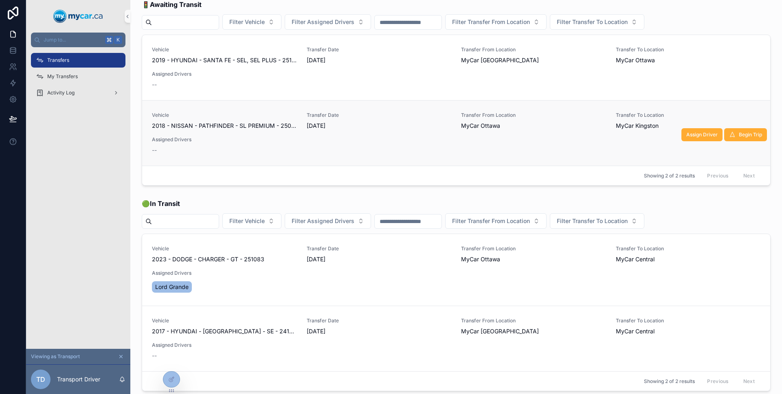
scroll to position [0, 0]
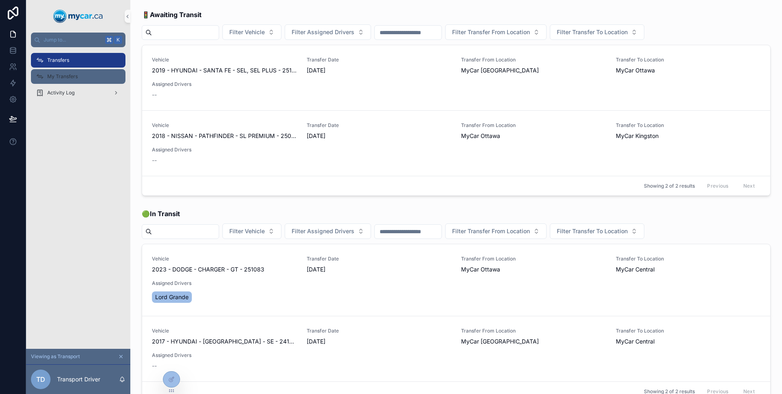
click at [98, 78] on div "My Transfers" at bounding box center [78, 76] width 85 height 13
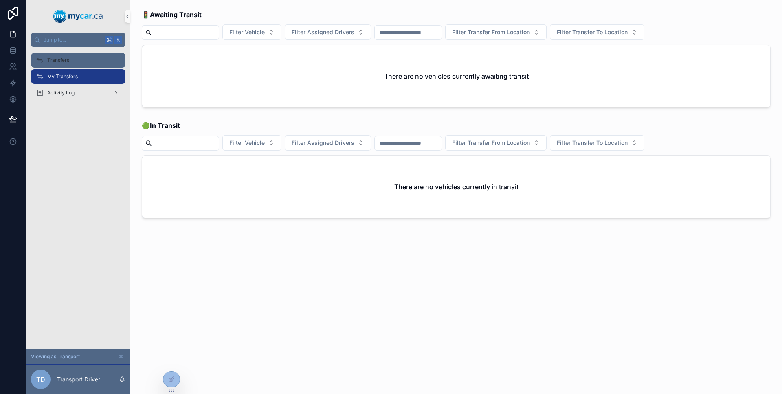
click at [68, 58] on span "Transfers" at bounding box center [58, 60] width 22 height 7
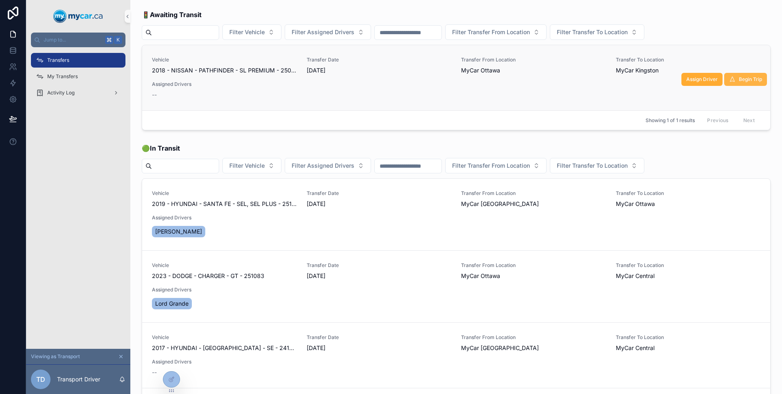
click at [744, 77] on span "Begin Trip" at bounding box center [750, 79] width 23 height 7
click at [709, 24] on div "Can't begin trip until a driver is assigned" at bounding box center [694, 24] width 108 height 8
copy div "driver"
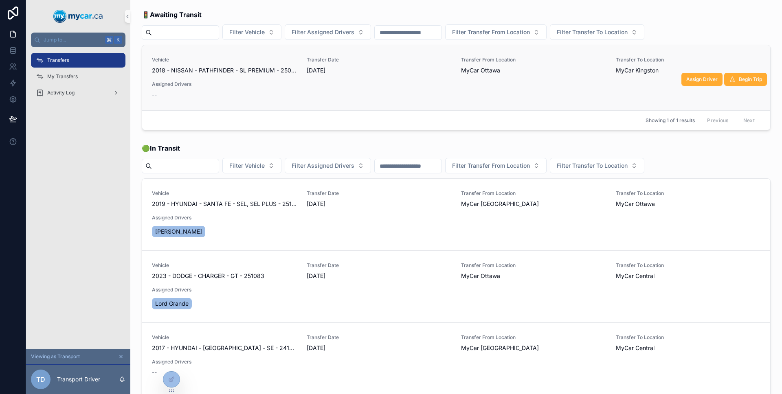
click at [722, 71] on div "Begin Trip Assign Driver" at bounding box center [724, 78] width 86 height 16
click at [729, 78] on icon "scrollable content" at bounding box center [732, 79] width 7 height 7
click at [687, 81] on span "Assign Driver" at bounding box center [701, 79] width 31 height 7
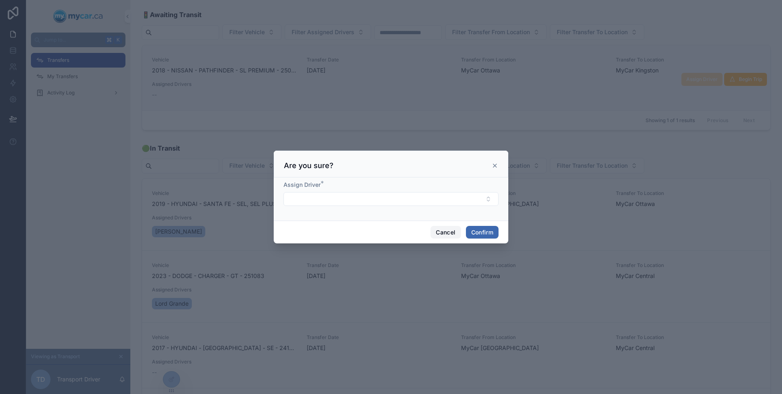
click at [443, 229] on button "Cancel" at bounding box center [445, 232] width 30 height 13
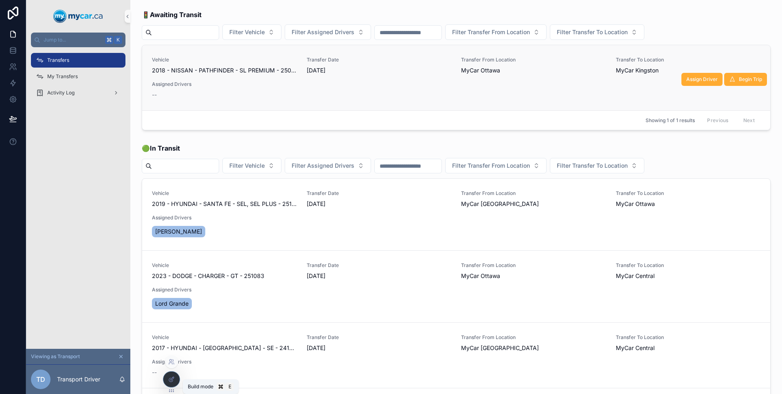
click at [178, 379] on div at bounding box center [171, 379] width 16 height 15
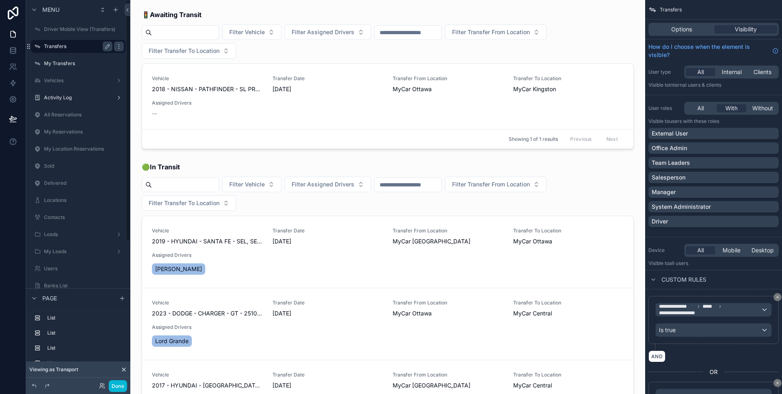
click at [69, 43] on label "Transfers" at bounding box center [76, 46] width 65 height 7
click at [122, 389] on button "Done" at bounding box center [118, 386] width 18 height 12
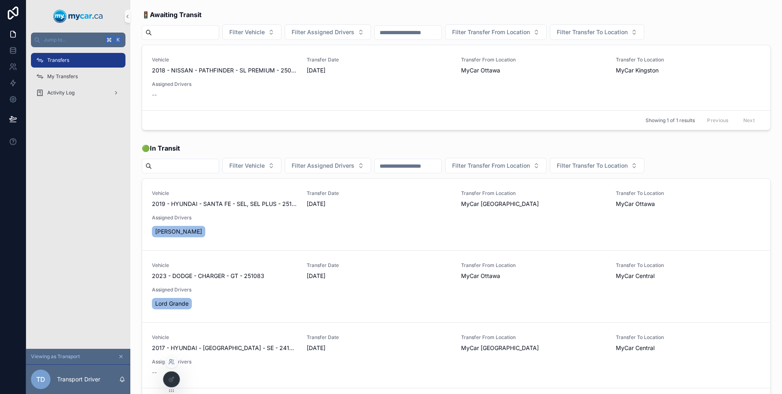
click at [171, 359] on icon at bounding box center [171, 362] width 7 height 7
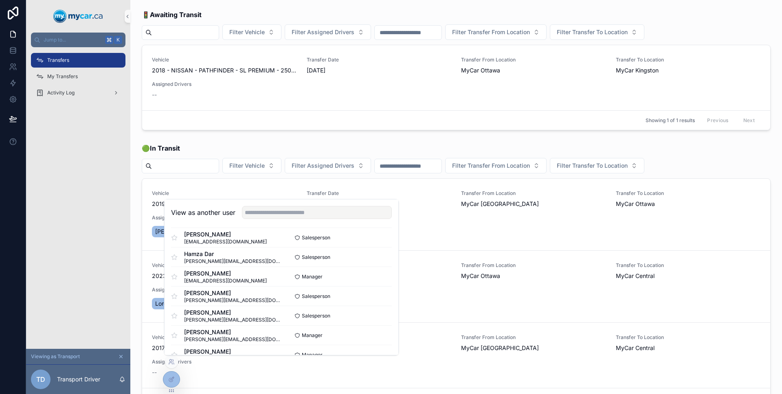
scroll to position [1213, 0]
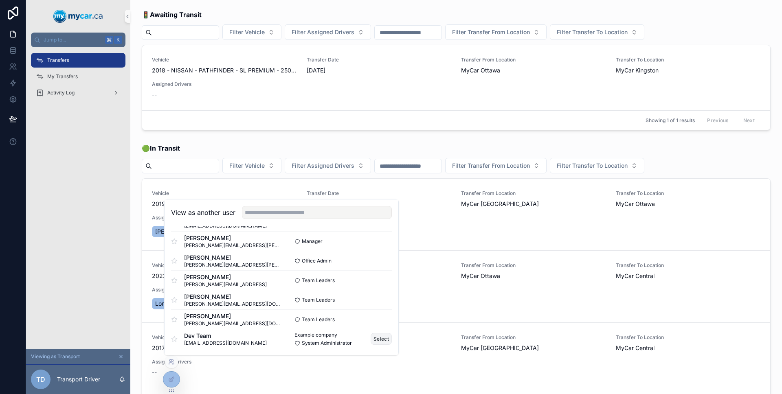
click at [384, 343] on button "Select" at bounding box center [381, 339] width 21 height 12
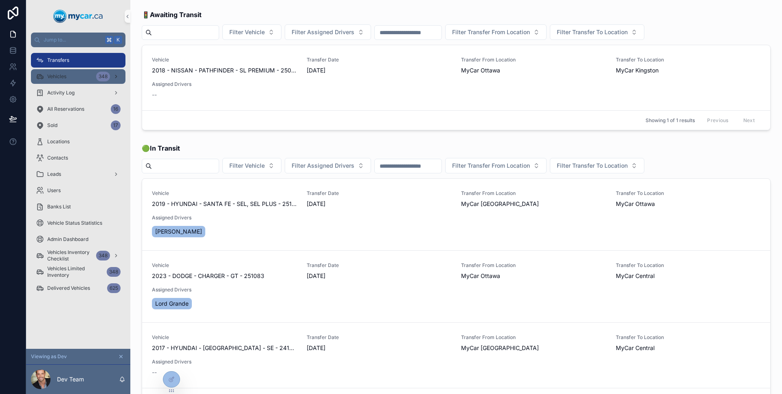
click at [59, 73] on span "Vehicles" at bounding box center [56, 76] width 19 height 7
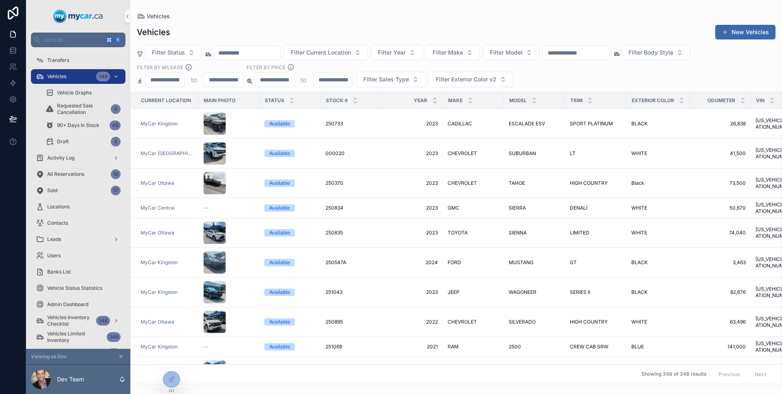
click at [573, 60] on div "Filter Status Filter Current Location Filter Year Filter Make Filter Model Filt…" at bounding box center [456, 66] width 652 height 42
click at [573, 59] on div "scrollable content" at bounding box center [576, 53] width 68 height 15
click at [570, 55] on input "scrollable content" at bounding box center [576, 52] width 67 height 11
type input "****"
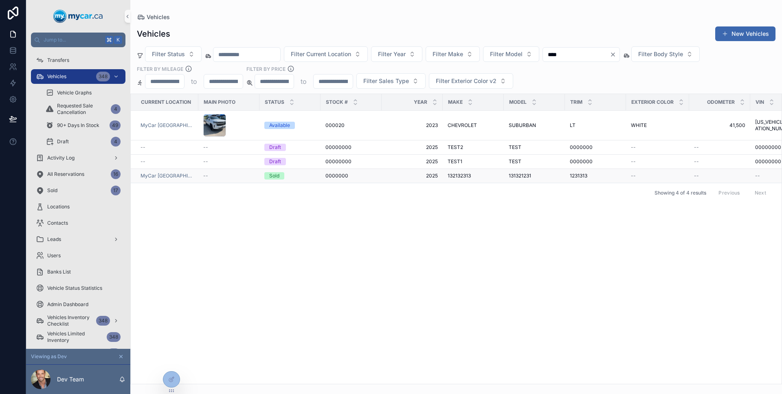
click at [389, 176] on span "2025" at bounding box center [411, 176] width 51 height 7
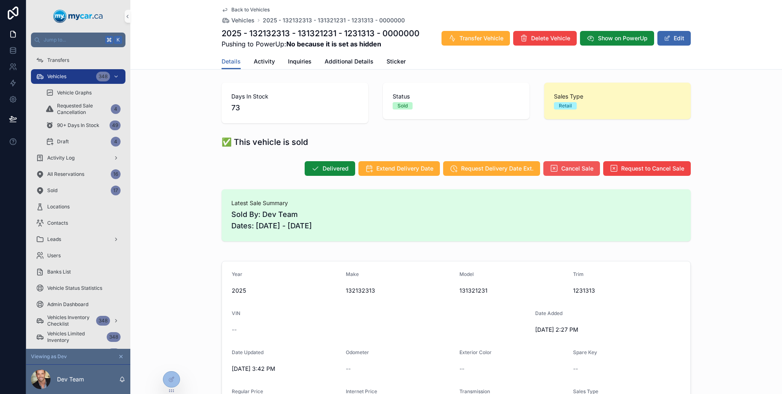
click at [562, 167] on span "Cancel Sale" at bounding box center [577, 169] width 32 height 8
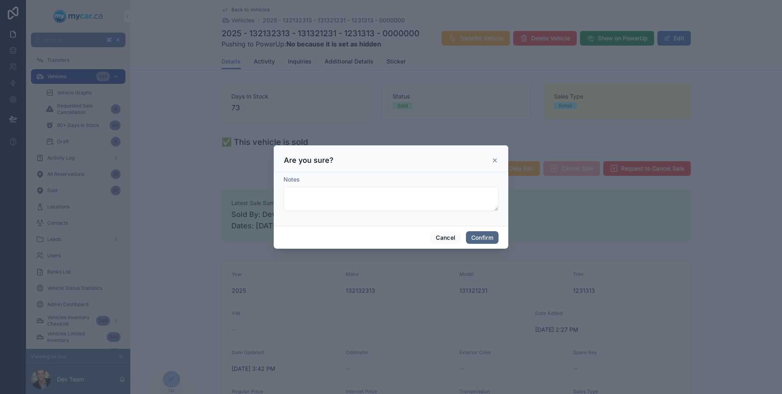
click at [480, 232] on button "Confirm" at bounding box center [482, 237] width 33 height 13
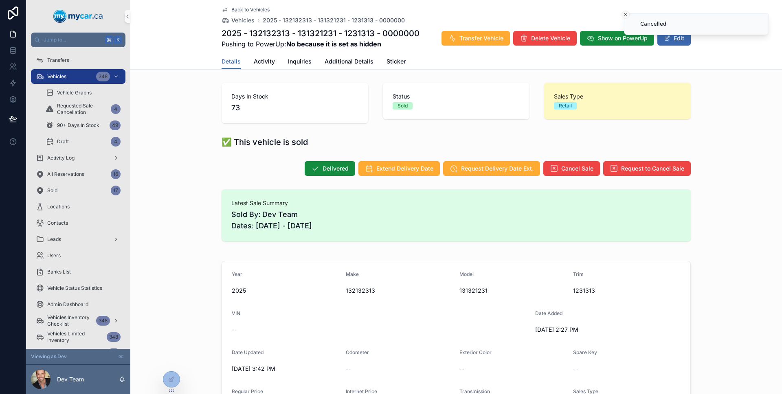
click at [627, 13] on icon "Close toast" at bounding box center [625, 14] width 5 height 5
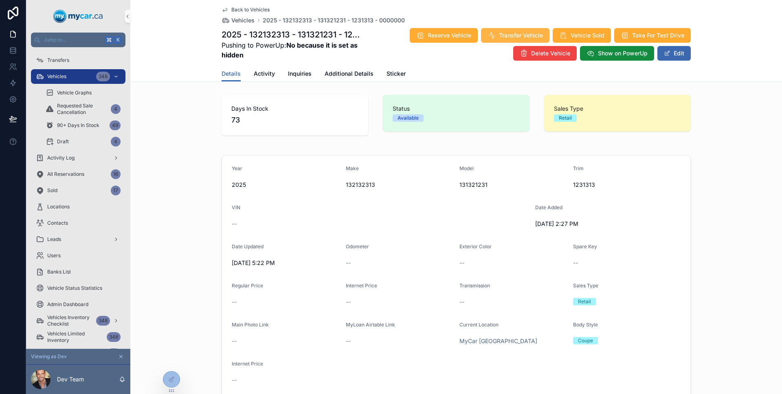
click at [538, 37] on span "Transfer Vehicle" at bounding box center [521, 35] width 44 height 8
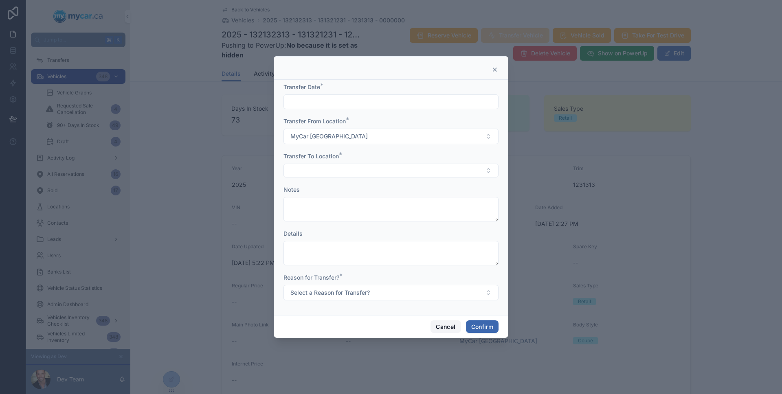
click at [439, 321] on button "Cancel" at bounding box center [445, 326] width 30 height 13
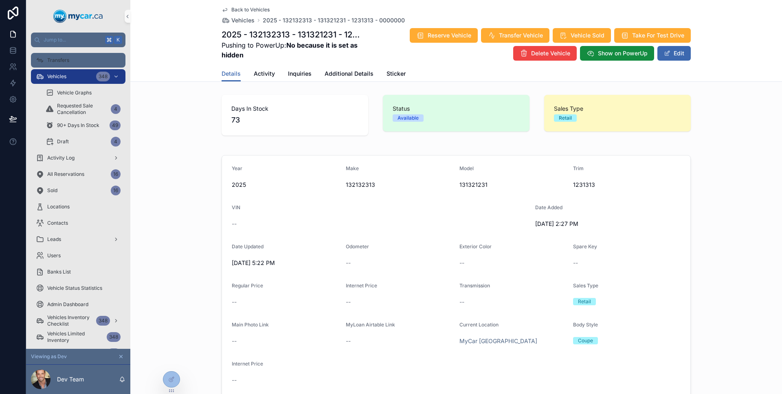
click at [72, 55] on div "Transfers" at bounding box center [78, 60] width 85 height 13
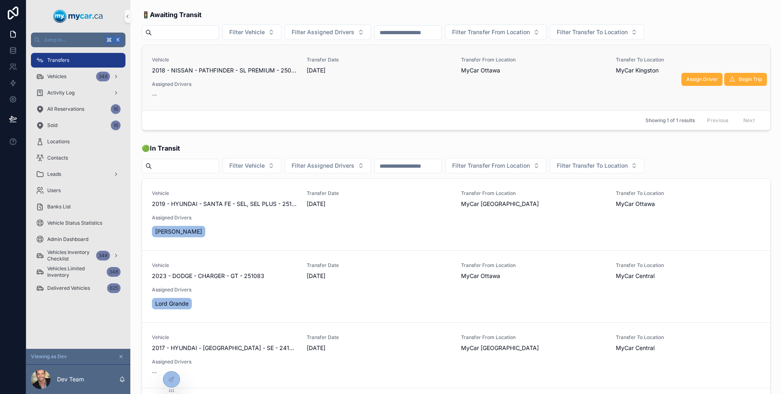
click at [510, 102] on link "Vehicle 2018 - NISSAN - PATHFINDER - SL PREMIUM - 250647 Transfer Date 9/5/2025…" at bounding box center [456, 77] width 628 height 65
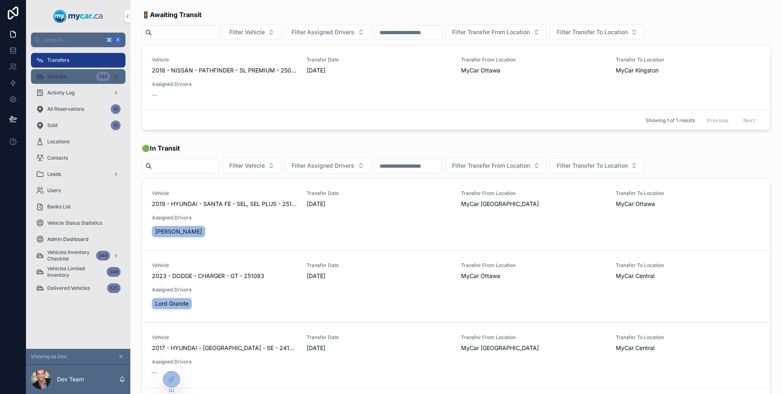
click at [53, 80] on div "Vehicles 348" at bounding box center [78, 76] width 85 height 13
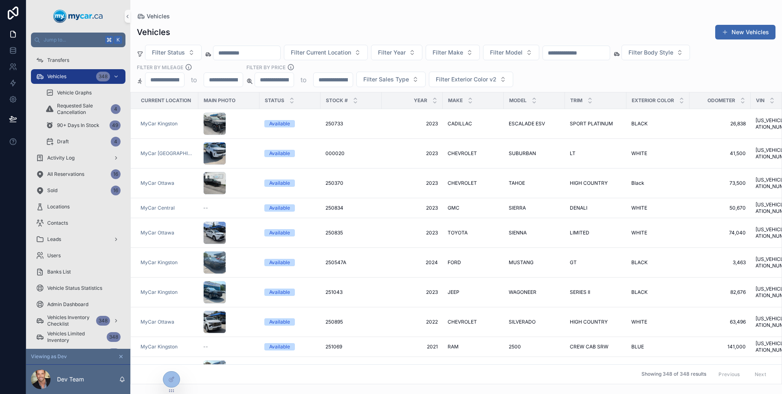
click at [580, 57] on input "scrollable content" at bounding box center [576, 52] width 67 height 11
type input "*****"
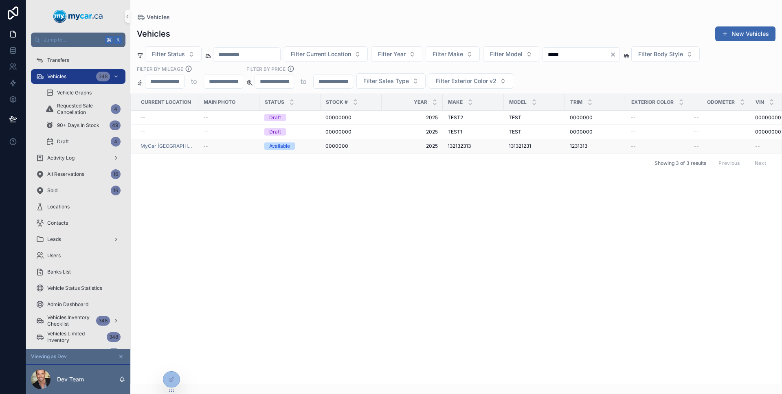
click at [356, 146] on div "0000000 0000000" at bounding box center [350, 146] width 51 height 7
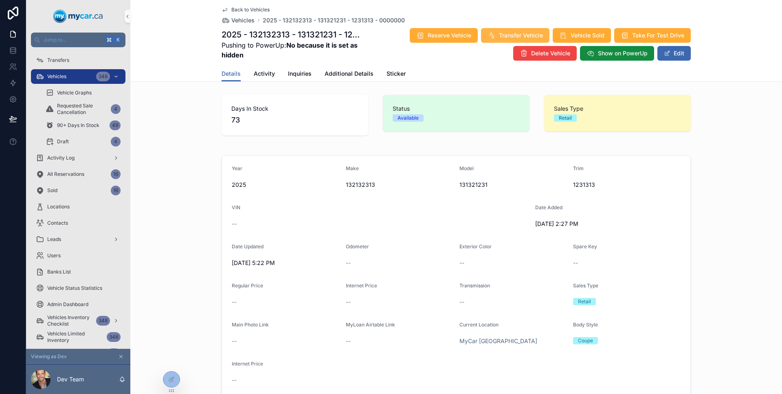
click at [523, 34] on span "Transfer Vehicle" at bounding box center [521, 35] width 44 height 8
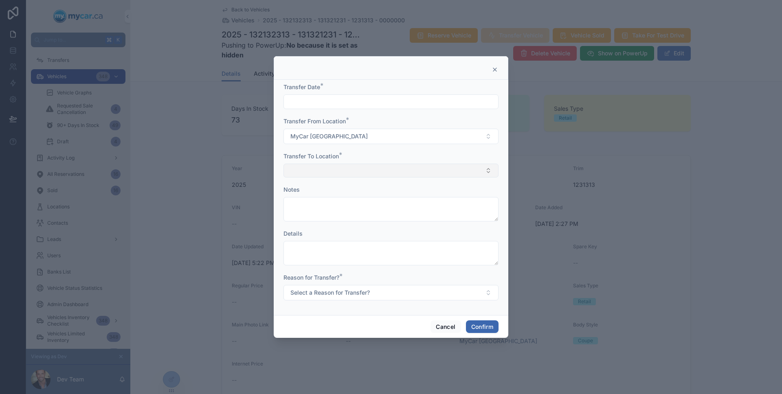
click at [392, 169] on button "Select Button" at bounding box center [390, 171] width 215 height 14
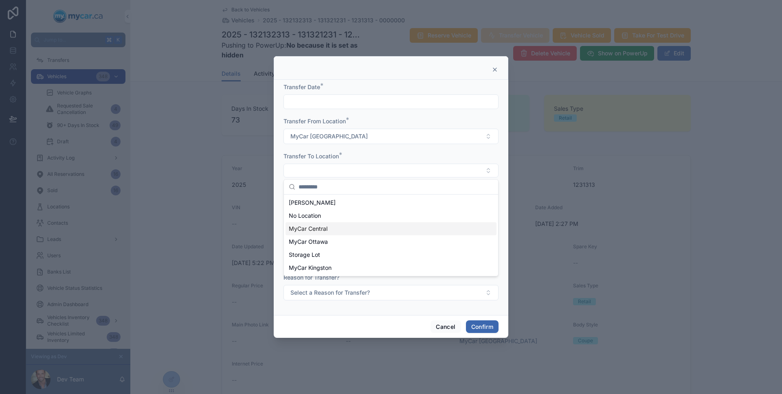
click at [367, 231] on div "MyCar Central" at bounding box center [390, 228] width 211 height 13
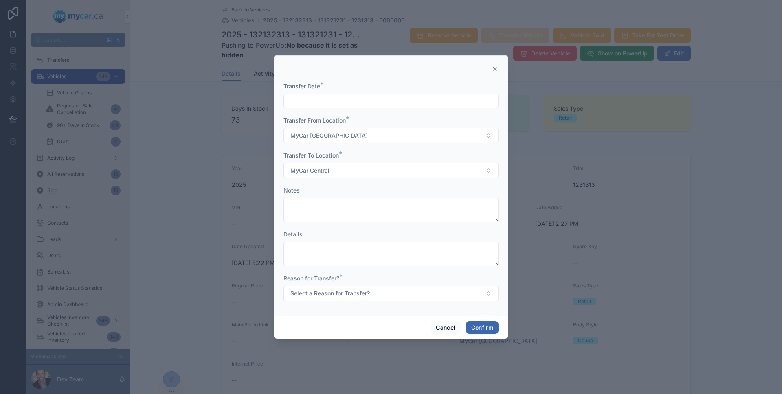
click at [342, 105] on input "text" at bounding box center [391, 100] width 214 height 11
click at [421, 170] on button "5" at bounding box center [420, 168] width 15 height 15
type input "********"
click at [327, 227] on form "Transfer Date * ******** Transfer From Location * MyCar North Bay Transfer To L…" at bounding box center [390, 195] width 215 height 227
click at [338, 282] on label "Reason for Transfer? *" at bounding box center [311, 278] width 56 height 8
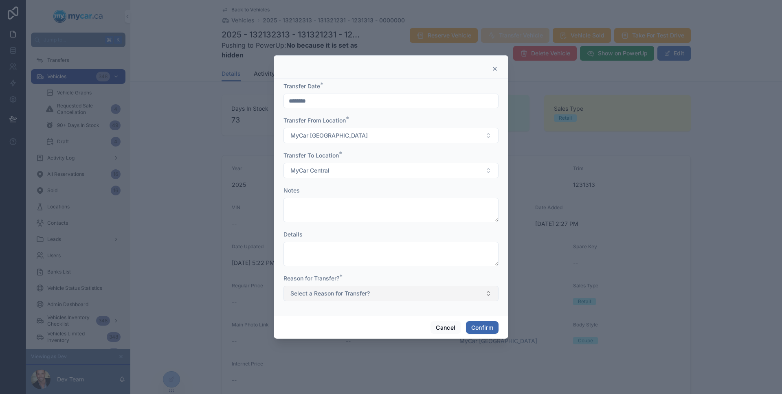
click at [339, 291] on span "Select a Reason for Transfer?" at bounding box center [329, 294] width 79 height 8
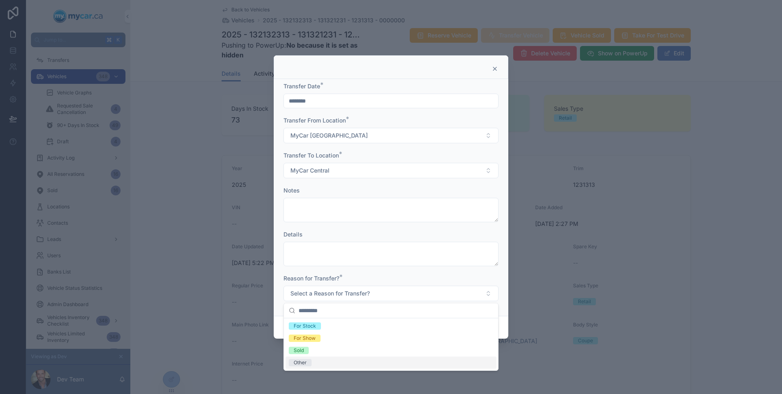
click at [323, 357] on div "Other" at bounding box center [390, 363] width 211 height 12
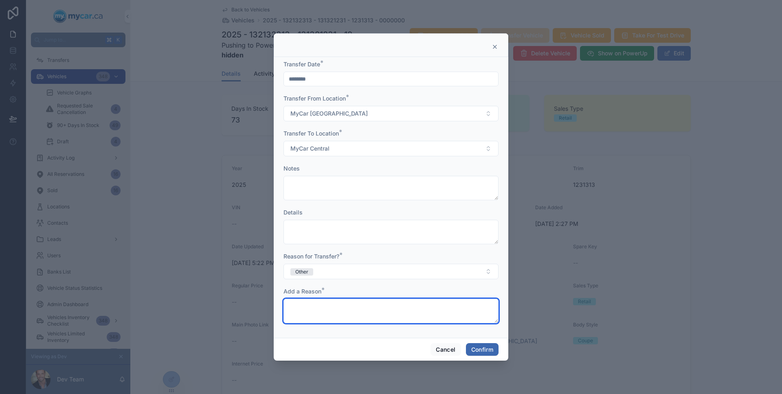
click at [336, 316] on textarea at bounding box center [390, 311] width 215 height 24
type textarea "****"
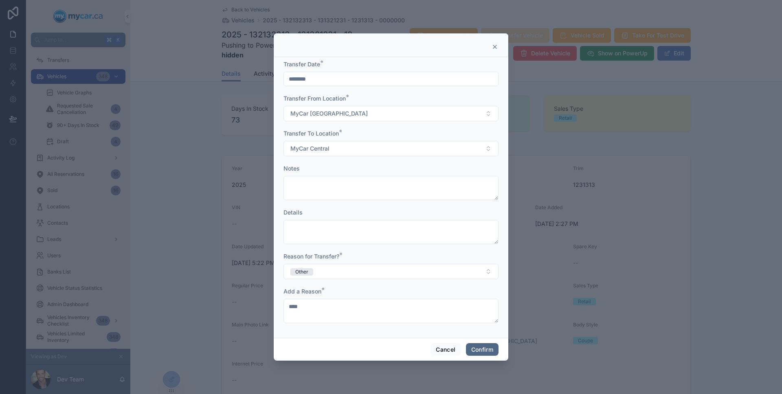
click at [483, 344] on button "Confirm" at bounding box center [482, 349] width 33 height 13
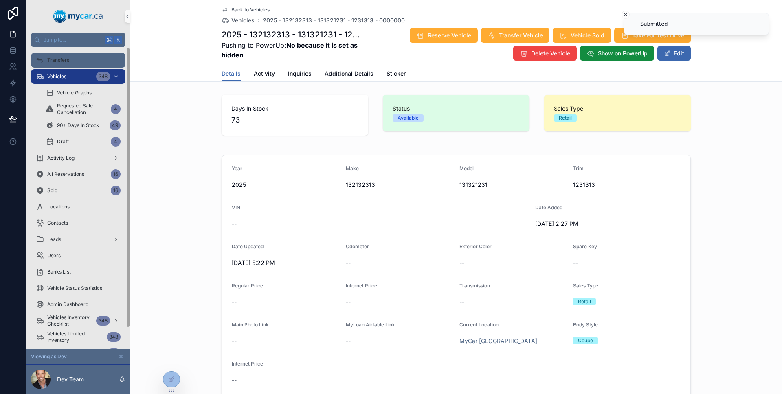
click at [76, 66] on div "Transfers" at bounding box center [78, 60] width 85 height 13
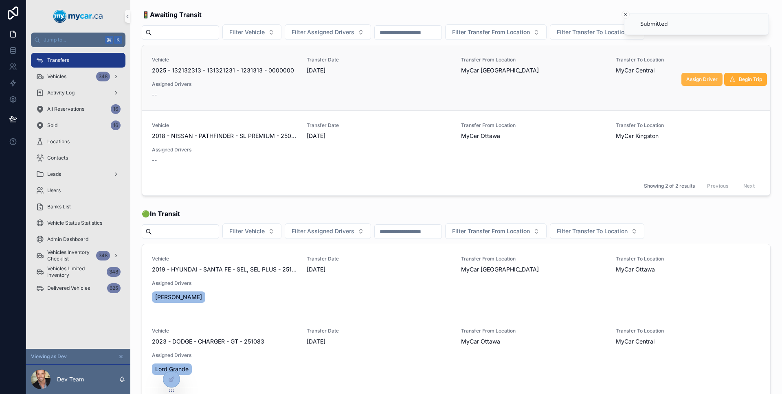
click at [686, 81] on span "Assign Driver" at bounding box center [701, 79] width 31 height 7
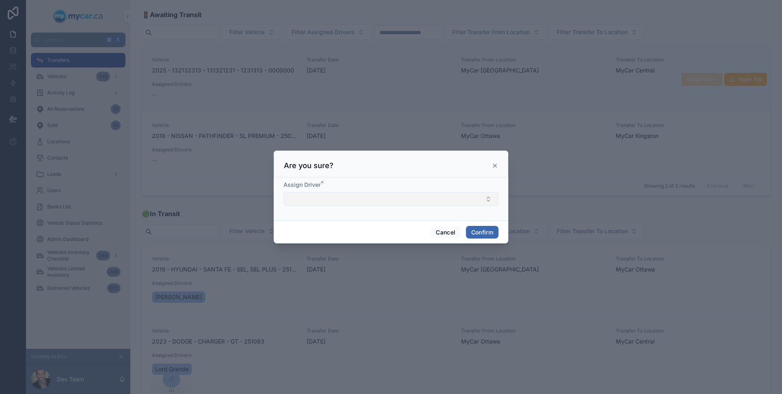
click at [390, 200] on button "Select Button" at bounding box center [390, 199] width 215 height 14
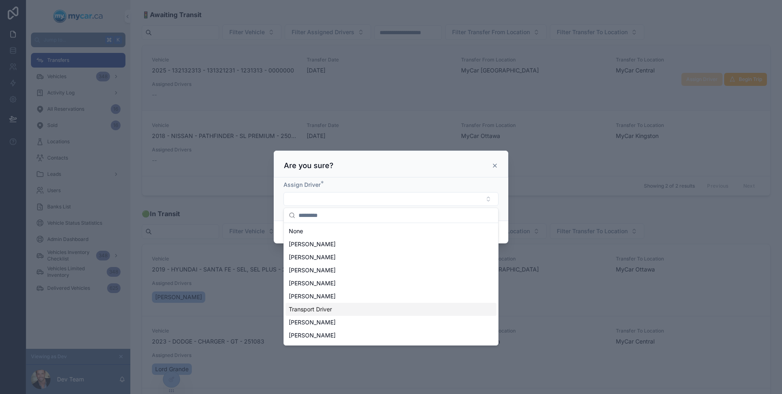
click at [366, 314] on div "Transport Driver" at bounding box center [390, 309] width 211 height 13
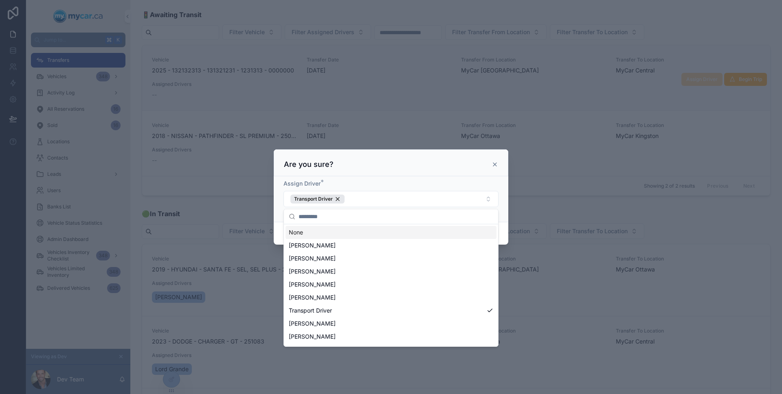
click at [434, 175] on div "Are you sure?" at bounding box center [391, 162] width 235 height 27
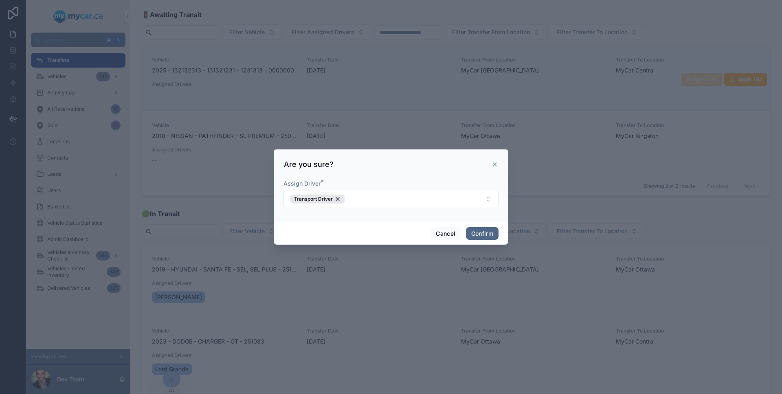
click at [475, 230] on button "Confirm" at bounding box center [482, 233] width 33 height 13
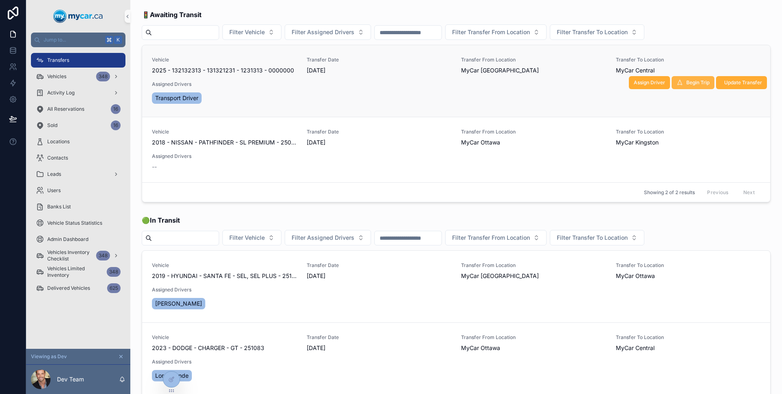
click at [698, 87] on button "Begin Trip" at bounding box center [693, 82] width 43 height 13
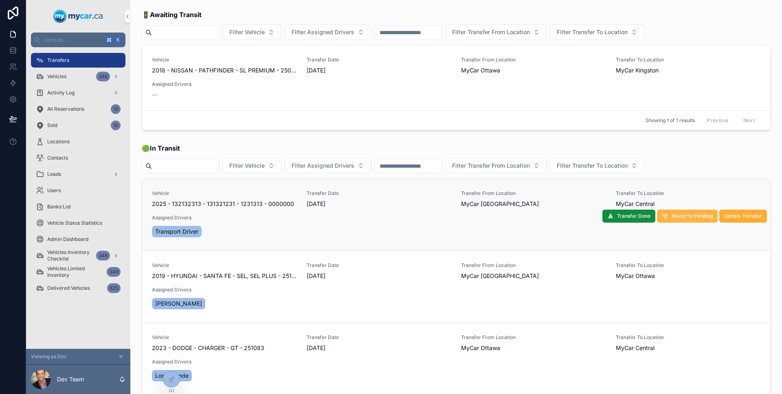
click at [694, 215] on span "Revert to Pending" at bounding box center [692, 216] width 41 height 7
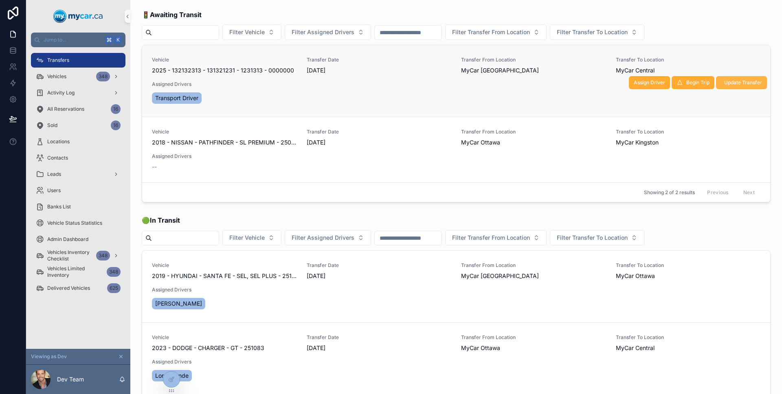
click at [746, 82] on span "Update Transfer" at bounding box center [743, 82] width 38 height 7
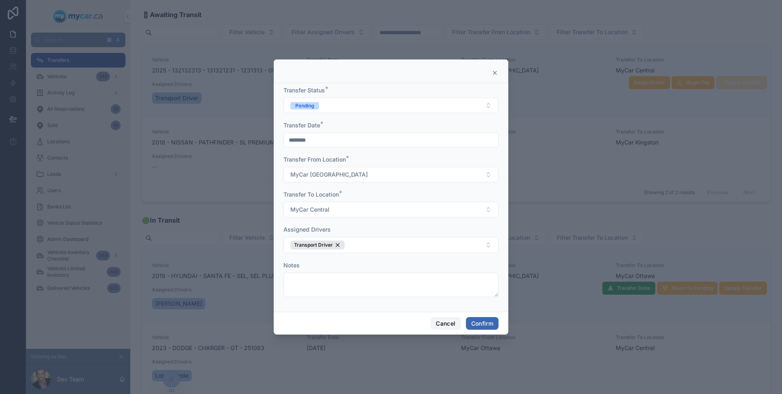
drag, startPoint x: 452, startPoint y: 325, endPoint x: 451, endPoint y: 316, distance: 9.0
click at [452, 325] on button "Cancel" at bounding box center [445, 323] width 30 height 13
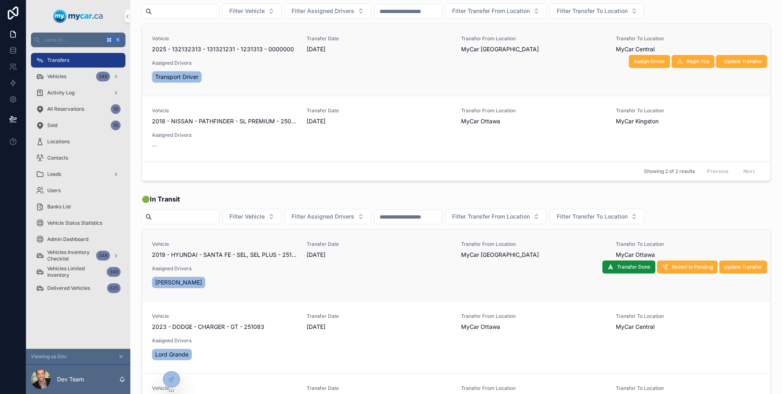
scroll to position [50, 0]
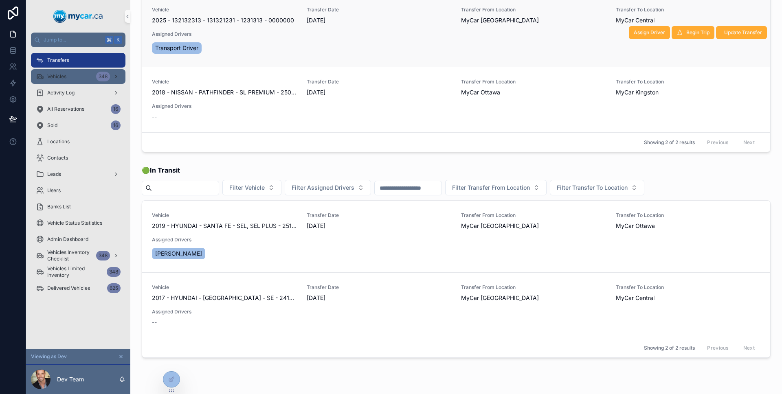
click at [72, 79] on div "Vehicles 348" at bounding box center [78, 76] width 85 height 13
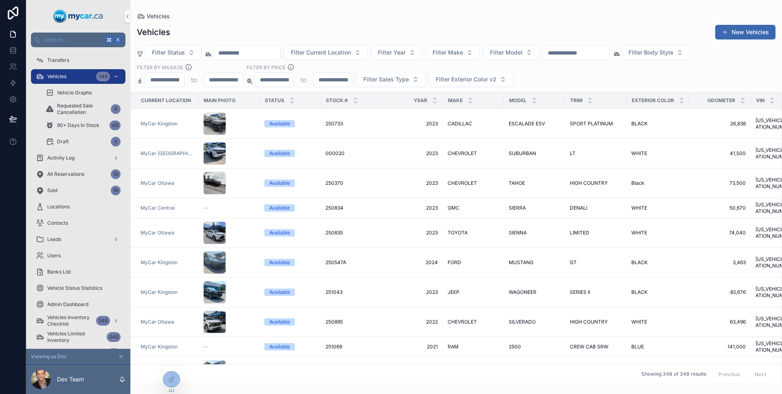
click at [73, 68] on div "Transfers Vehicles 348 Vehicle Graphs Requested Sale Cancellation 4 90+ Days In…" at bounding box center [78, 206] width 104 height 309
click at [72, 63] on div "Transfers" at bounding box center [78, 60] width 85 height 13
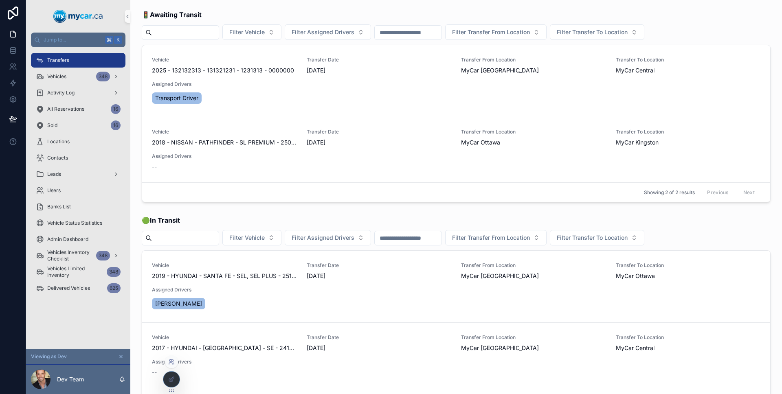
click at [170, 362] on icon at bounding box center [171, 362] width 7 height 7
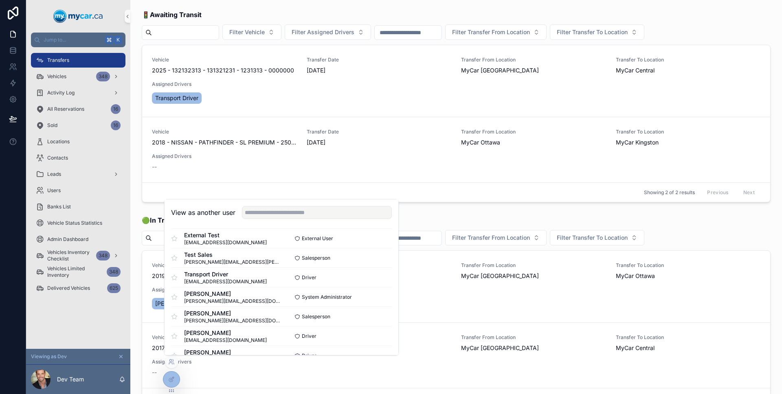
scroll to position [302, 0]
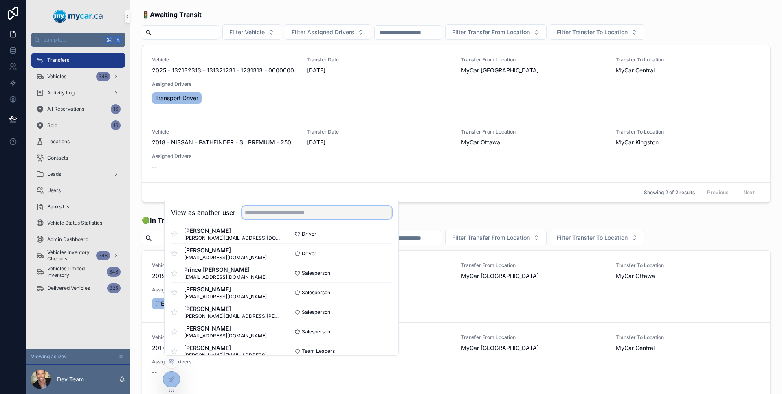
click at [301, 211] on input "text" at bounding box center [317, 212] width 150 height 13
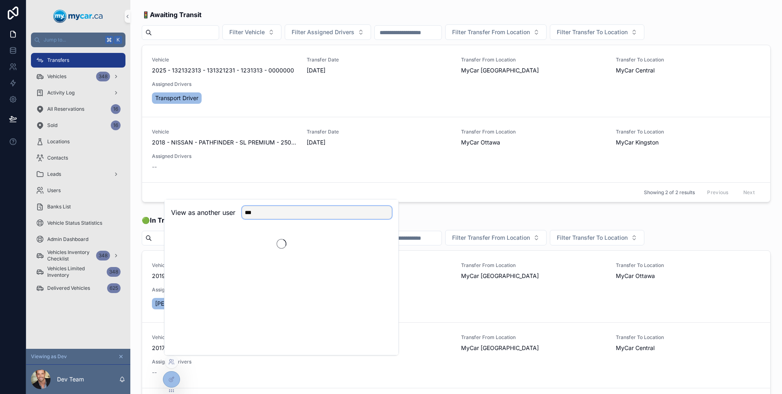
scroll to position [0, 0]
type input "***"
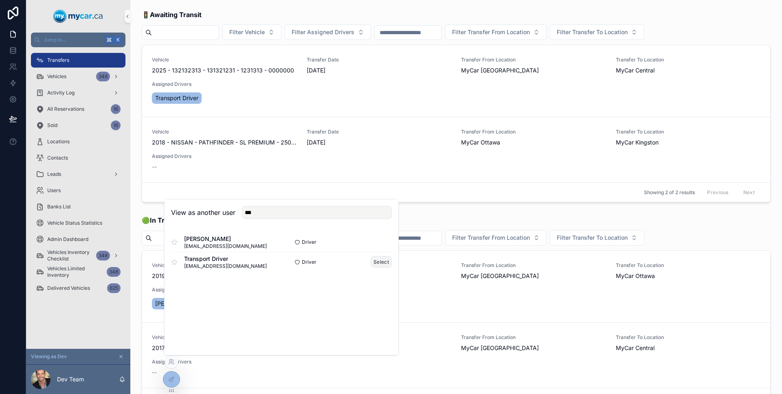
click at [380, 263] on button "Select" at bounding box center [381, 262] width 21 height 12
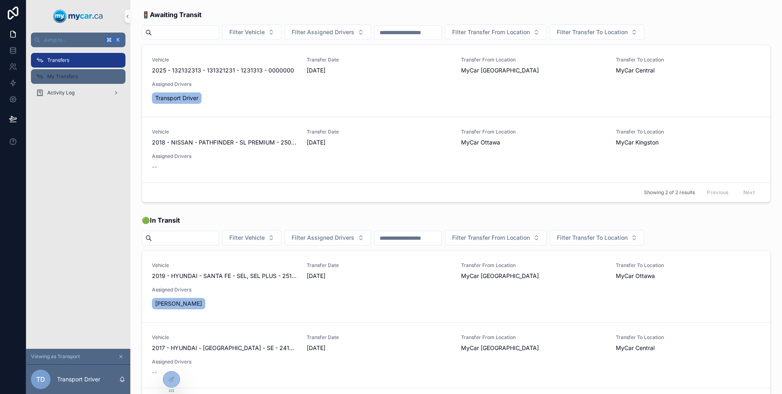
click at [71, 79] on span "My Transfers" at bounding box center [62, 76] width 31 height 7
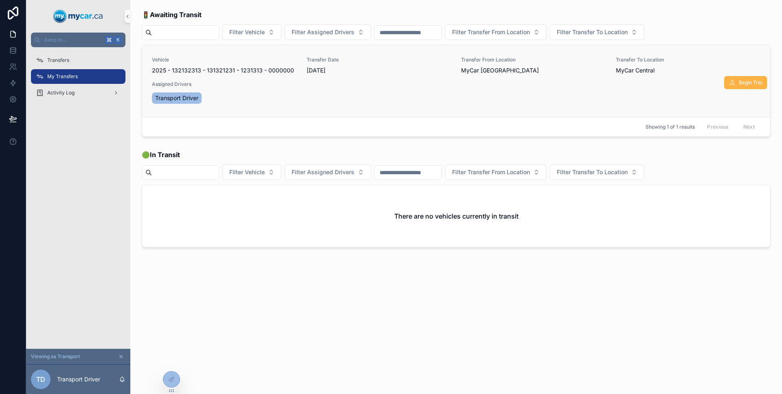
click at [756, 86] on span "Begin Trip" at bounding box center [750, 82] width 23 height 7
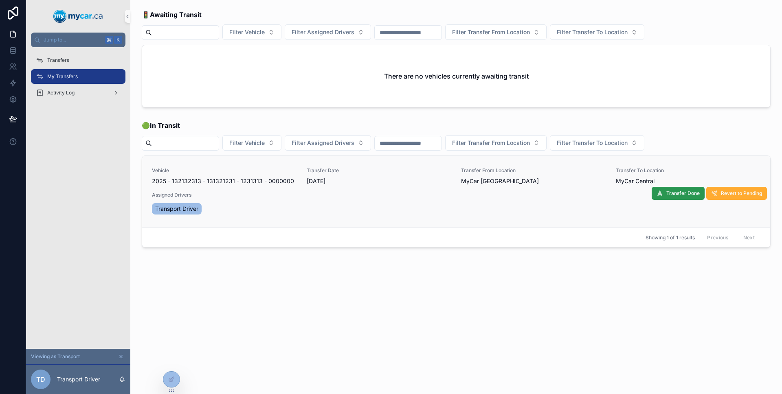
click at [688, 192] on span "Transfer Done" at bounding box center [682, 193] width 33 height 7
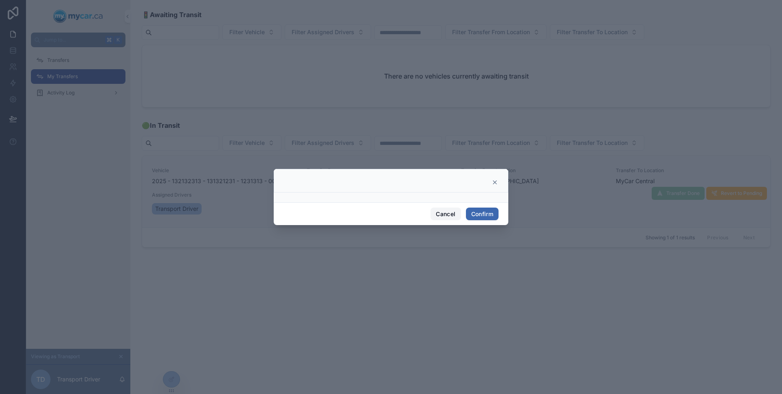
click at [442, 213] on button "Cancel" at bounding box center [445, 214] width 30 height 13
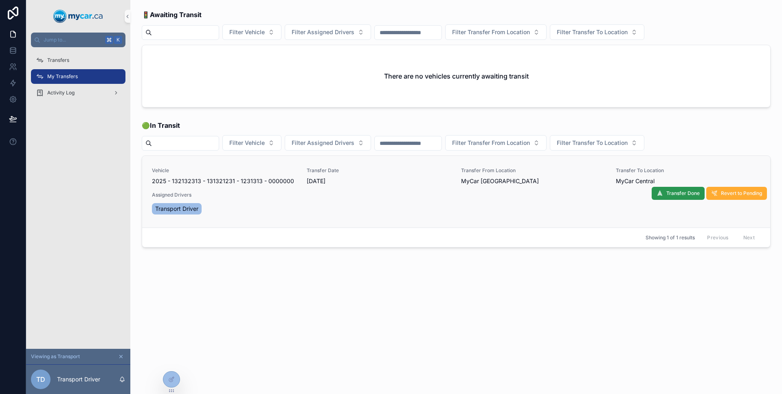
click at [679, 198] on button "Transfer Done" at bounding box center [678, 193] width 53 height 13
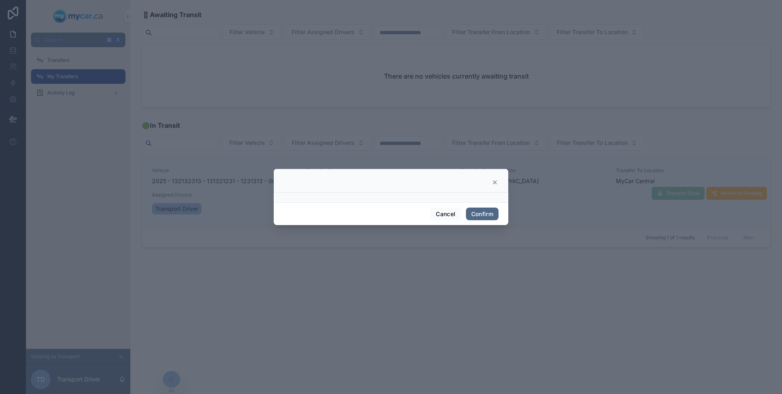
click at [477, 213] on button "Confirm" at bounding box center [482, 214] width 33 height 13
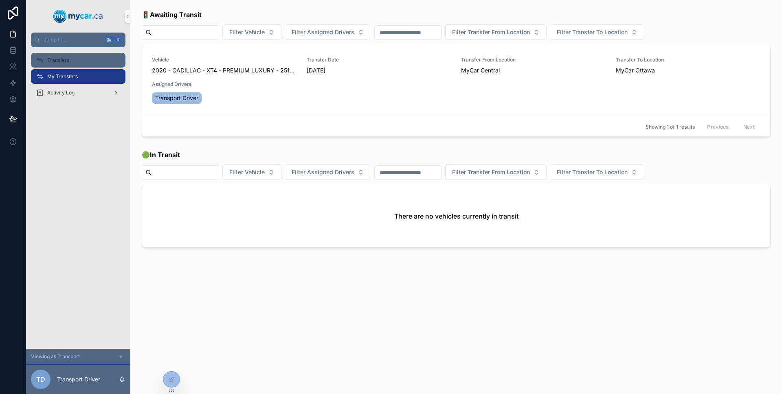
click at [87, 65] on div "Transfers" at bounding box center [78, 60] width 85 height 13
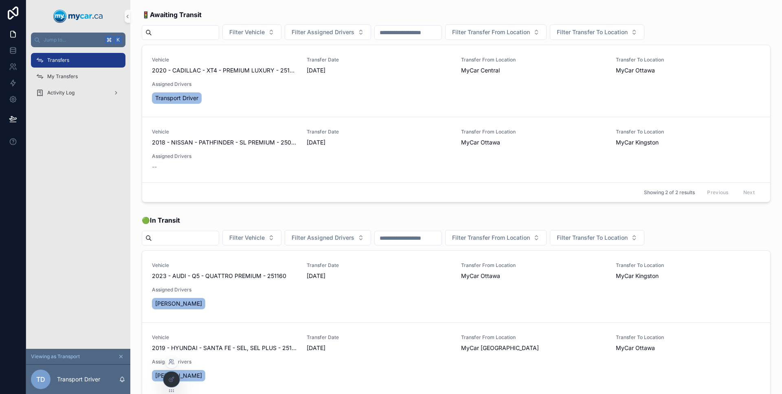
click at [171, 360] on icon at bounding box center [170, 361] width 2 height 2
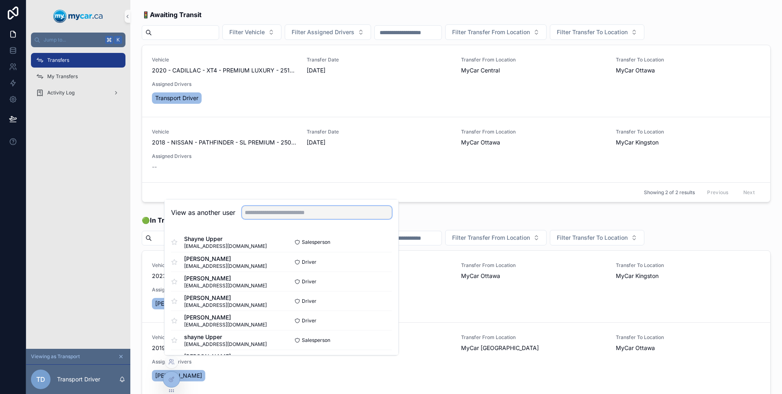
click at [278, 214] on input "text" at bounding box center [317, 212] width 150 height 13
type input "*"
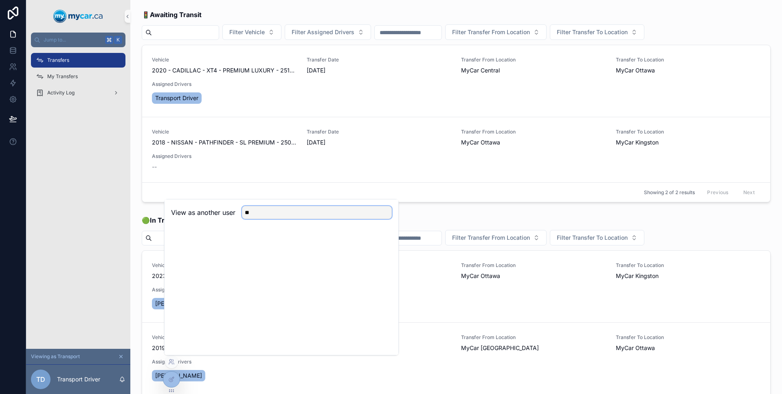
type input "*"
type input "****"
click at [386, 243] on button "Select" at bounding box center [381, 243] width 21 height 12
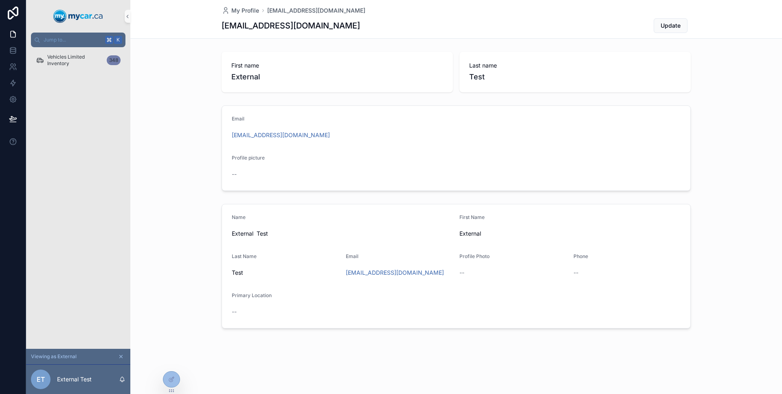
drag, startPoint x: 116, startPoint y: 150, endPoint x: 97, endPoint y: 113, distance: 41.2
click at [116, 149] on div "Vehicles Limited Inventory 348" at bounding box center [78, 198] width 104 height 302
click at [87, 68] on div "Vehicles Limited Inventory 348" at bounding box center [78, 60] width 104 height 16
click at [84, 62] on span "Vehicles Limited Inventory" at bounding box center [75, 60] width 56 height 13
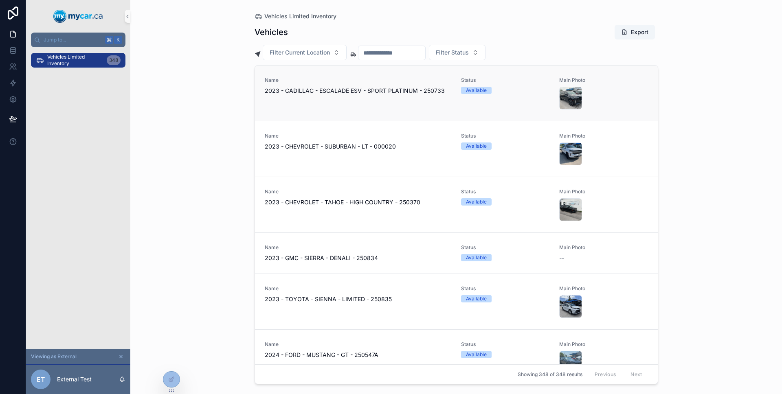
click at [458, 111] on div "Name 2023 - CADILLAC - ESCALADE ESV - SPORT PLATINUM - 250733 Status Available …" at bounding box center [456, 93] width 403 height 55
click at [85, 65] on span "Vehicles Limited Inventory" at bounding box center [75, 60] width 56 height 13
click at [432, 218] on div "Name 2023 - CHEVROLET - TAHOE - HIGH COUNTRY - 250370" at bounding box center [358, 205] width 187 height 33
click at [457, 201] on div "Name 2023 - CHEVROLET - TAHOE - HIGH COUNTRY - 250370 Status Available Main Pho…" at bounding box center [456, 205] width 383 height 33
click at [173, 373] on div at bounding box center [171, 379] width 16 height 15
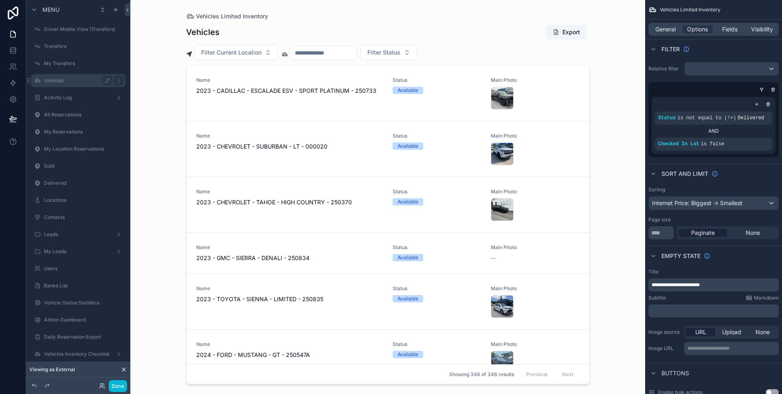
click at [85, 83] on label "Vehicles" at bounding box center [76, 80] width 65 height 7
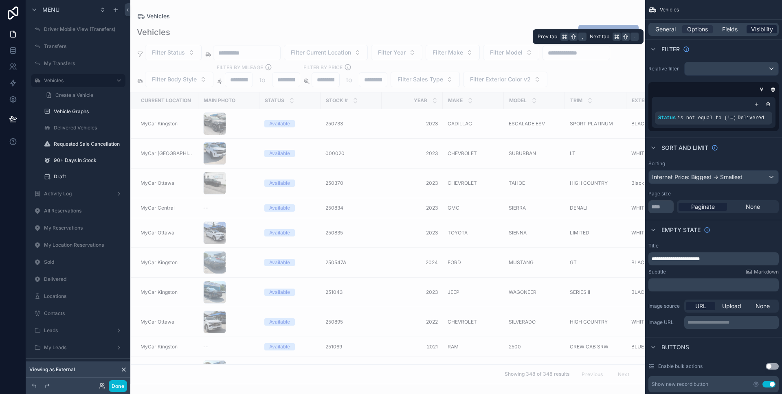
click at [752, 29] on span "Visibility" at bounding box center [762, 29] width 22 height 8
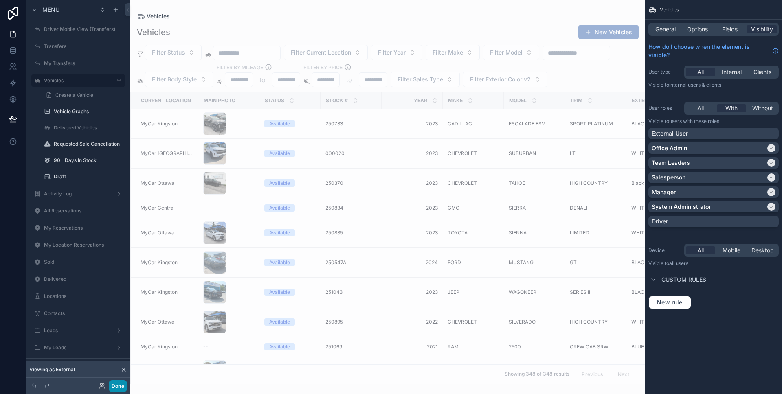
click at [112, 382] on button "Done" at bounding box center [118, 386] width 18 height 12
